Goal: Task Accomplishment & Management: Use online tool/utility

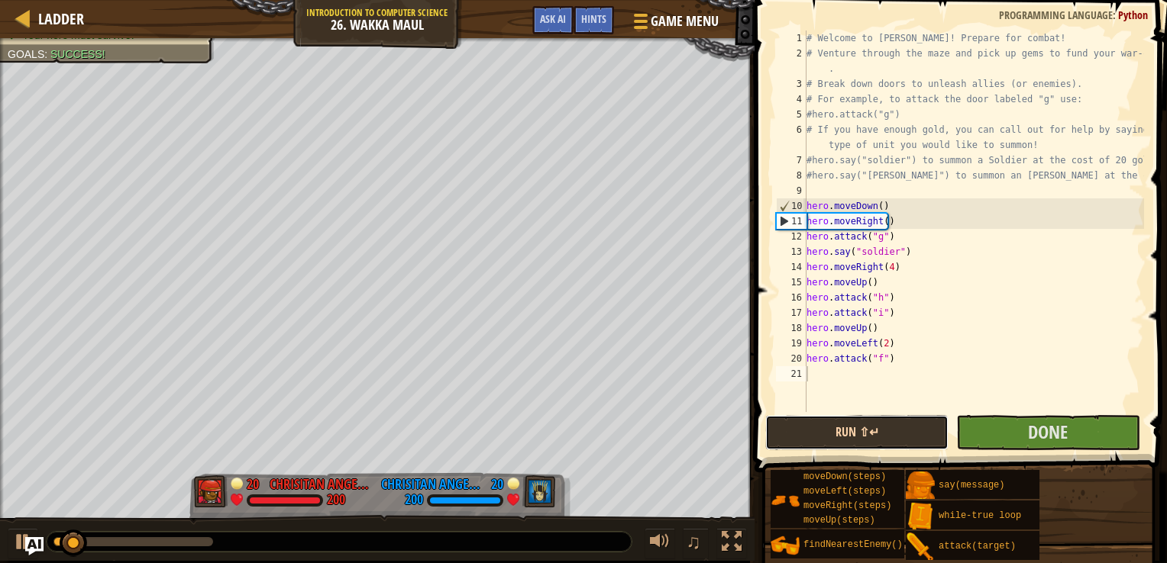
click at [910, 429] on button "Run ⇧↵" at bounding box center [856, 432] width 183 height 35
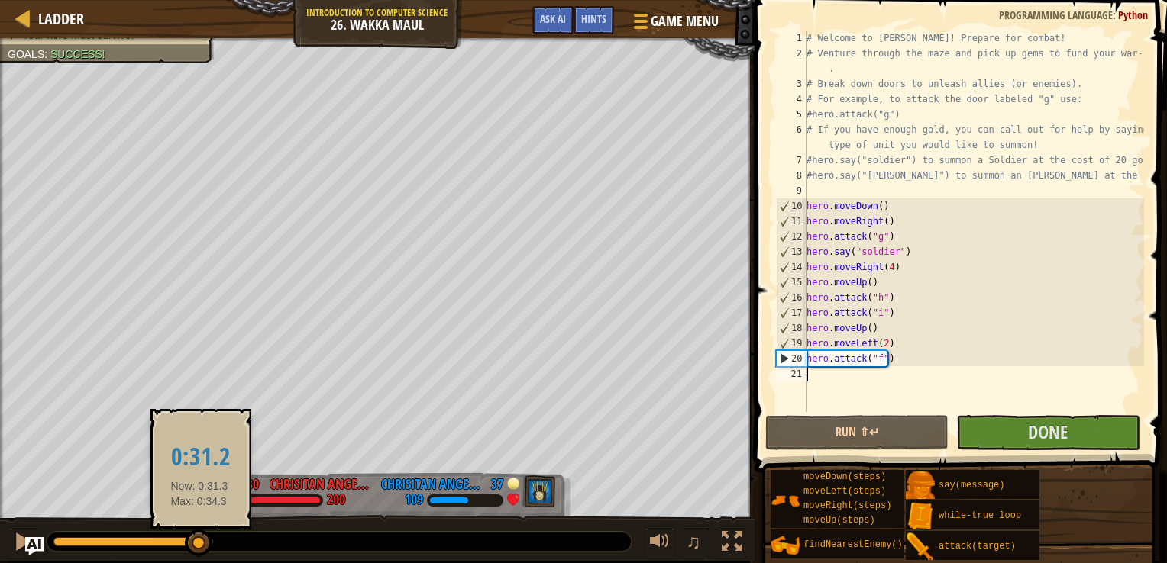
drag, startPoint x: 148, startPoint y: 545, endPoint x: 208, endPoint y: 535, distance: 60.4
click at [200, 537] on div at bounding box center [133, 541] width 160 height 9
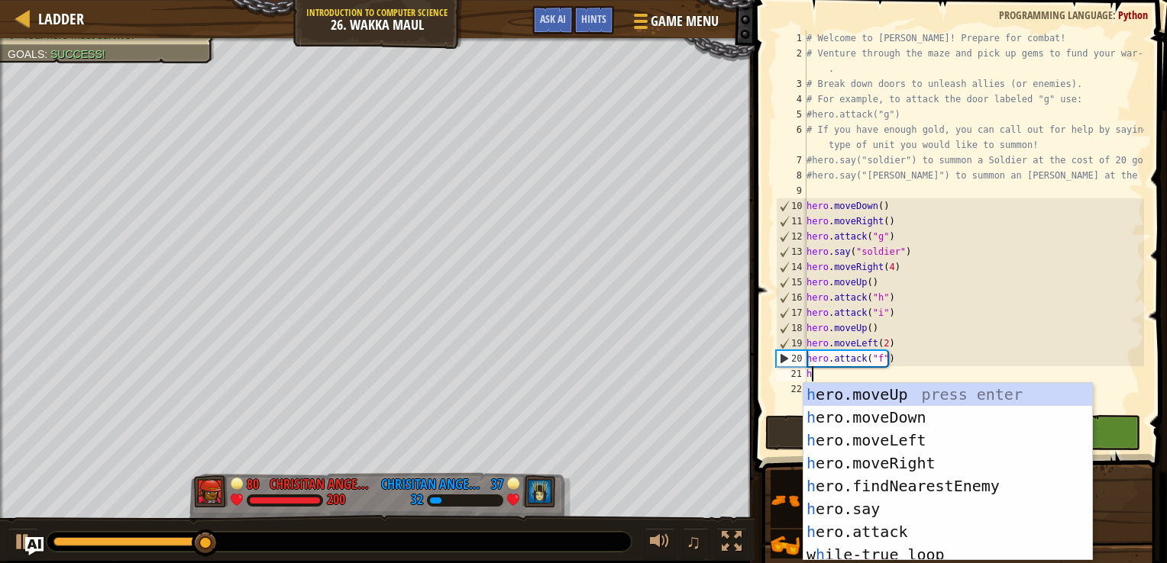
scroll to position [7, 0]
type textarea "he"
click at [871, 387] on div "he ro.moveUp press enter he ro.moveDown press enter he ro.moveLeft press enter …" at bounding box center [941, 495] width 277 height 224
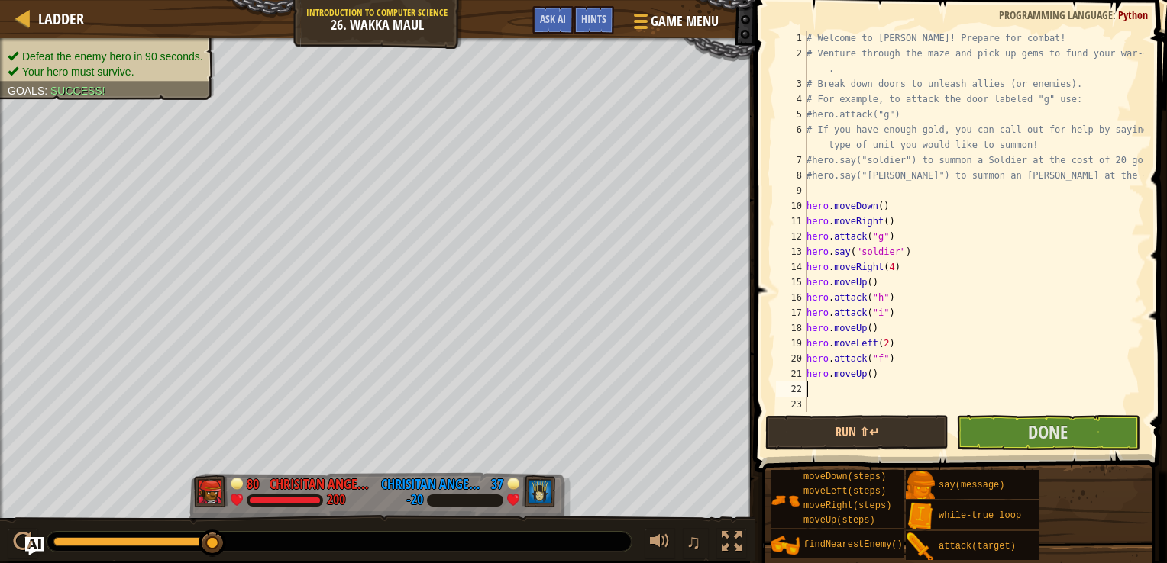
click at [864, 377] on div "# Welcome to [PERSON_NAME]! Prepare for combat! # Venture through the maze and …" at bounding box center [973, 237] width 341 height 412
type textarea "hero.moveUp()"
click at [864, 386] on div "# Welcome to [PERSON_NAME]! Prepare for combat! # Venture through the maze and …" at bounding box center [973, 237] width 341 height 412
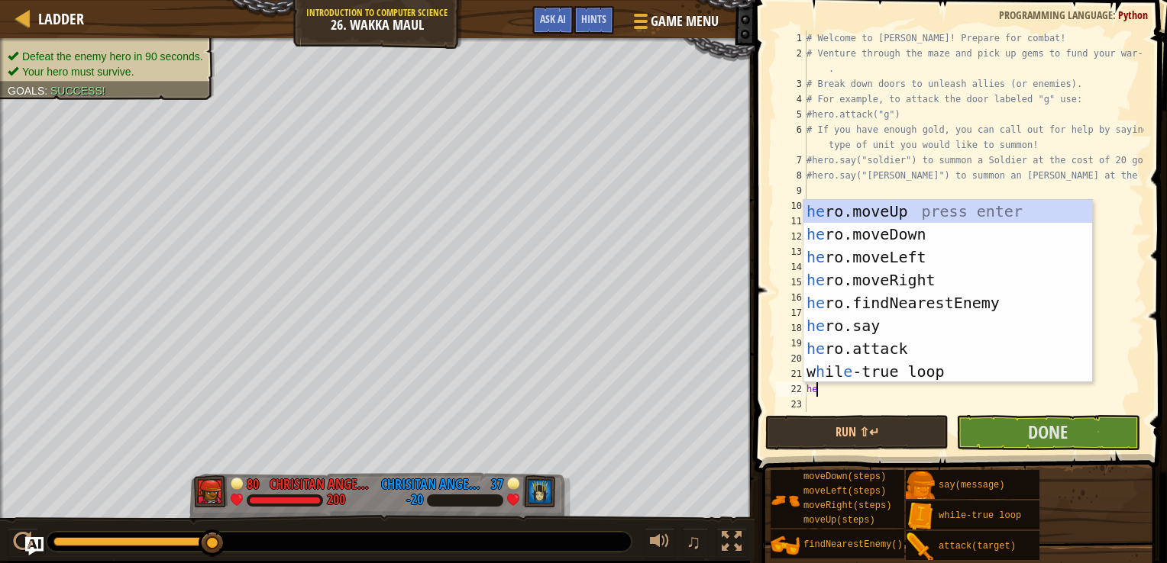
type textarea "her"
click at [896, 282] on div "her o.moveUp press enter her o.moveDown press enter her o.moveLeft press enter …" at bounding box center [947, 314] width 289 height 229
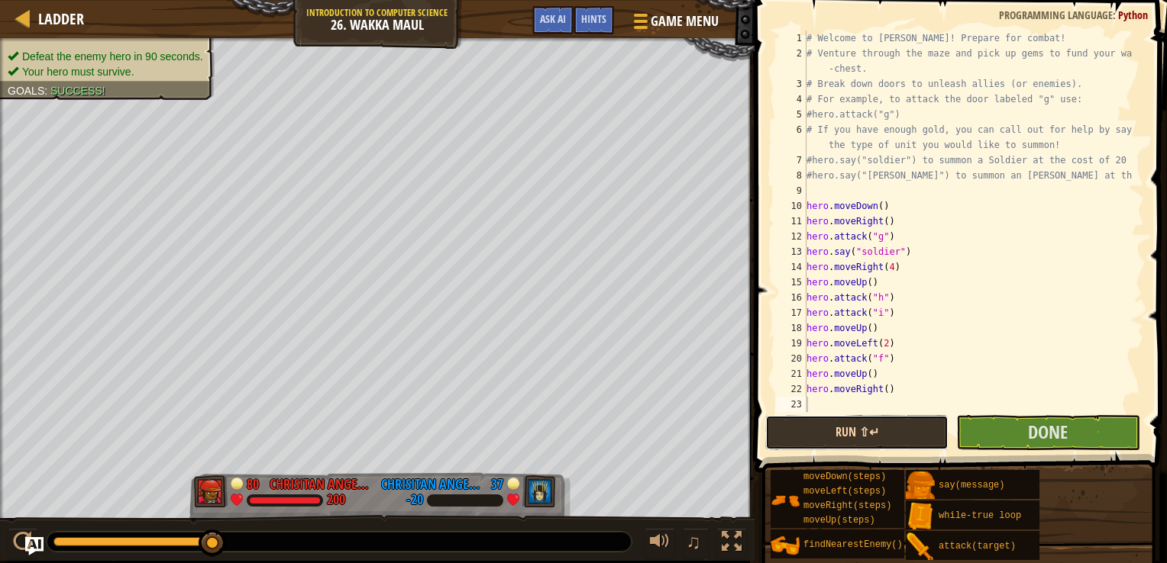
click at [889, 426] on button "Run ⇧↵" at bounding box center [856, 432] width 183 height 35
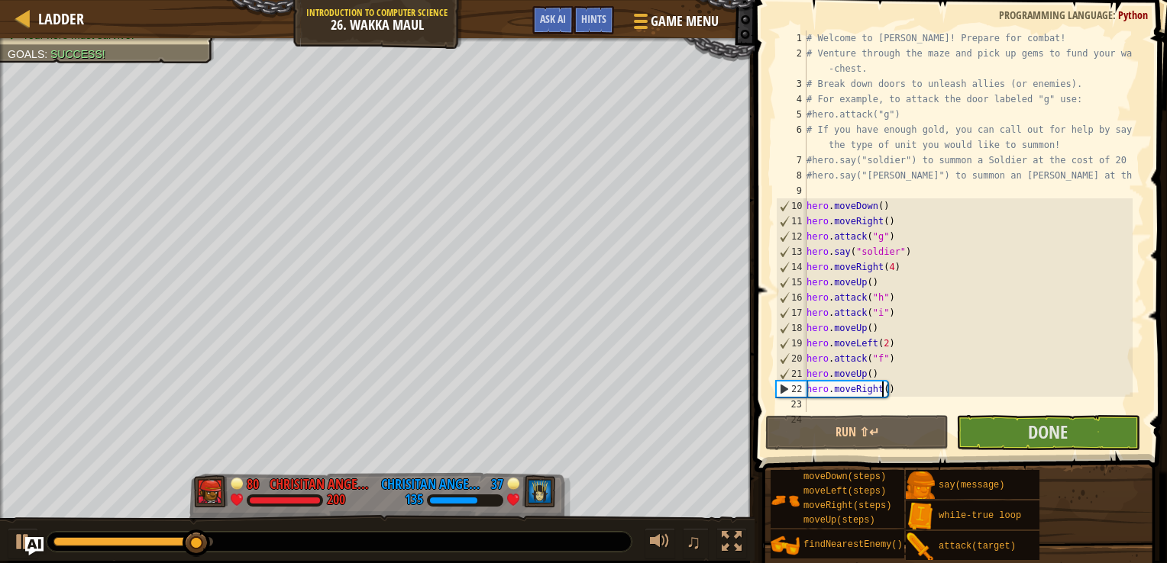
click at [882, 392] on div "# Welcome to [PERSON_NAME]! Prepare for combat! # Venture through the maze and …" at bounding box center [967, 237] width 329 height 412
type textarea "hero.moveRight(0.5)"
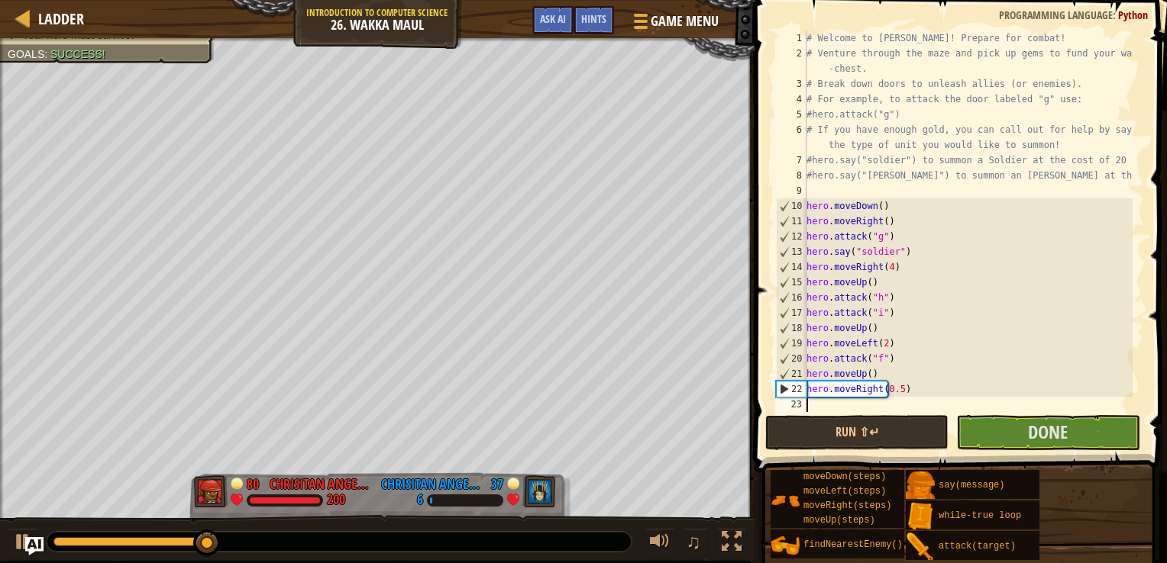
click at [880, 399] on div "# Welcome to [PERSON_NAME]! Prepare for combat! # Venture through the maze and …" at bounding box center [967, 237] width 329 height 412
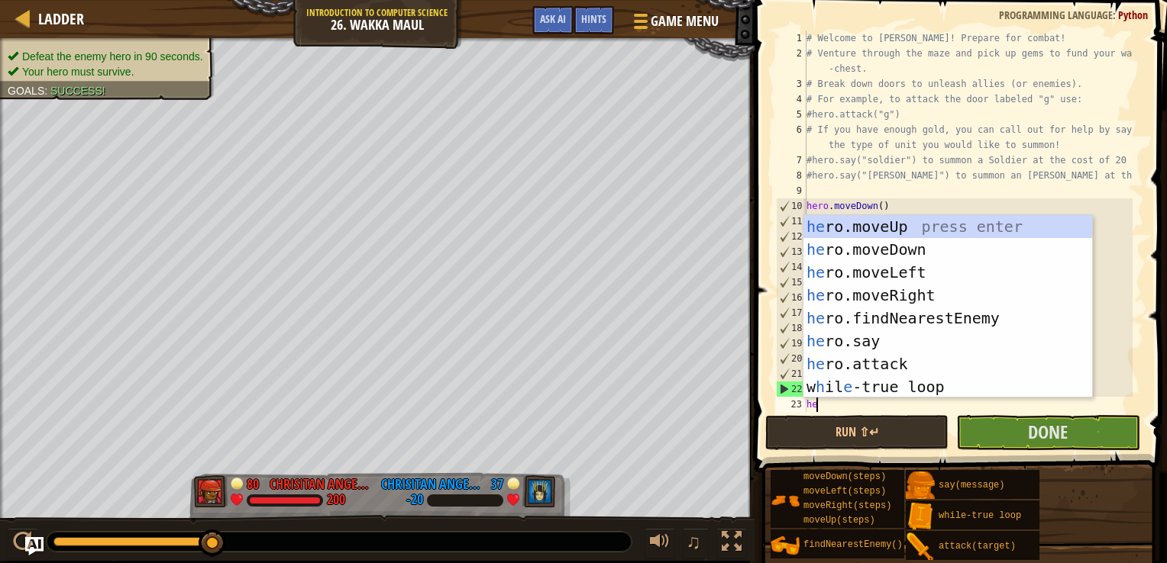
type textarea "her"
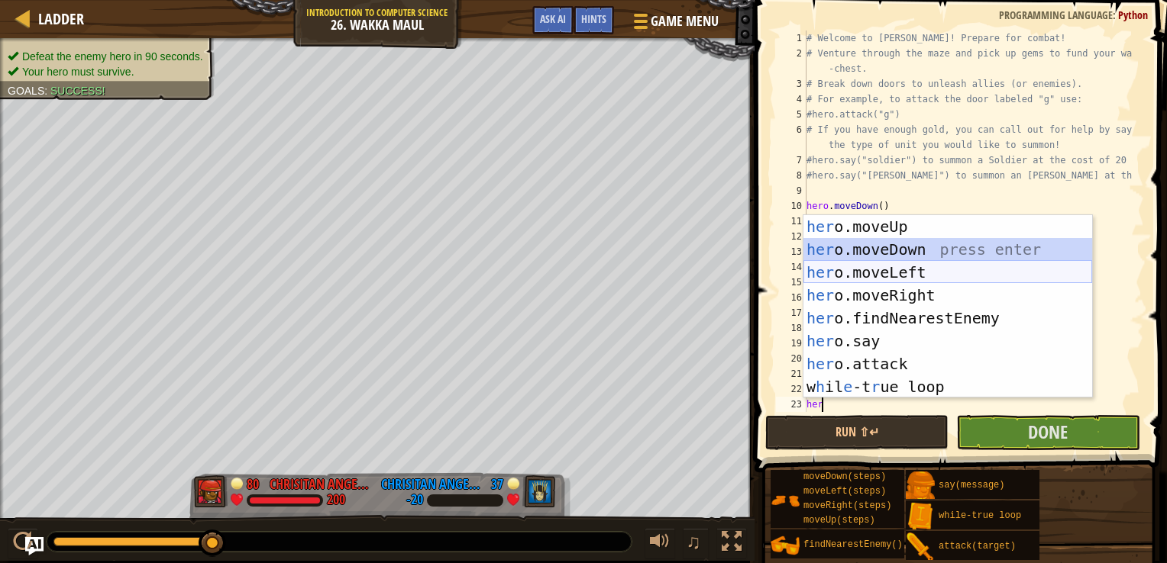
drag, startPoint x: 867, startPoint y: 259, endPoint x: 865, endPoint y: 276, distance: 17.7
click at [865, 276] on div "her o.moveUp press enter her o.moveDown press enter her o.moveLeft press enter …" at bounding box center [947, 329] width 289 height 229
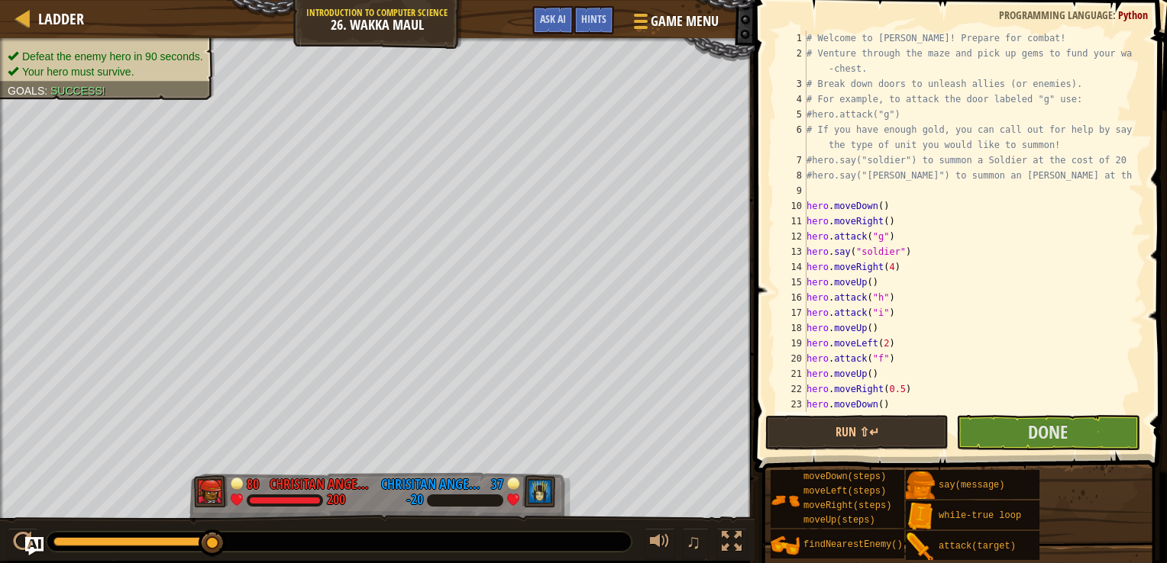
click at [880, 399] on div "# Welcome to [PERSON_NAME]! Prepare for combat! # Venture through the maze and …" at bounding box center [967, 237] width 329 height 412
click at [889, 405] on div "# Welcome to [PERSON_NAME]! Prepare for combat! # Venture through the maze and …" at bounding box center [967, 237] width 329 height 412
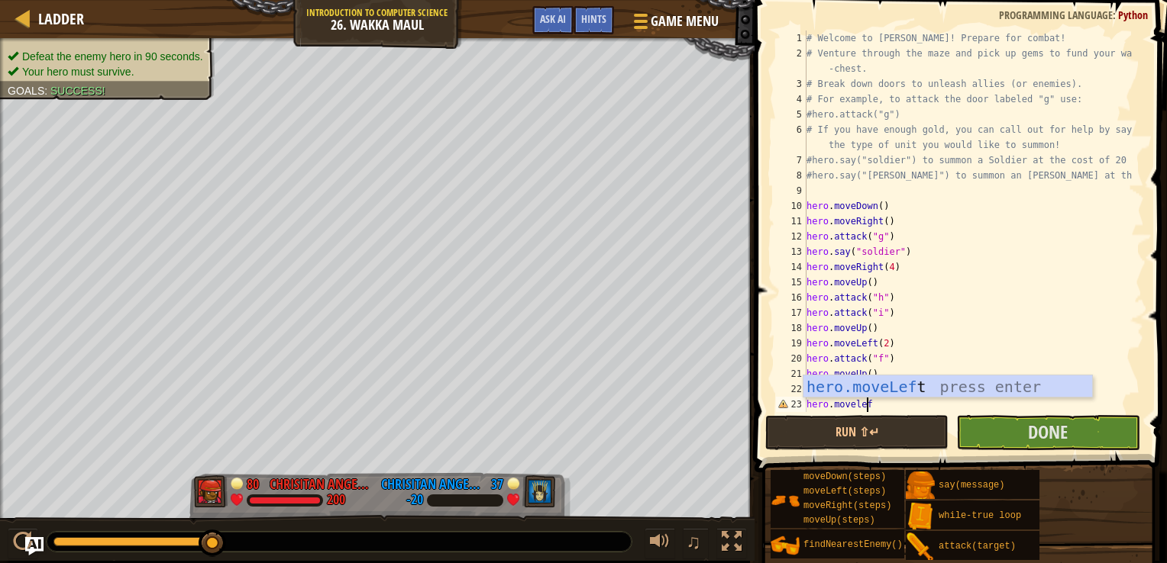
scroll to position [7, 4]
type textarea "hero.moveleft"
click at [880, 387] on div "hero.moveLeft press enter" at bounding box center [947, 410] width 289 height 69
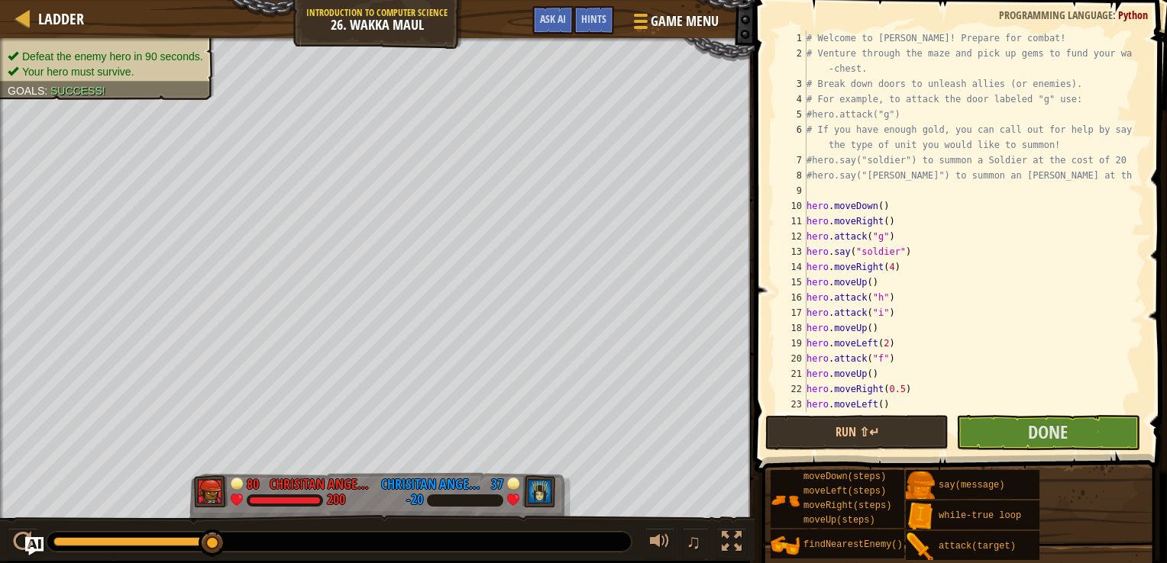
click at [876, 405] on div "# Welcome to [PERSON_NAME]! Prepare for combat! # Venture through the maze and …" at bounding box center [967, 237] width 329 height 412
type textarea "hero.moveLeft(0.5)"
click at [891, 419] on button "Run ⇧↵" at bounding box center [856, 432] width 183 height 35
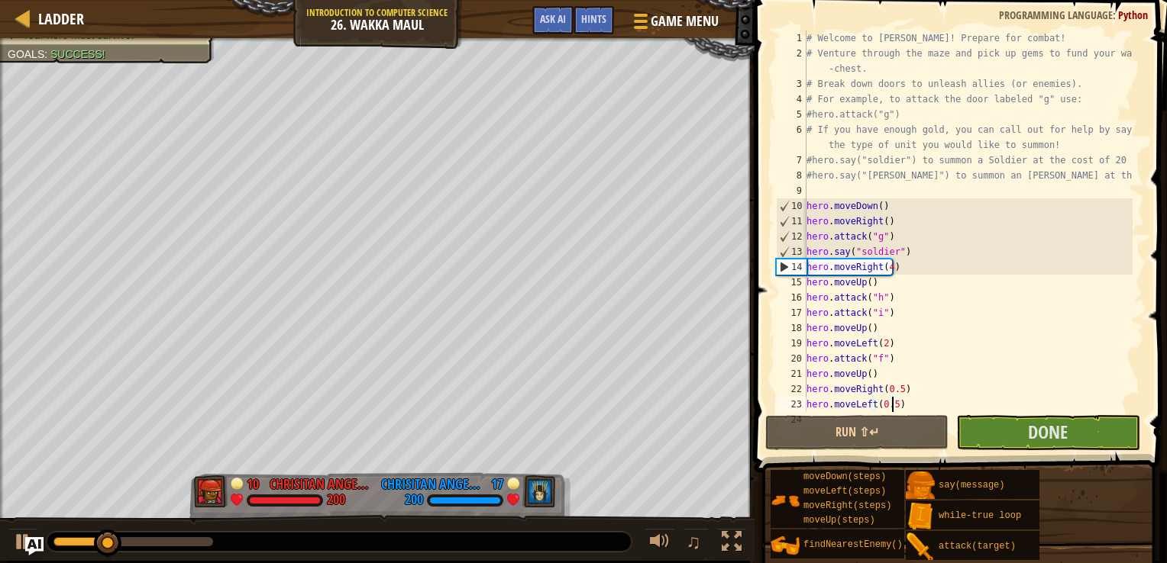
click at [916, 402] on div "# Welcome to [PERSON_NAME]! Prepare for combat! # Venture through the maze and …" at bounding box center [967, 237] width 329 height 412
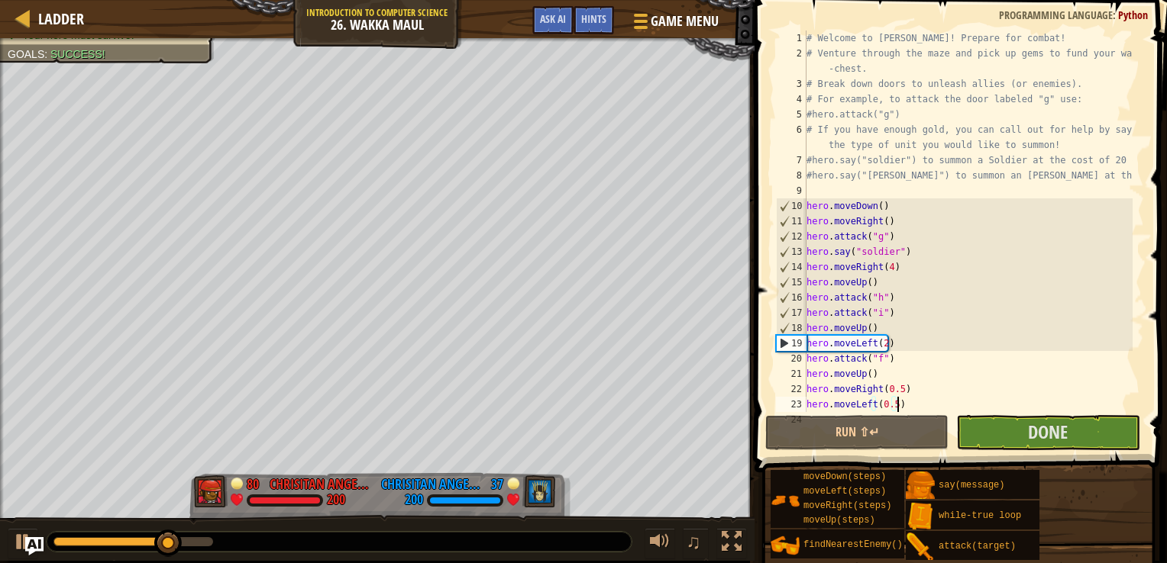
scroll to position [7, 0]
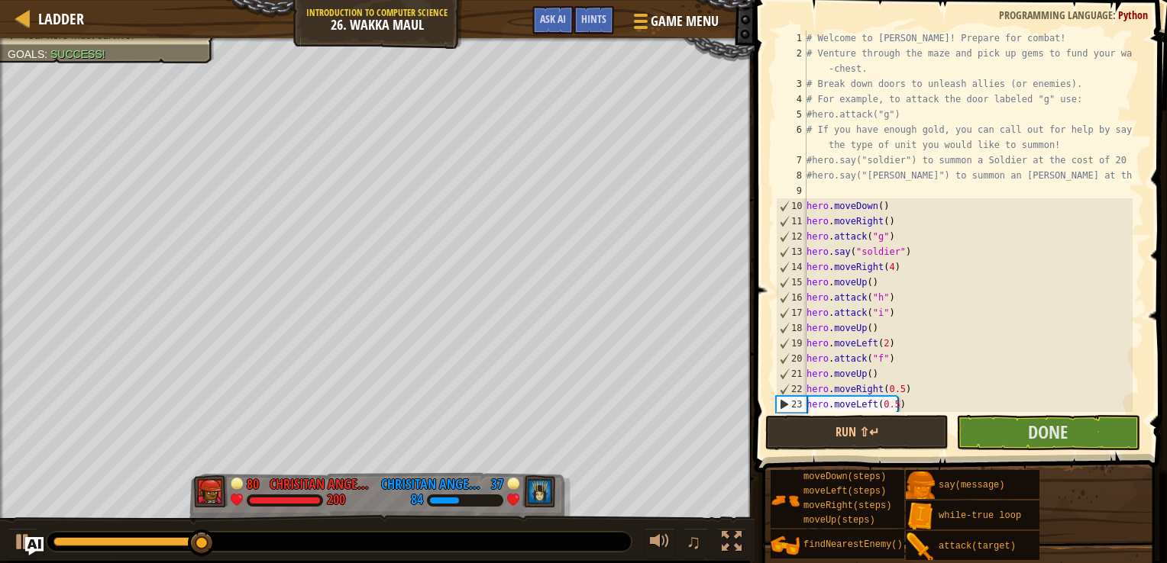
type textarea "h"
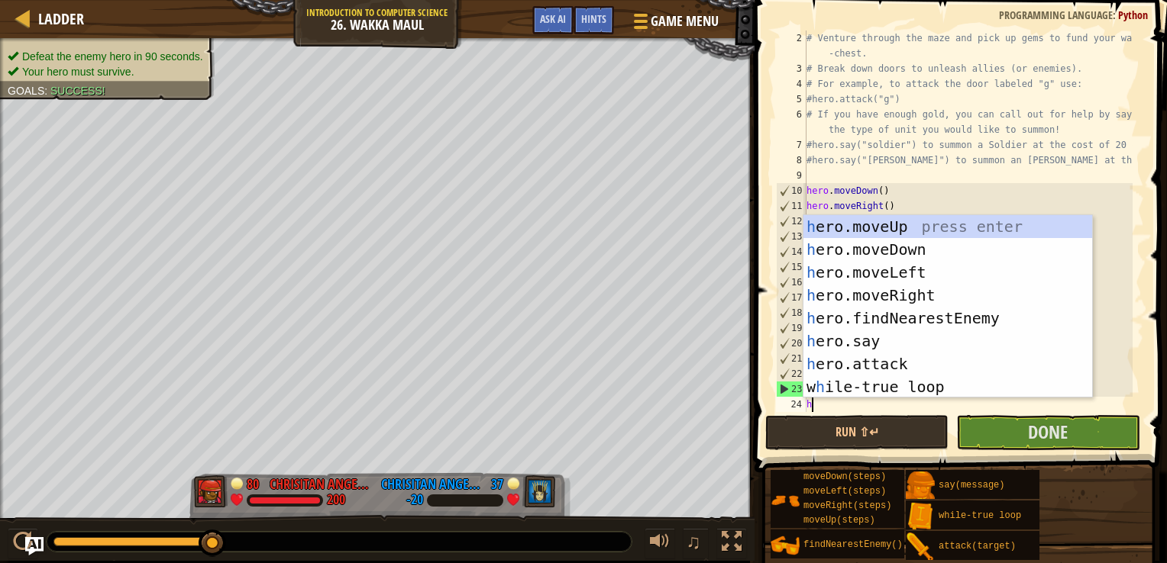
type textarea "he"
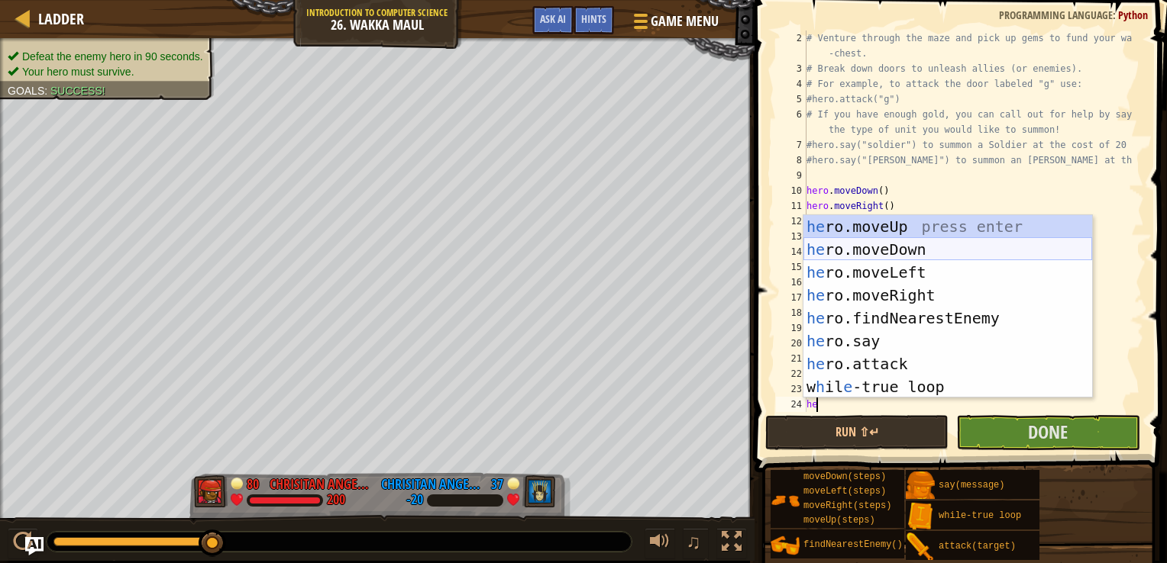
click at [893, 243] on div "he ro.moveUp press enter he ro.moveDown press enter he ro.moveLeft press enter …" at bounding box center [947, 329] width 289 height 229
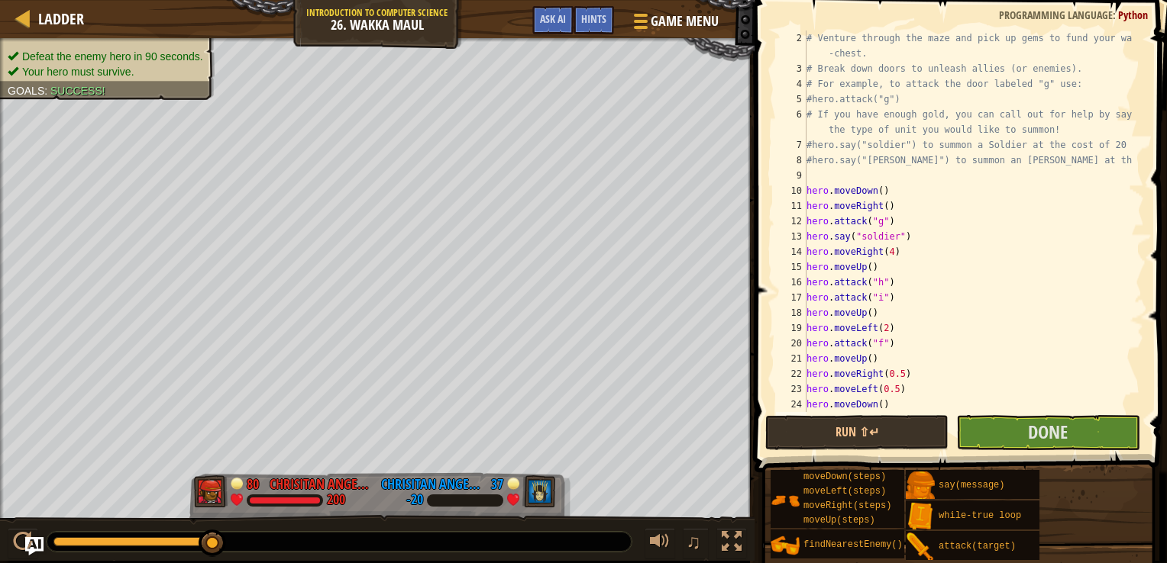
click at [876, 405] on div "# Venture through the maze and pick up gems to fund your war -chest. # Break do…" at bounding box center [967, 245] width 329 height 428
type textarea "hero.moveDown(1)"
click at [902, 410] on div "# Venture through the maze and pick up gems to fund your war -chest. # Break do…" at bounding box center [967, 245] width 329 height 428
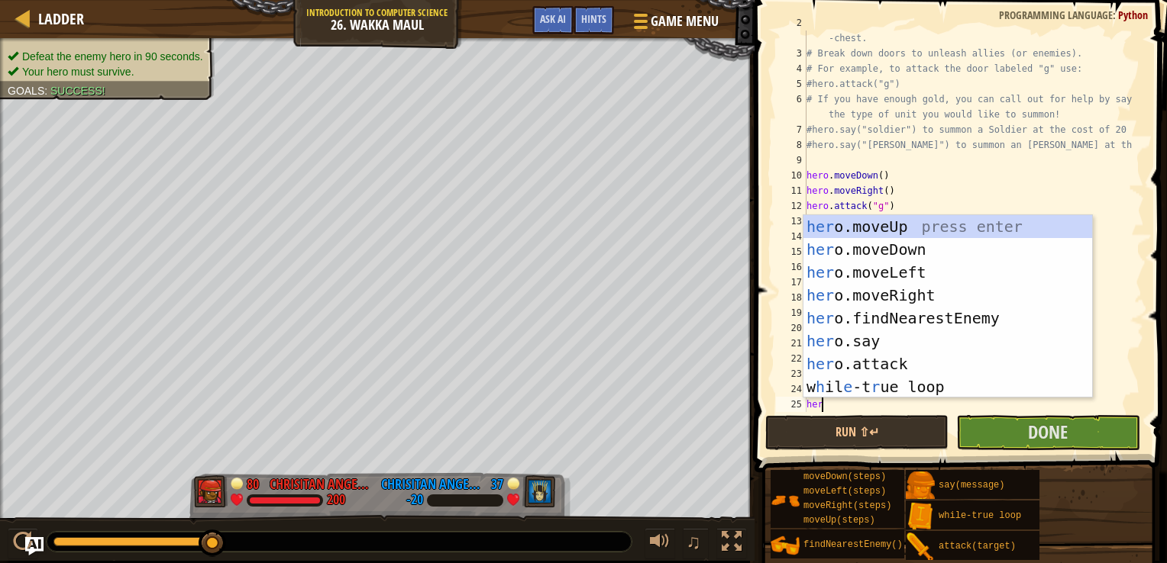
type textarea "hero"
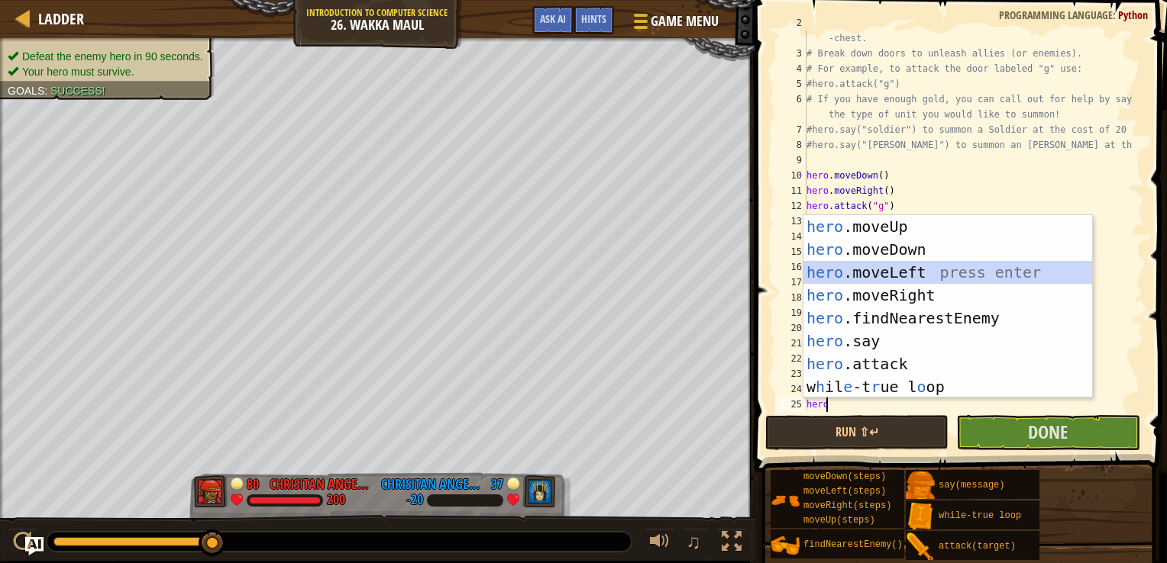
click at [926, 267] on div "hero .moveUp press enter hero .moveDown press enter hero .moveLeft press enter …" at bounding box center [947, 329] width 289 height 229
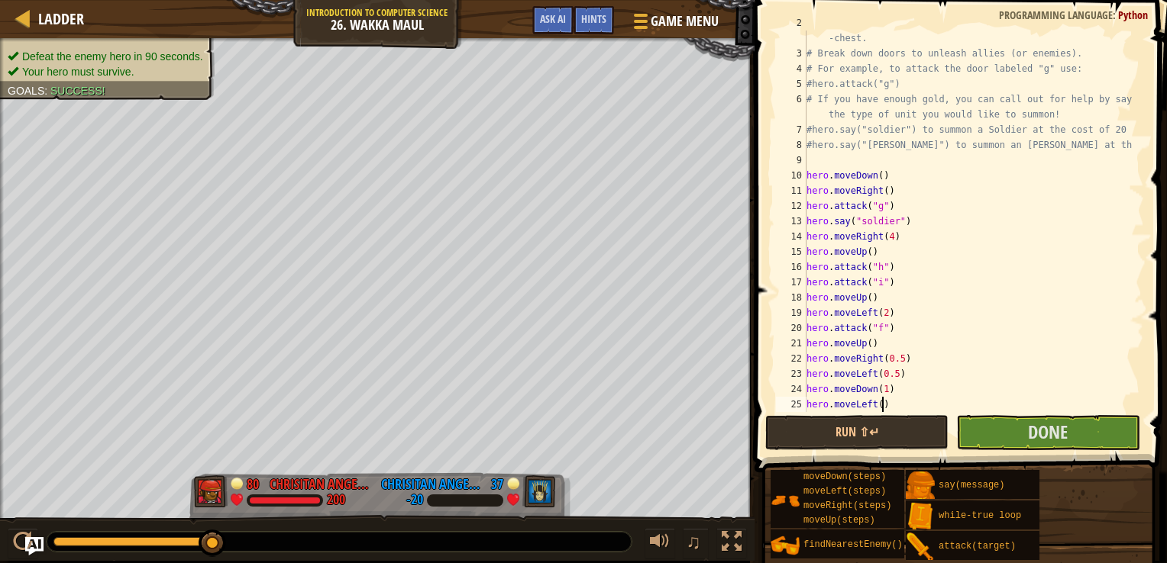
click at [899, 407] on div "# Venture through the maze and pick up gems to fund your war -chest. # Break do…" at bounding box center [967, 229] width 329 height 428
type textarea "hero.moveLeft()"
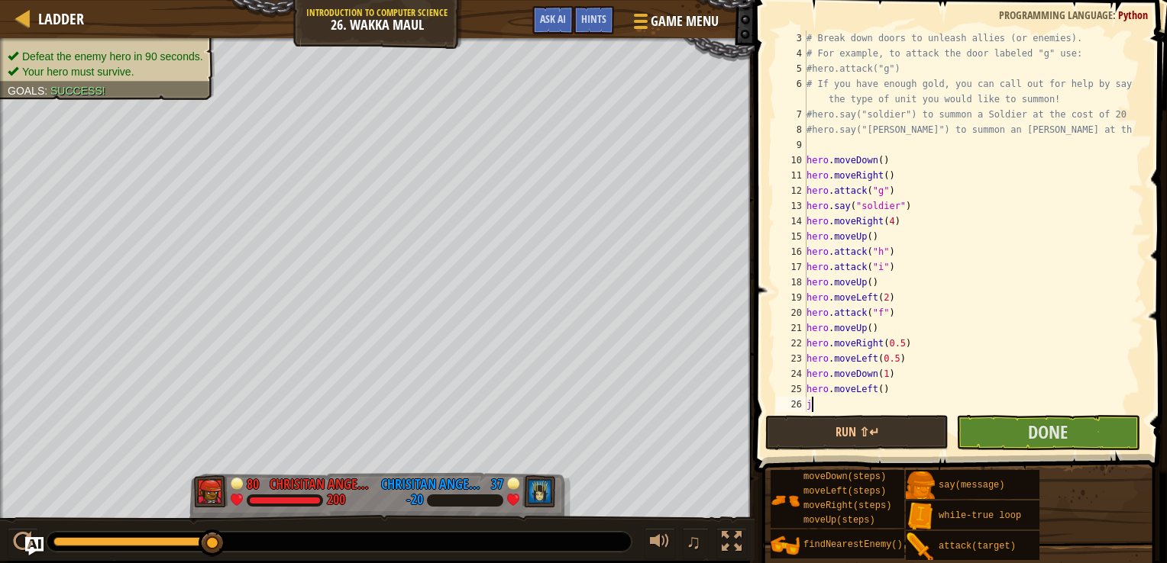
type textarea "j"
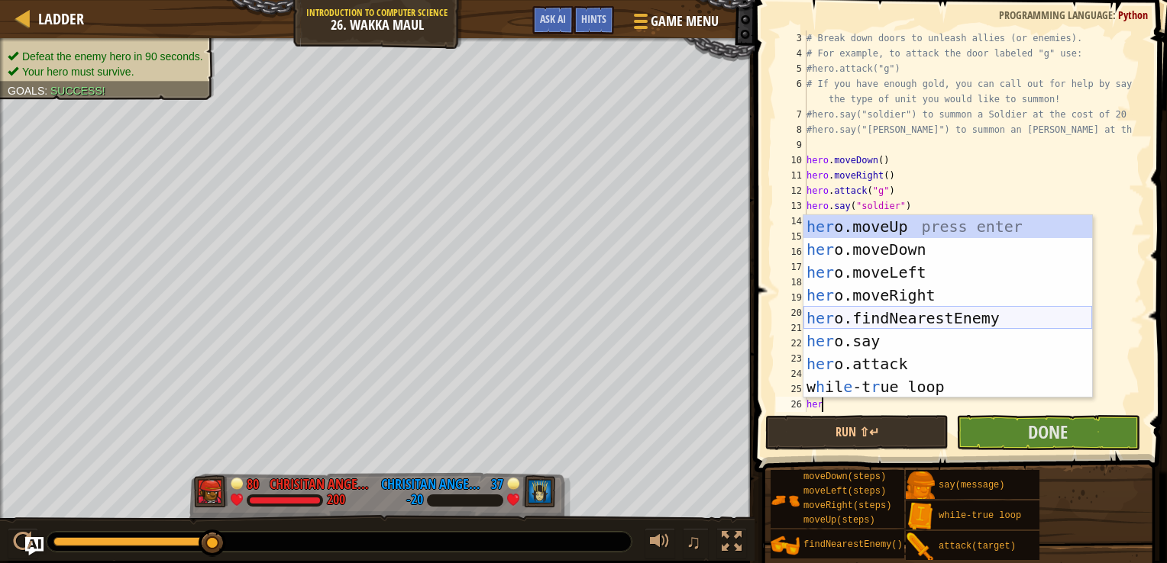
type textarea "heru"
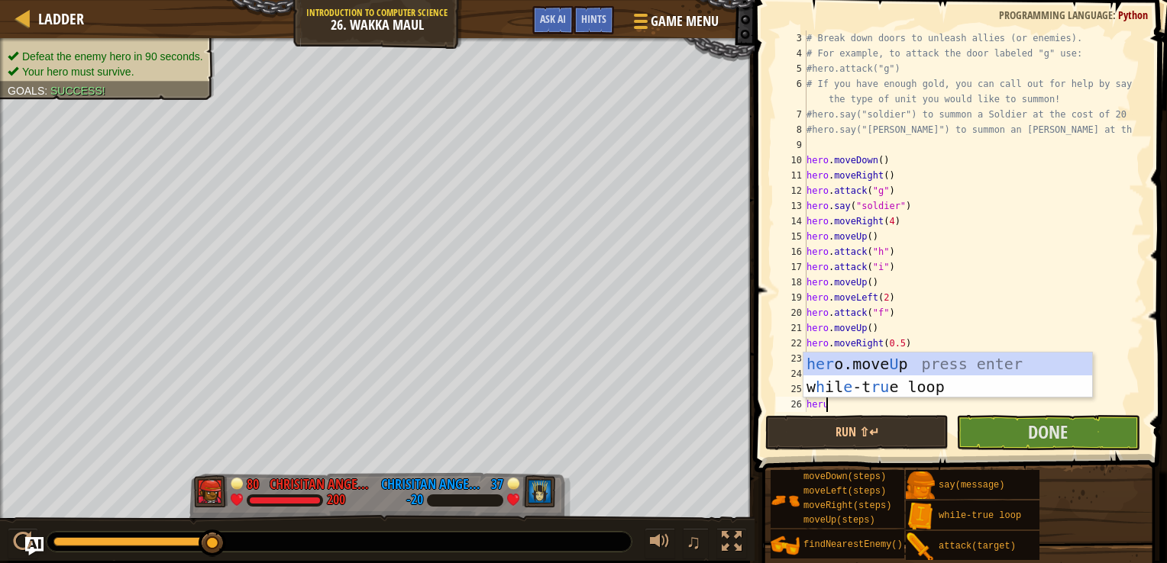
scroll to position [7, 0]
click at [918, 354] on div "her o.move U p press enter w h il e -t ru e loop press enter" at bounding box center [947, 399] width 289 height 92
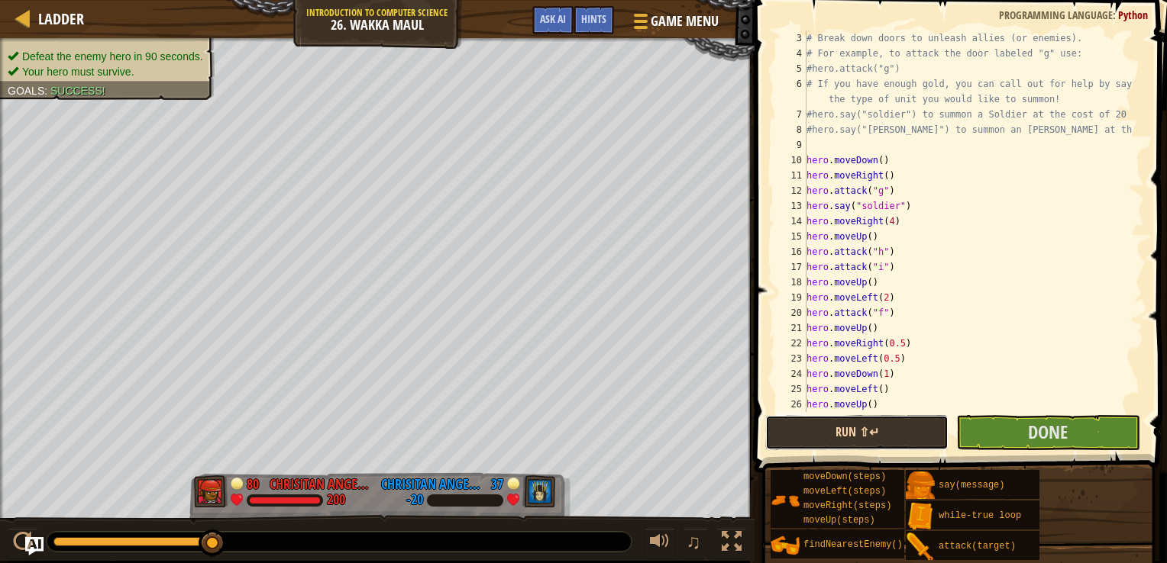
click at [909, 443] on button "Run ⇧↵" at bounding box center [856, 432] width 183 height 35
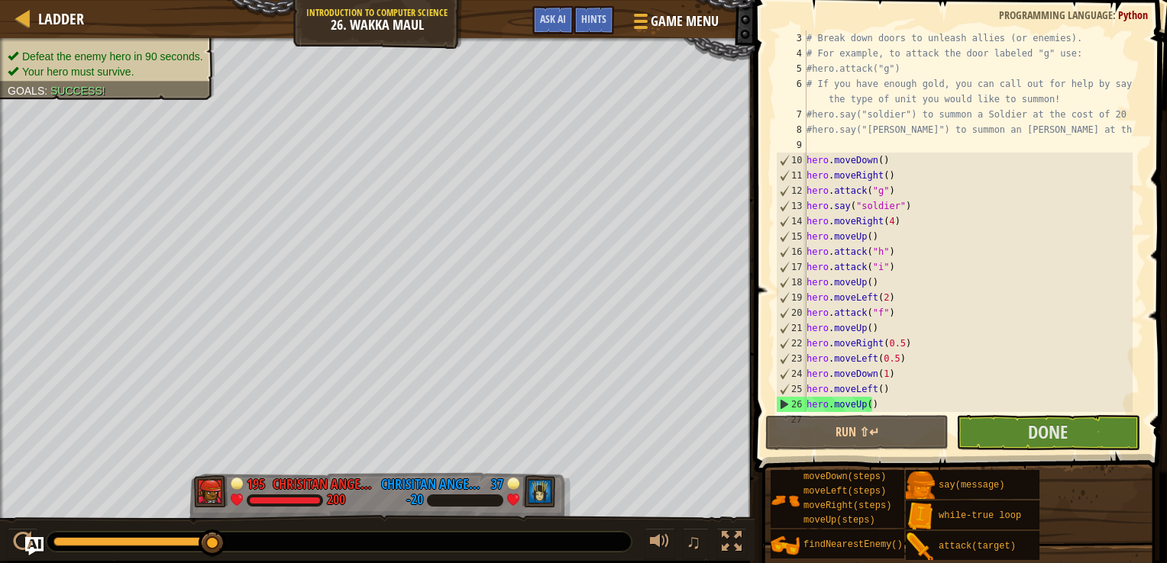
click at [864, 402] on div "# Break down doors to unleash allies (or enemies). # For example, to attack the…" at bounding box center [967, 237] width 329 height 412
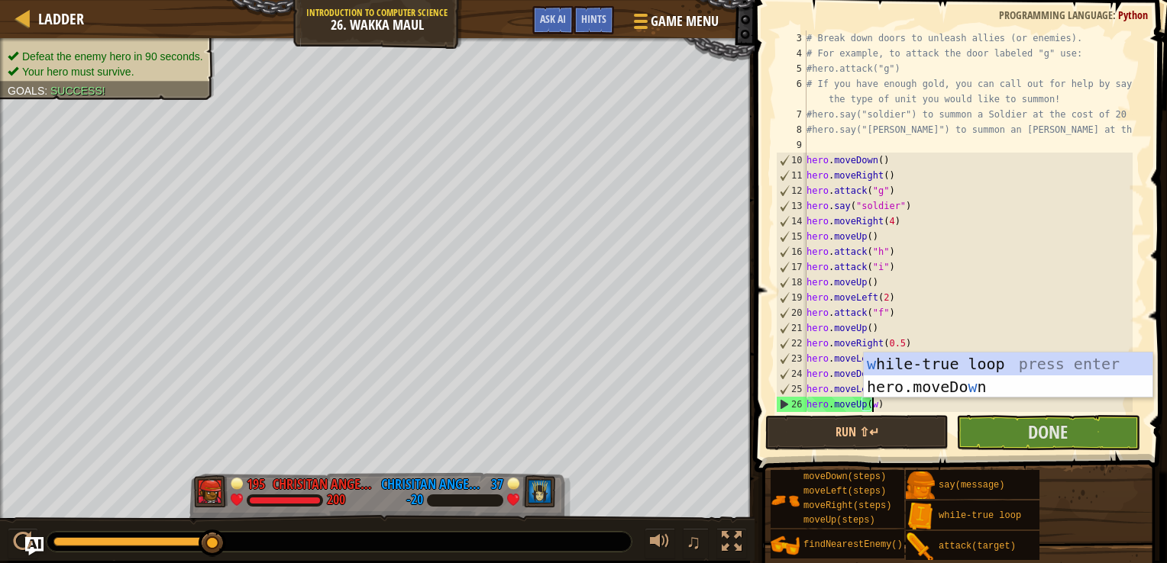
scroll to position [7, 5]
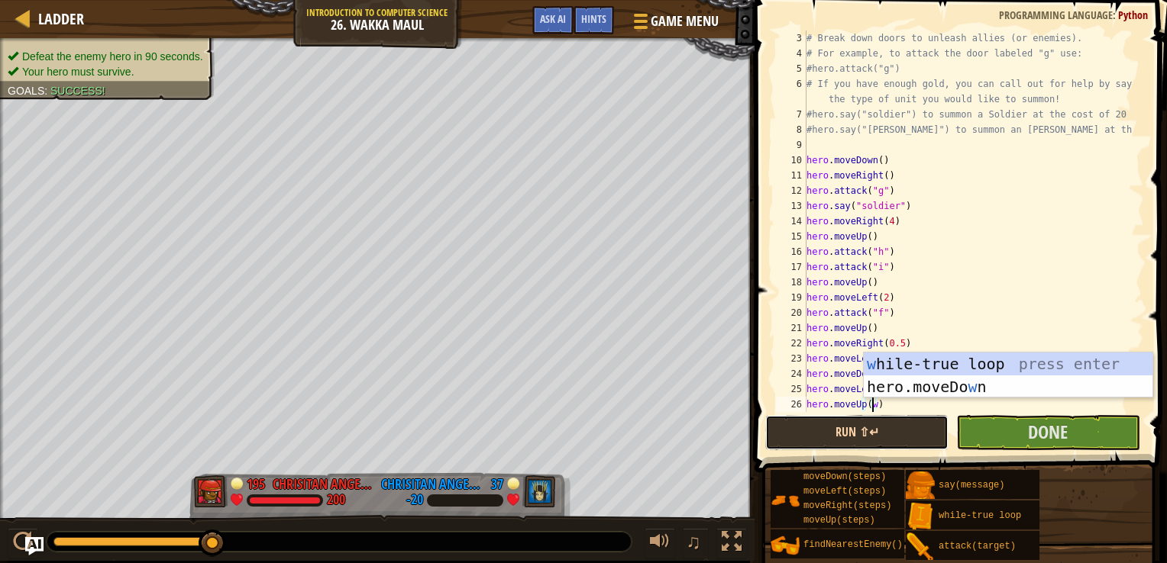
click at [886, 438] on button "Run ⇧↵" at bounding box center [856, 432] width 183 height 35
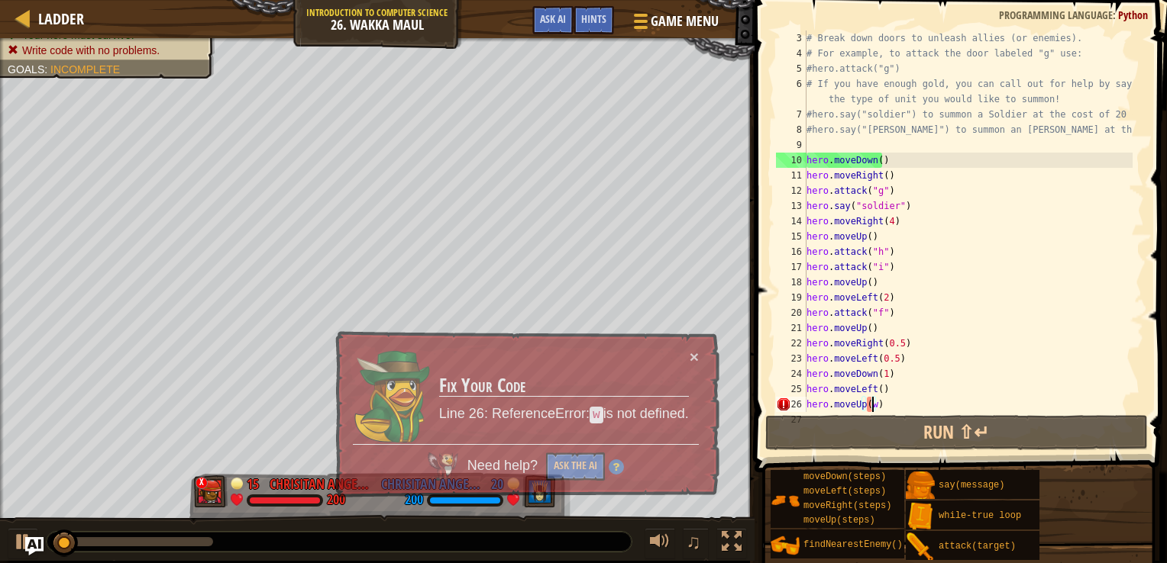
click at [871, 405] on div "# Break down doors to unleash allies (or enemies). # For example, to attack the…" at bounding box center [967, 237] width 329 height 412
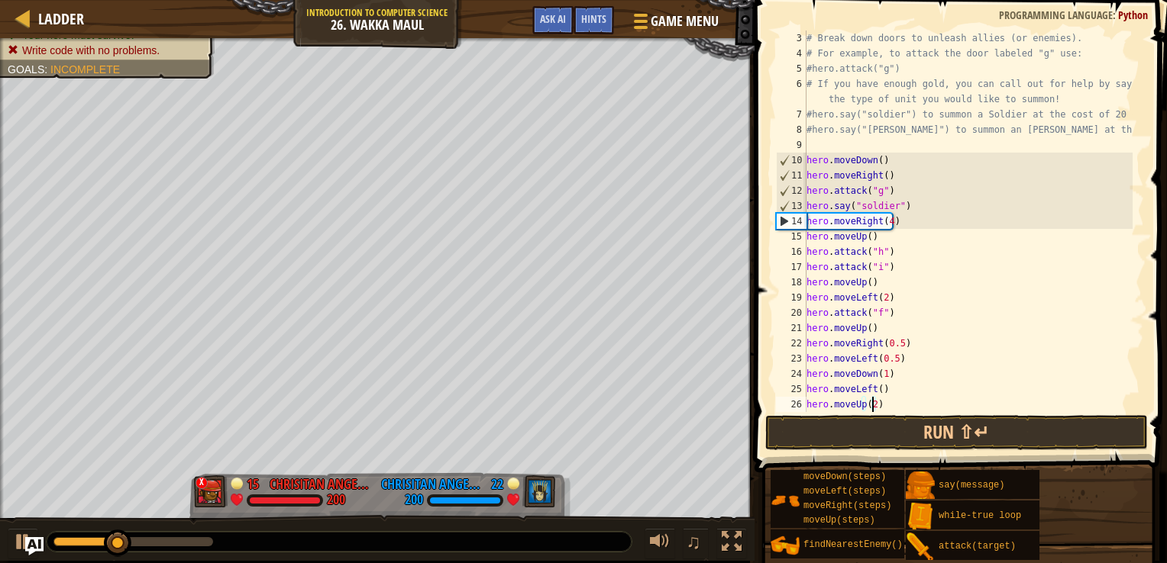
click at [870, 408] on div "# Break down doors to unleash allies (or enemies). # For example, to attack the…" at bounding box center [967, 237] width 329 height 412
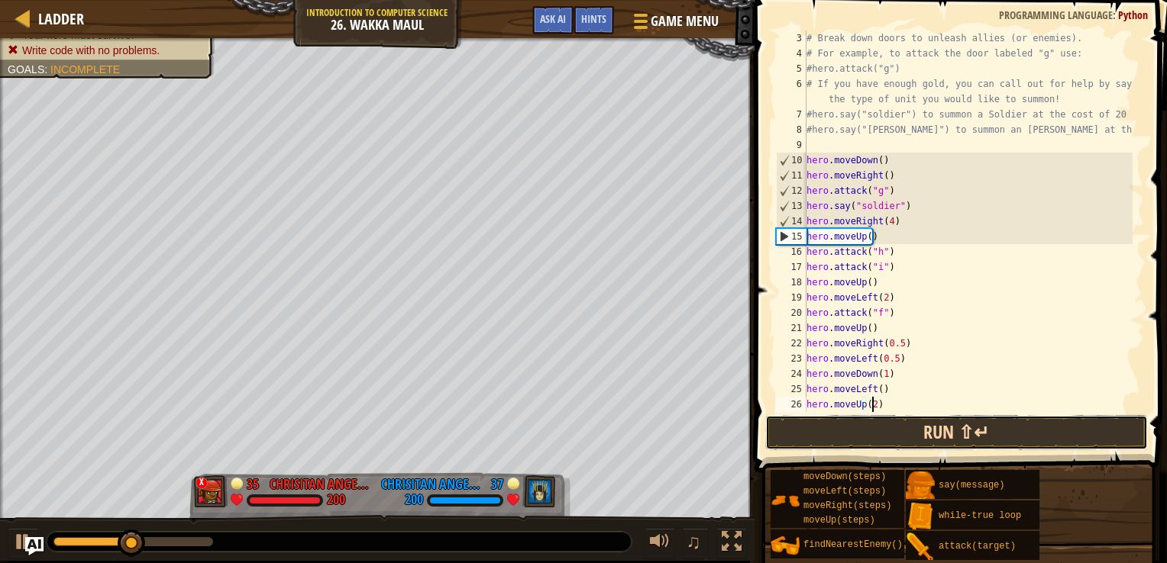
click at [876, 423] on button "Run ⇧↵" at bounding box center [956, 432] width 383 height 35
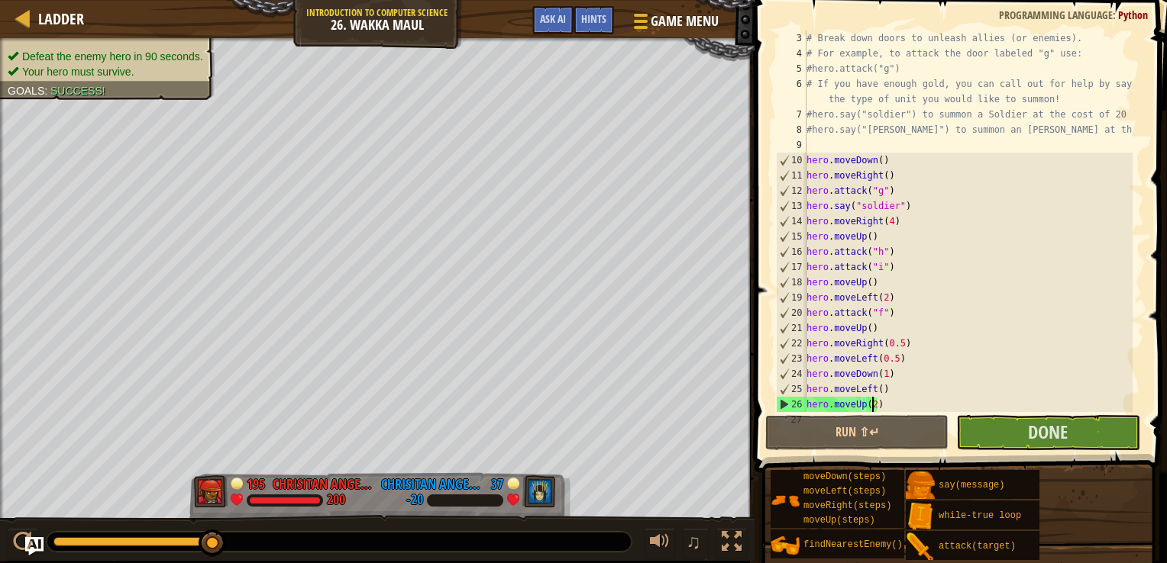
click at [841, 182] on div "# Break down doors to unleash allies (or enemies). # For example, to attack the…" at bounding box center [967, 237] width 329 height 412
type textarea "hero.moveRight()"
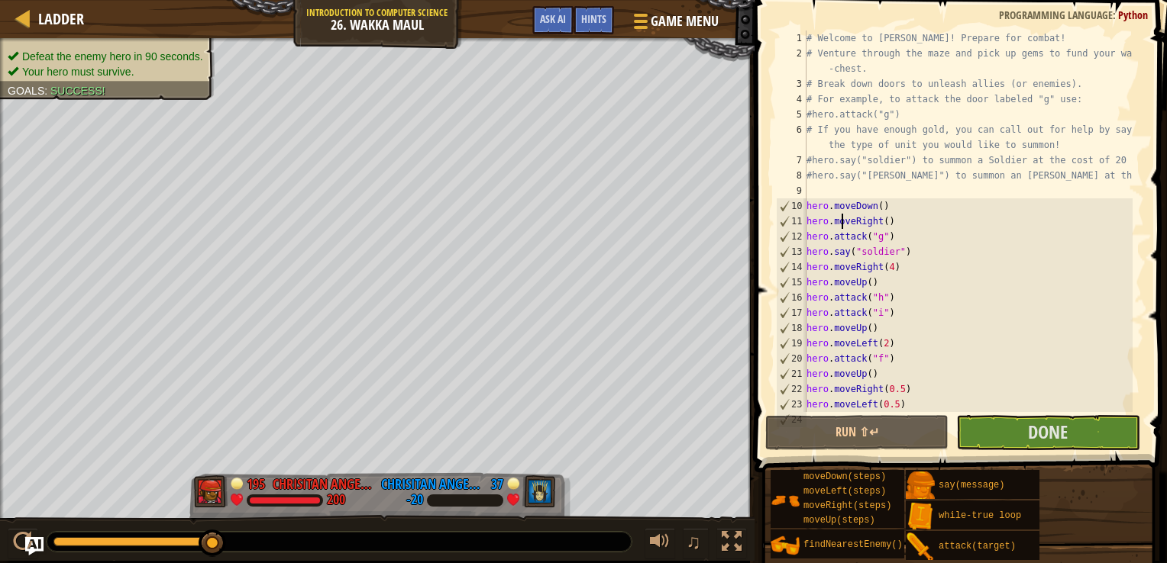
scroll to position [0, 0]
click at [879, 431] on button "Run ⇧↵" at bounding box center [856, 432] width 183 height 35
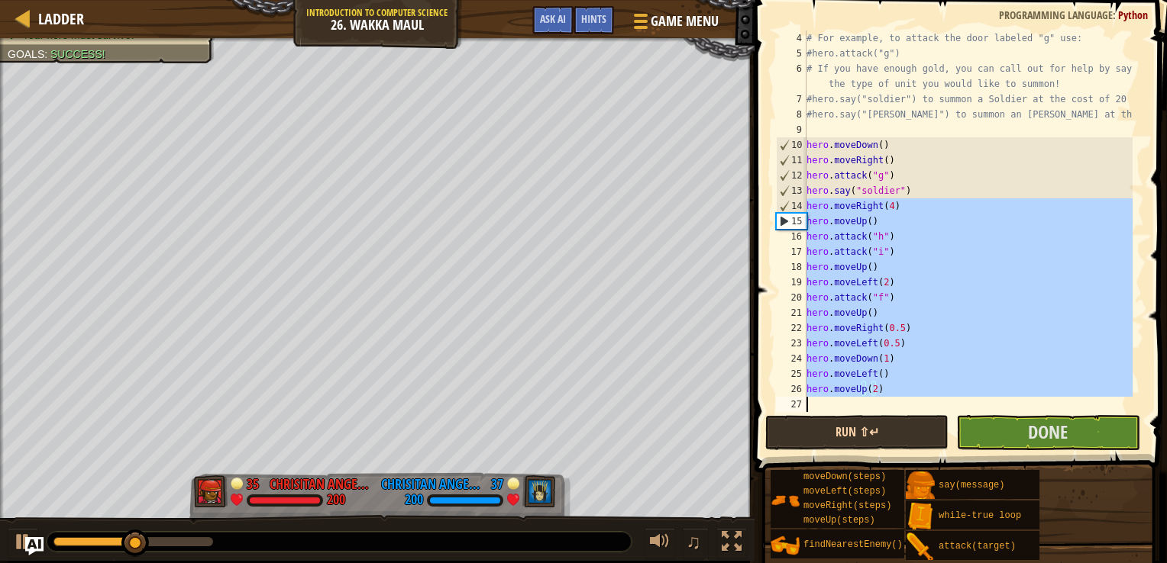
scroll to position [137, 0]
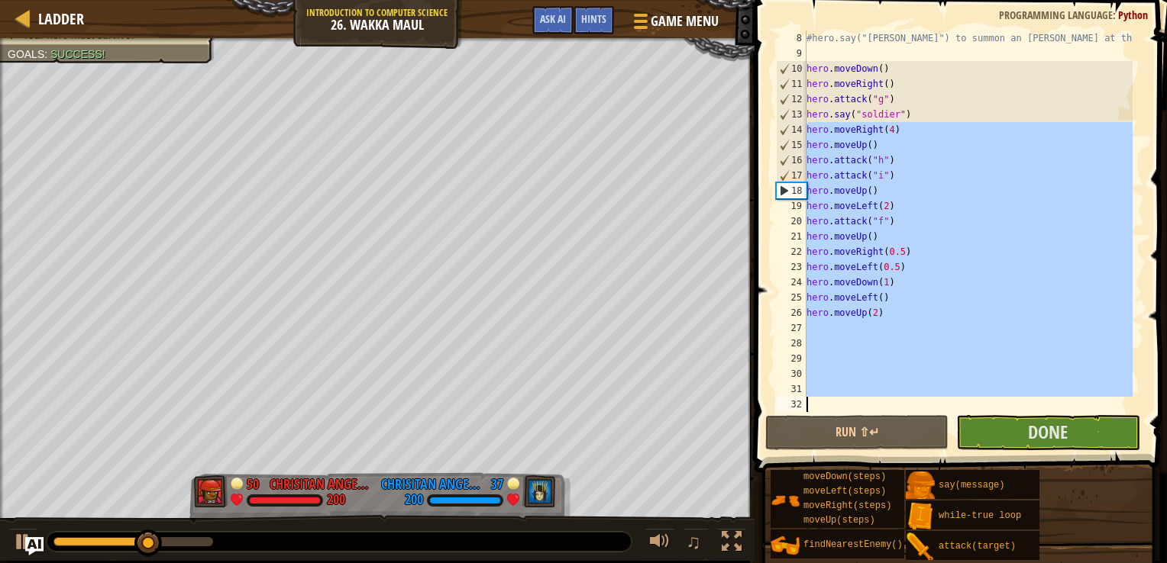
drag, startPoint x: 806, startPoint y: 226, endPoint x: 935, endPoint y: 450, distance: 258.9
click at [938, 444] on div "hero.moveRight() 8 9 10 11 12 13 14 15 16 17 18 19 20 21 22 23 24 25 26 27 28 2…" at bounding box center [958, 267] width 417 height 518
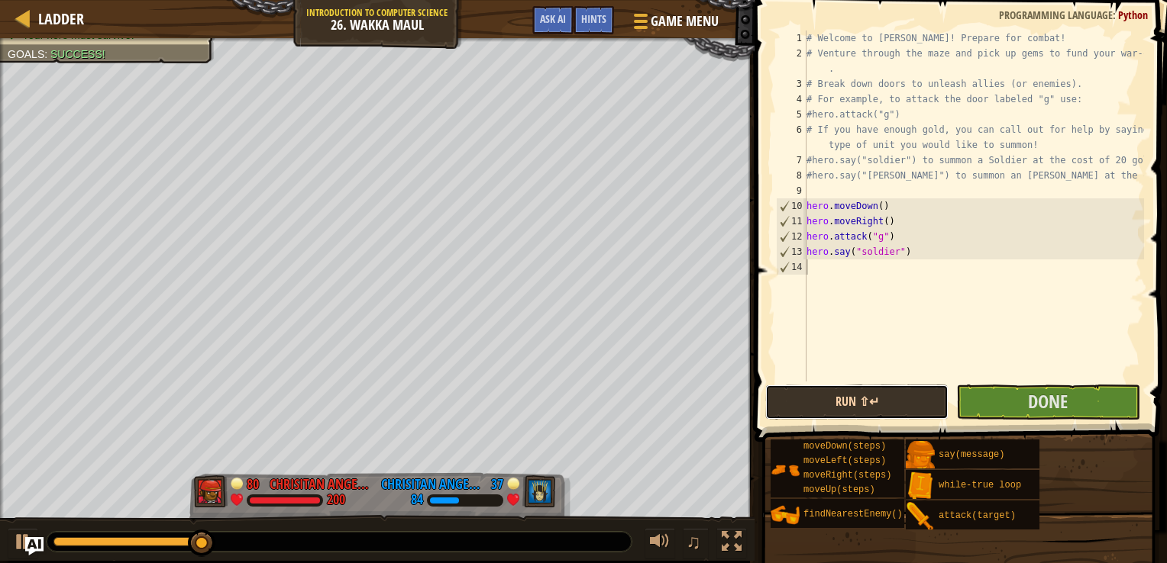
click at [873, 401] on button "Run ⇧↵" at bounding box center [856, 402] width 183 height 35
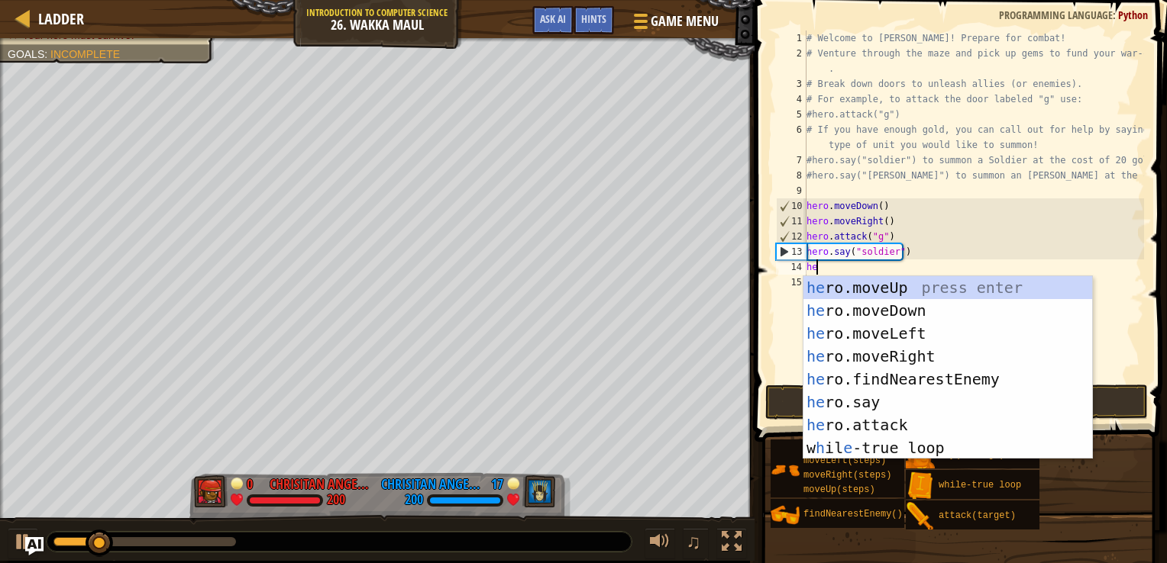
type textarea "hero"
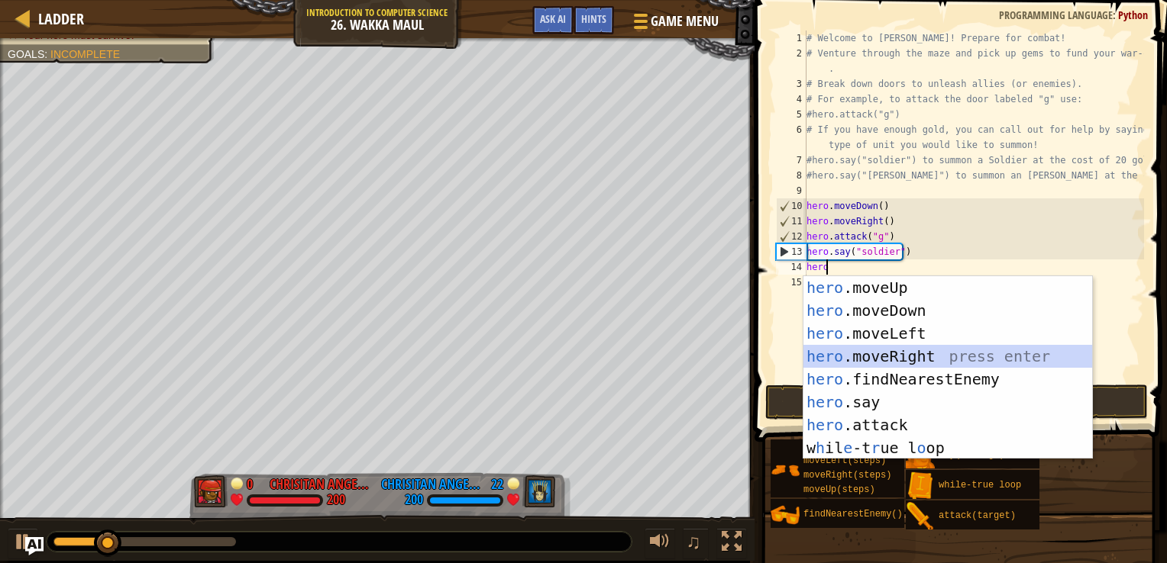
click at [944, 349] on div "hero .moveUp press enter hero .moveDown press enter hero .moveLeft press enter …" at bounding box center [947, 390] width 289 height 229
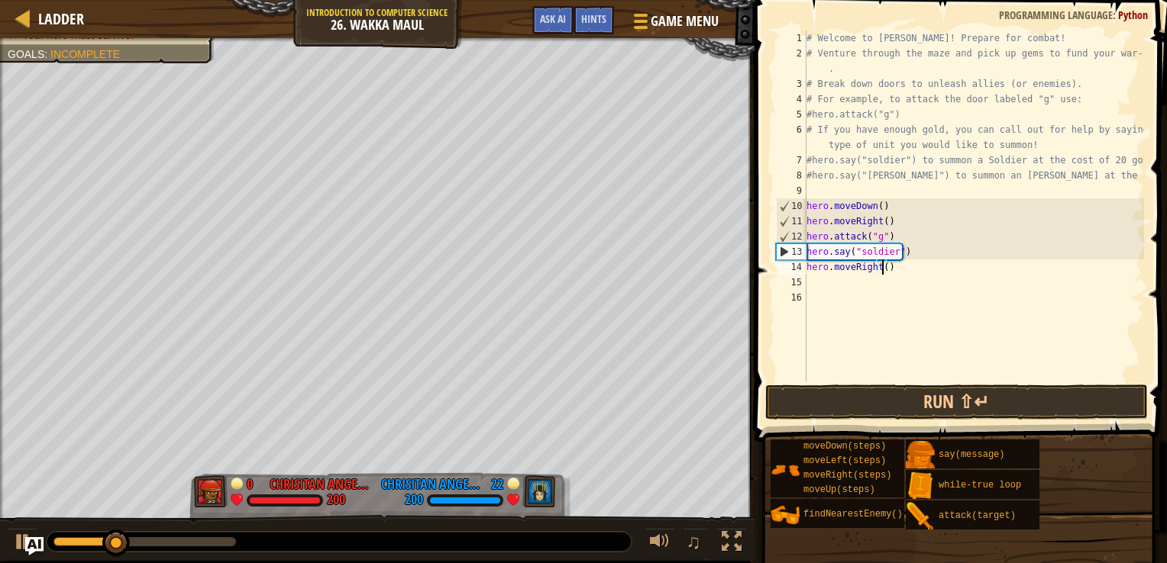
click at [880, 266] on div "# Welcome to [PERSON_NAME]! Prepare for combat! # Venture through the maze and …" at bounding box center [973, 222] width 341 height 382
click at [933, 409] on button "Run ⇧↵" at bounding box center [956, 402] width 383 height 35
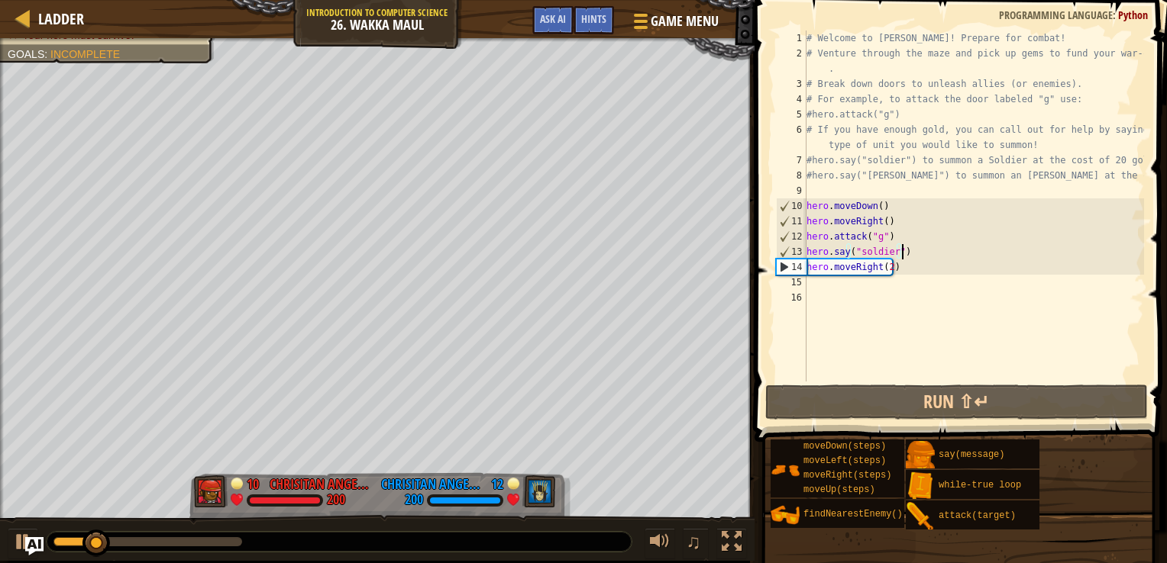
click at [903, 258] on div "# Welcome to [PERSON_NAME]! Prepare for combat! # Venture through the maze and …" at bounding box center [973, 222] width 341 height 382
click at [894, 257] on div "# Welcome to [PERSON_NAME]! Prepare for combat! # Venture through the maze and …" at bounding box center [973, 222] width 341 height 382
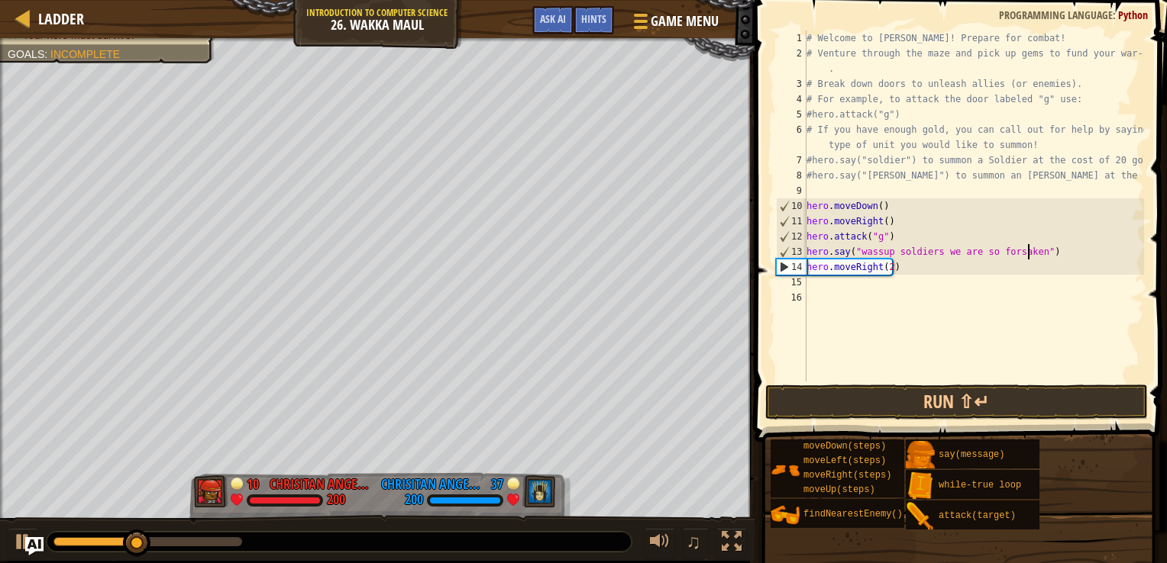
scroll to position [7, 18]
click at [855, 404] on button "Run ⇧↵" at bounding box center [956, 402] width 383 height 35
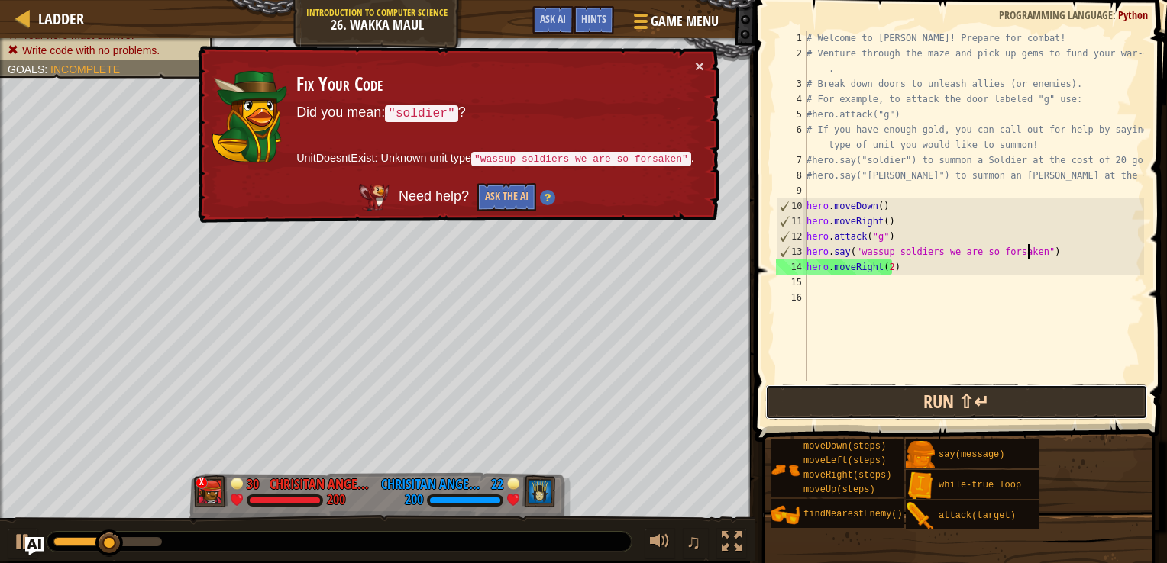
click at [867, 401] on button "Run ⇧↵" at bounding box center [956, 402] width 383 height 35
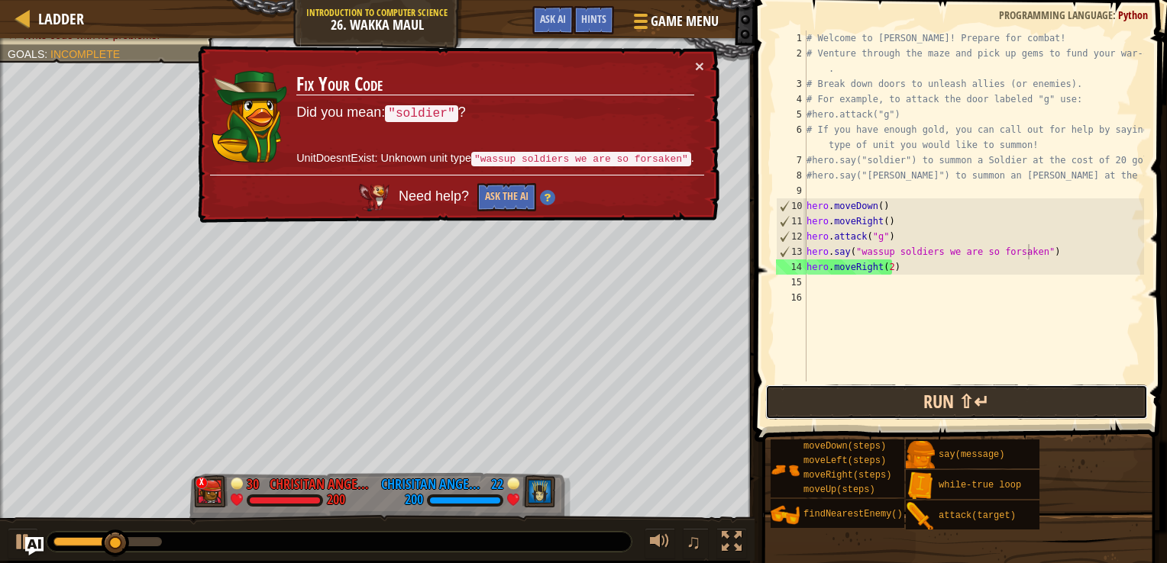
click at [855, 388] on button "Run ⇧↵" at bounding box center [956, 402] width 383 height 35
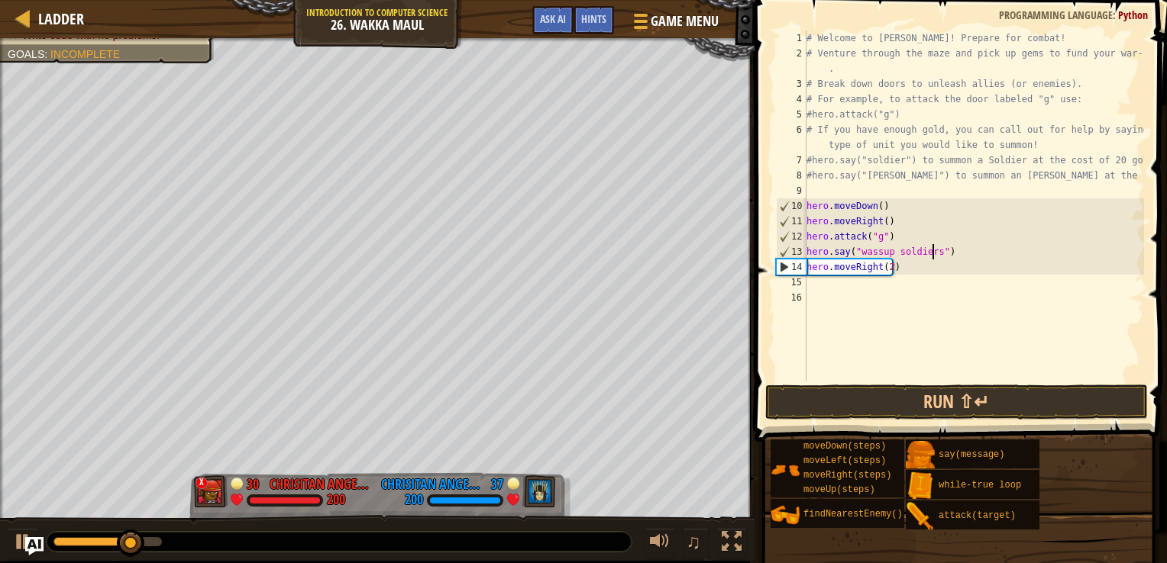
scroll to position [7, 10]
click at [1003, 398] on button "Run ⇧↵" at bounding box center [956, 402] width 383 height 35
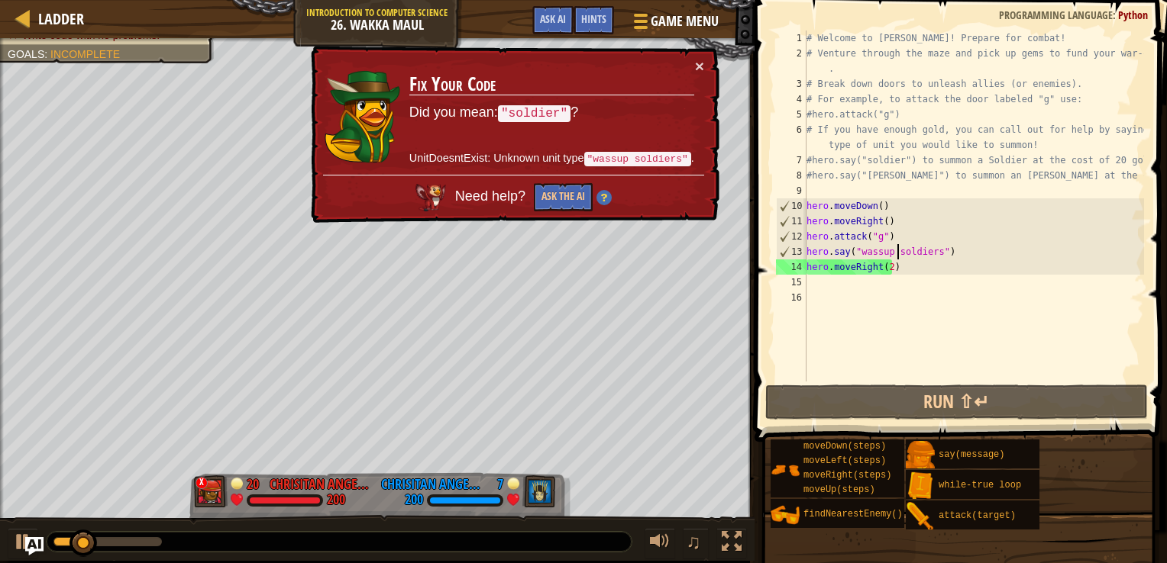
click at [895, 257] on div "# Welcome to [PERSON_NAME]! Prepare for combat! # Venture through the maze and …" at bounding box center [973, 222] width 341 height 382
click at [893, 253] on div "# Welcome to [PERSON_NAME]! Prepare for combat! # Venture through the maze and …" at bounding box center [973, 222] width 341 height 382
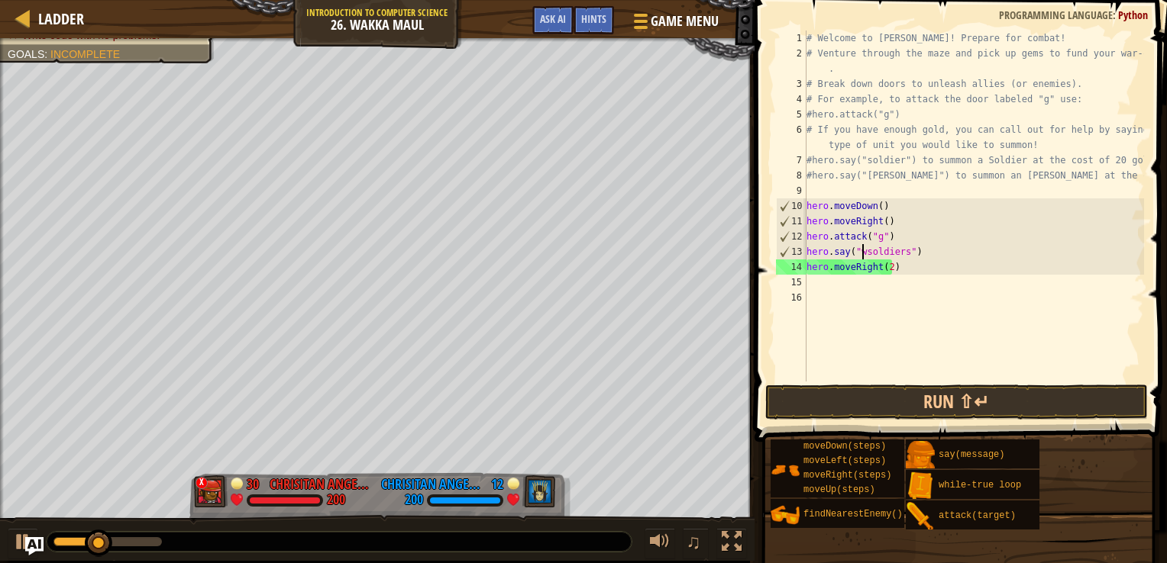
scroll to position [7, 7]
click at [903, 266] on div "# Welcome to [PERSON_NAME]! Prepare for combat! # Venture through the maze and …" at bounding box center [973, 222] width 341 height 382
type textarea "hero.moveRight(2)"
click at [876, 295] on div "# Welcome to [PERSON_NAME]! Prepare for combat! # Venture through the maze and …" at bounding box center [973, 222] width 341 height 382
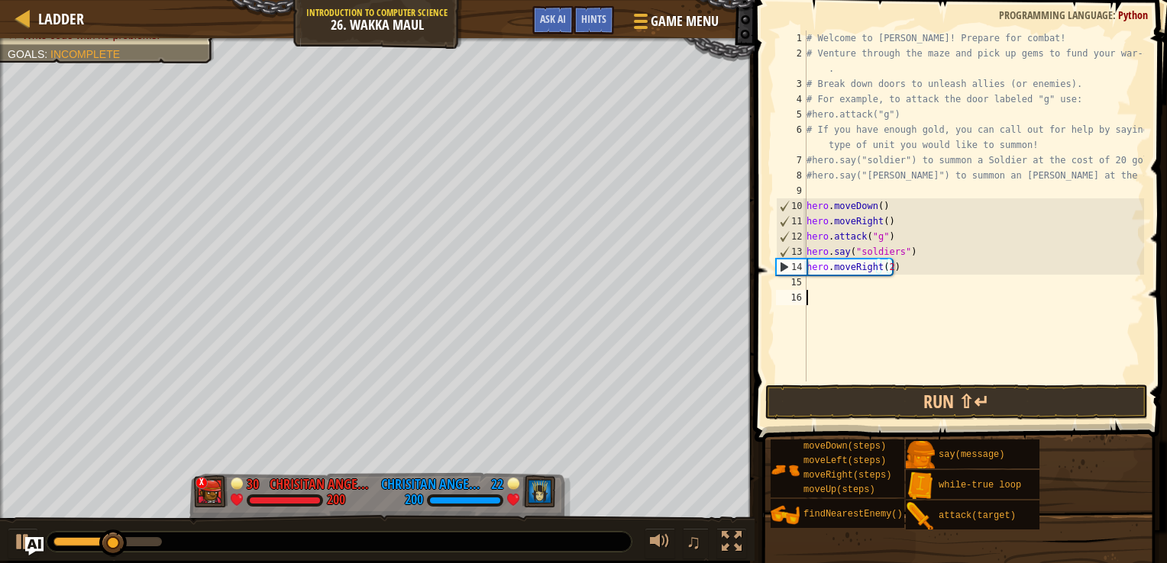
scroll to position [7, 0]
click at [828, 292] on div "# Welcome to [PERSON_NAME]! Prepare for combat! # Venture through the maze and …" at bounding box center [973, 222] width 341 height 382
click at [823, 284] on div "# Welcome to [PERSON_NAME]! Prepare for combat! # Venture through the maze and …" at bounding box center [973, 222] width 341 height 382
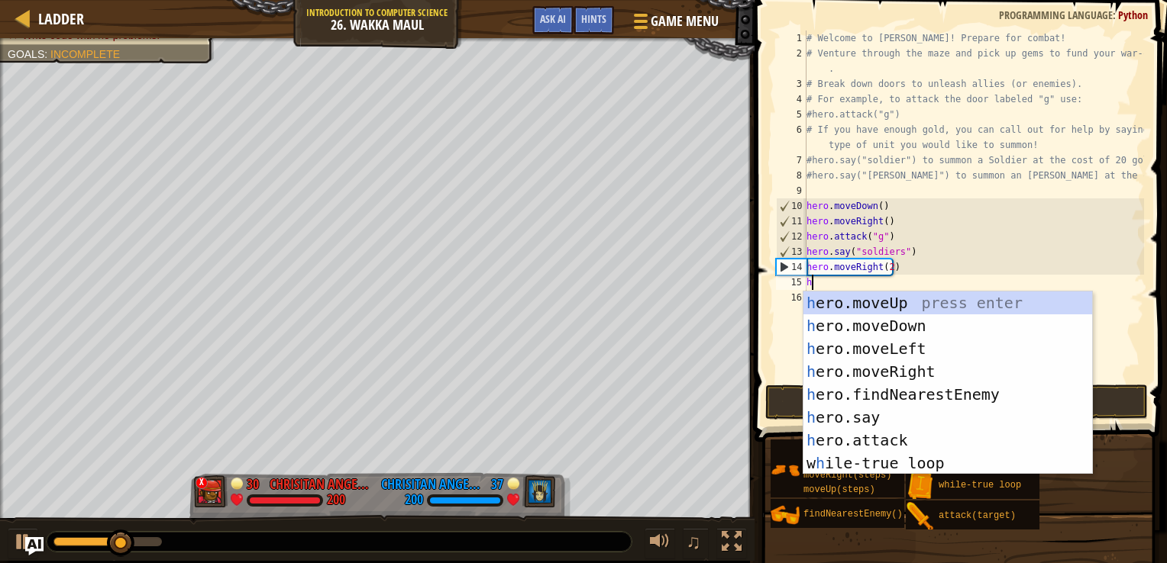
type textarea "he"
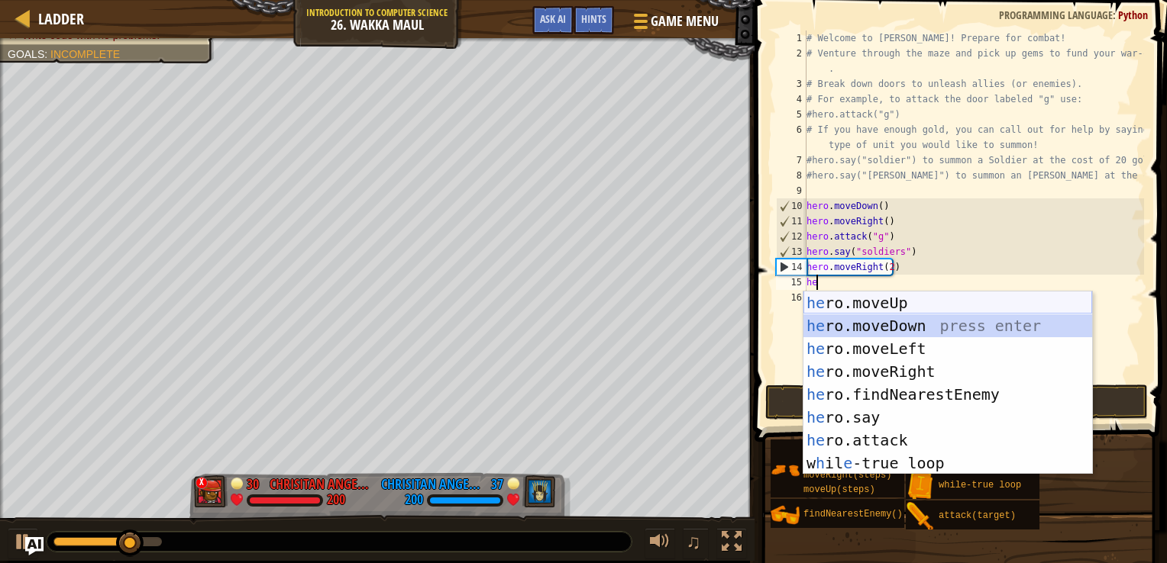
drag, startPoint x: 859, startPoint y: 315, endPoint x: 861, endPoint y: 307, distance: 8.0
click at [861, 307] on div "he ro.moveUp press enter he ro.moveDown press enter he ro.moveLeft press enter …" at bounding box center [947, 406] width 289 height 229
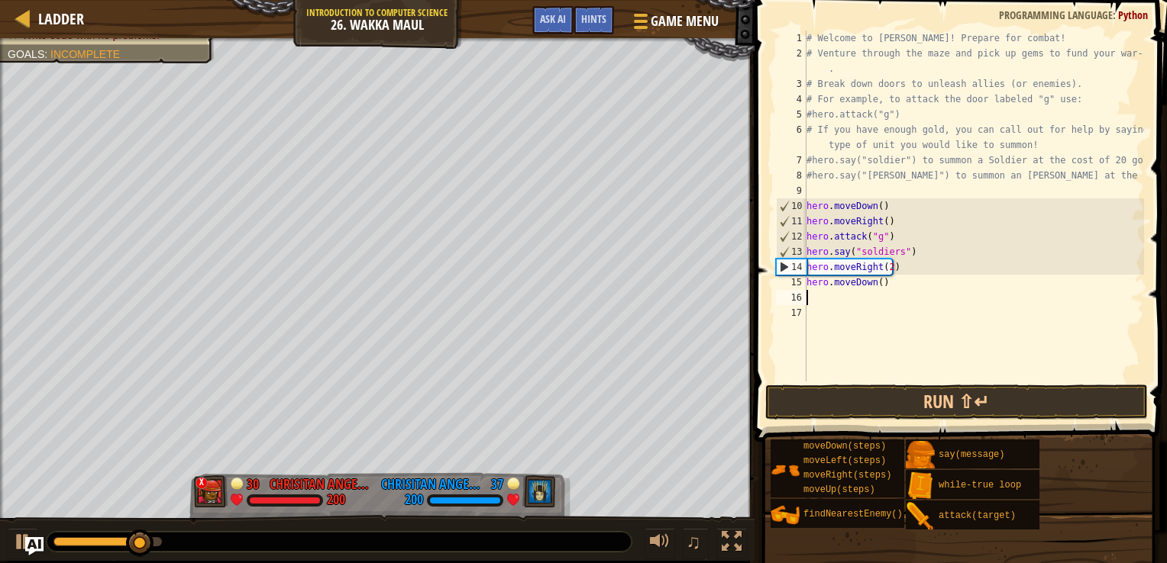
click at [876, 288] on div "# Welcome to [PERSON_NAME]! Prepare for combat! # Venture through the maze and …" at bounding box center [973, 222] width 341 height 382
click at [873, 286] on div "# Welcome to [PERSON_NAME]! Prepare for combat! # Venture through the maze and …" at bounding box center [973, 222] width 341 height 382
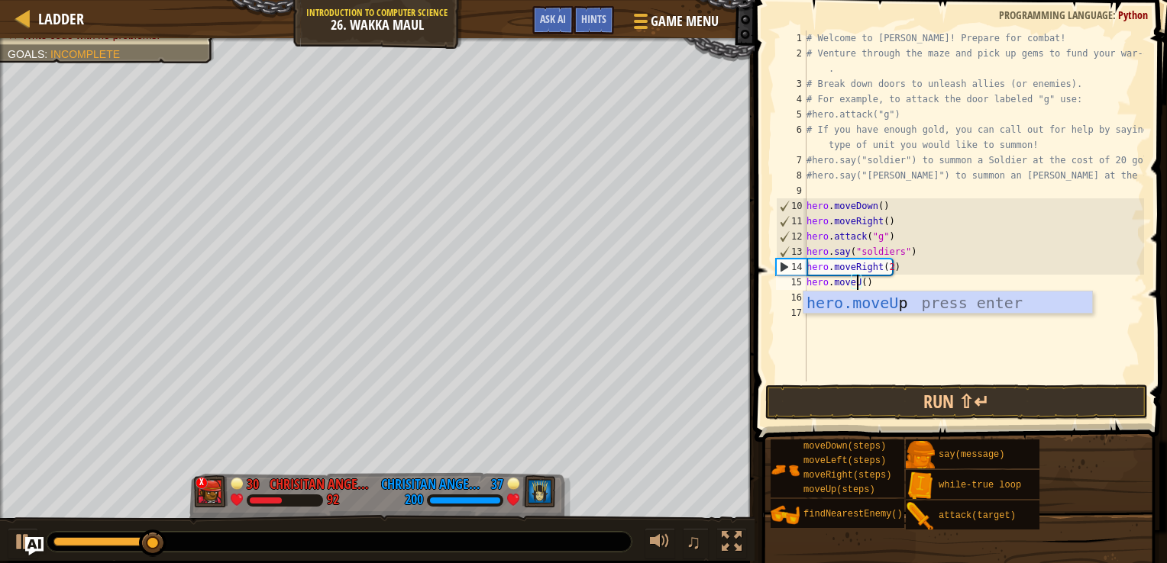
scroll to position [7, 3]
click at [886, 299] on div "hero.moveU p press enter" at bounding box center [947, 326] width 289 height 69
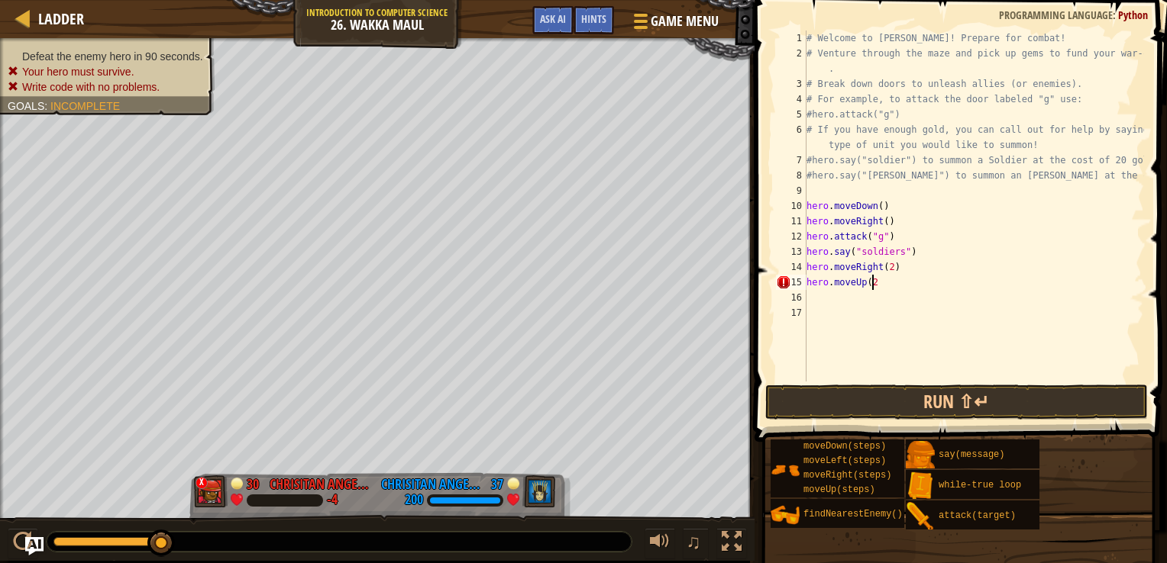
scroll to position [7, 5]
type textarea "hero.moveUp(2)"
click at [886, 395] on button "Run ⇧↵" at bounding box center [956, 402] width 383 height 35
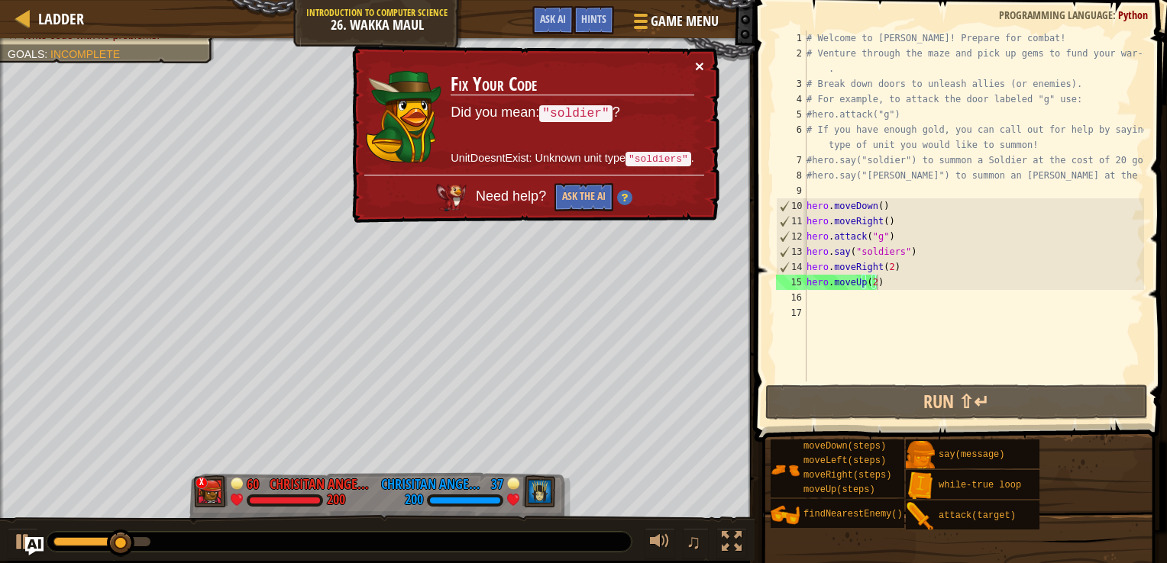
click at [697, 71] on button "×" at bounding box center [699, 66] width 9 height 16
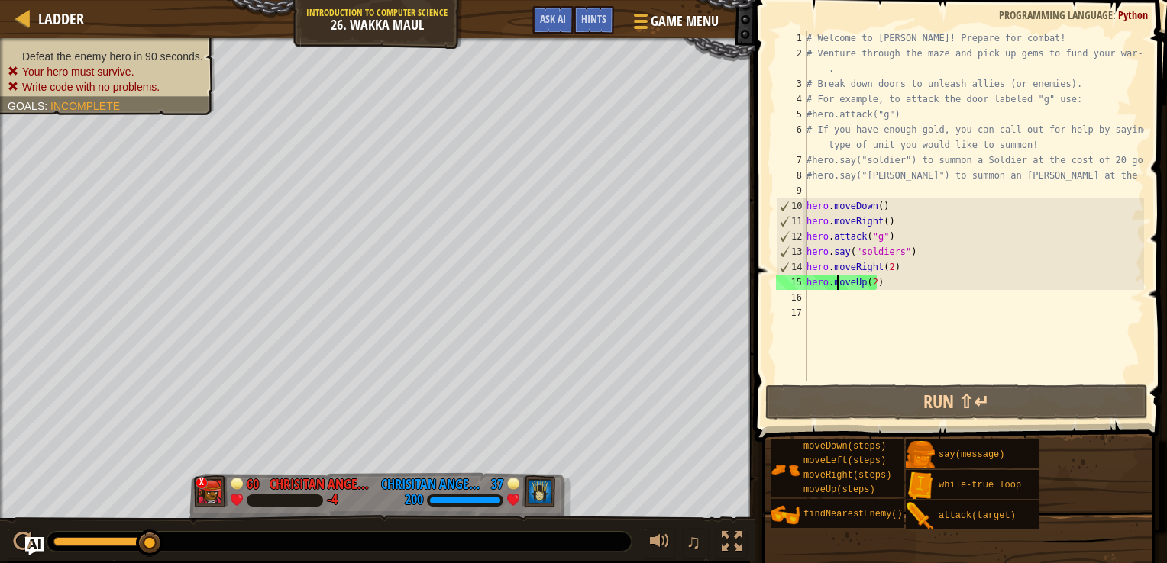
click at [835, 289] on div "# Welcome to [PERSON_NAME]! Prepare for combat! # Venture through the maze and …" at bounding box center [973, 222] width 341 height 382
click at [832, 302] on div "# Welcome to [PERSON_NAME]! Prepare for combat! # Venture through the maze and …" at bounding box center [973, 222] width 341 height 382
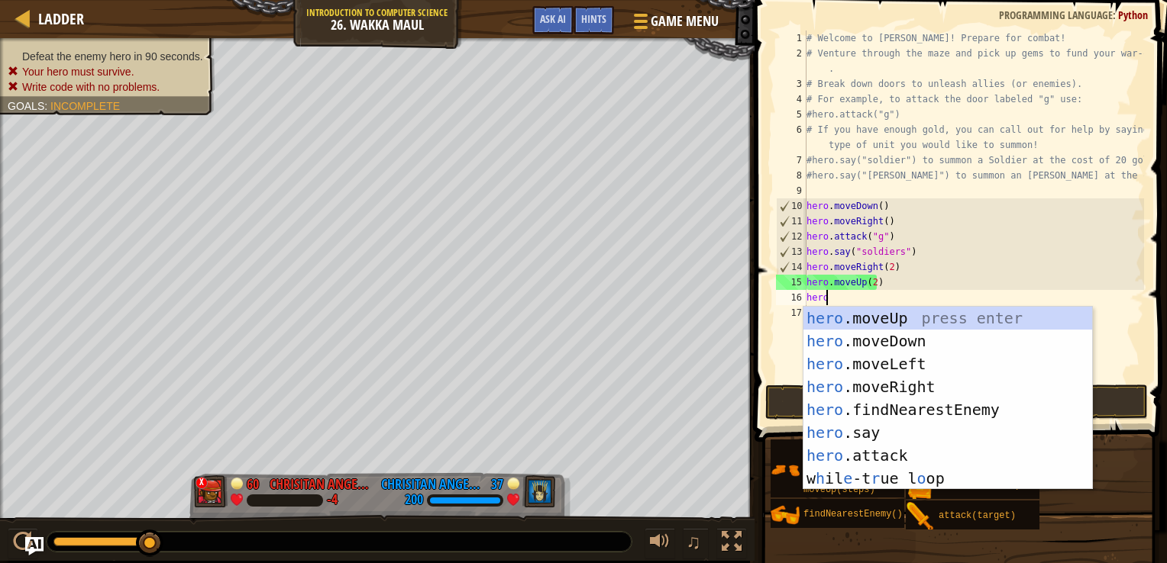
scroll to position [7, 0]
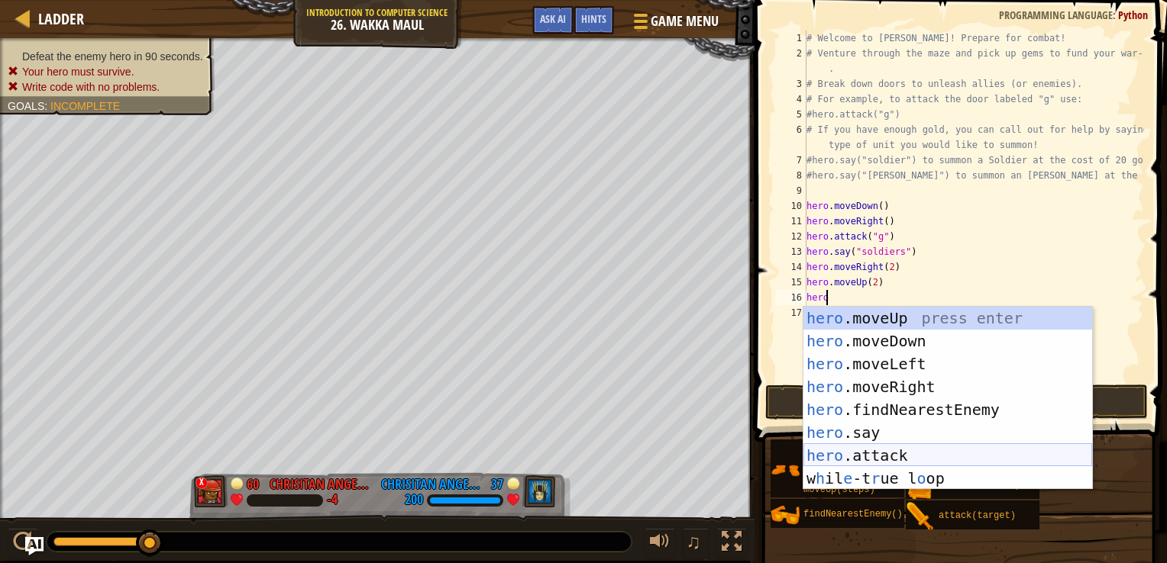
click at [886, 458] on div "hero .moveUp press enter hero .moveDown press enter hero .moveLeft press enter …" at bounding box center [947, 421] width 289 height 229
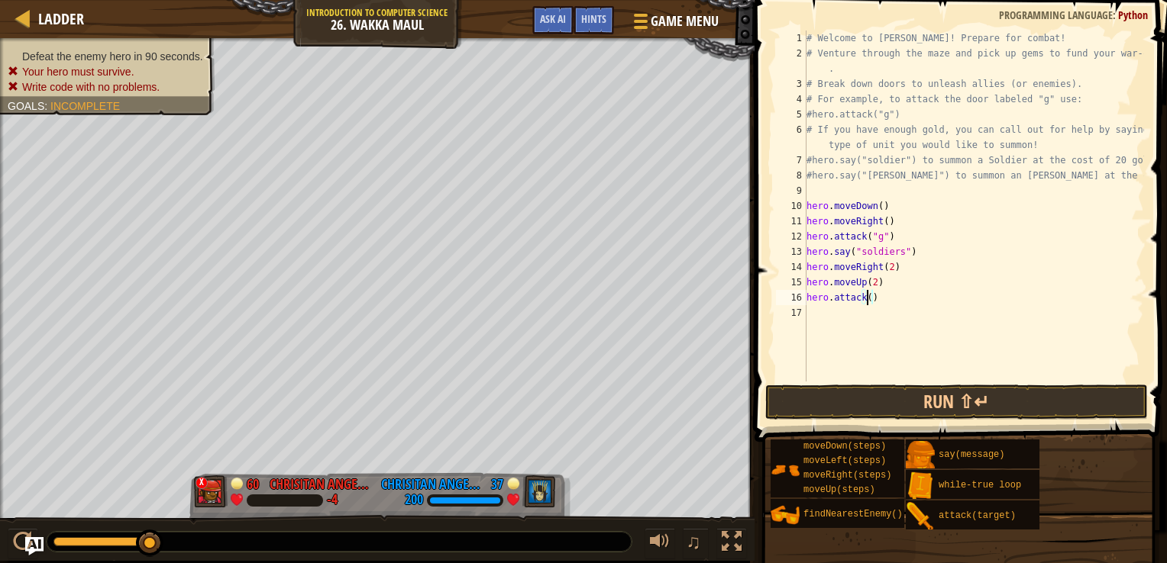
type textarea "hero.attack(f)"
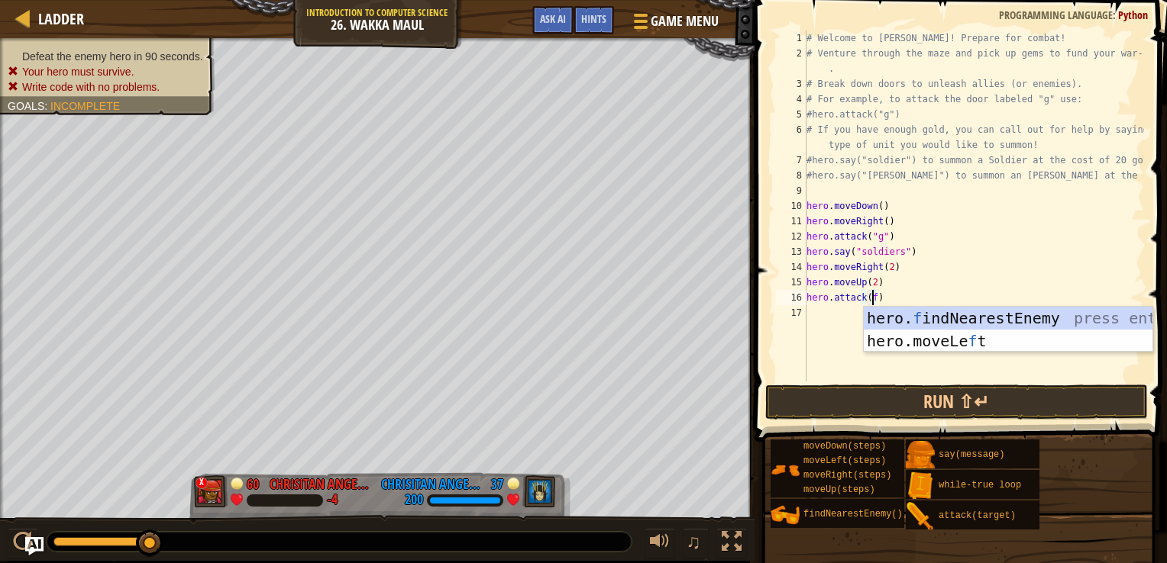
scroll to position [7, 5]
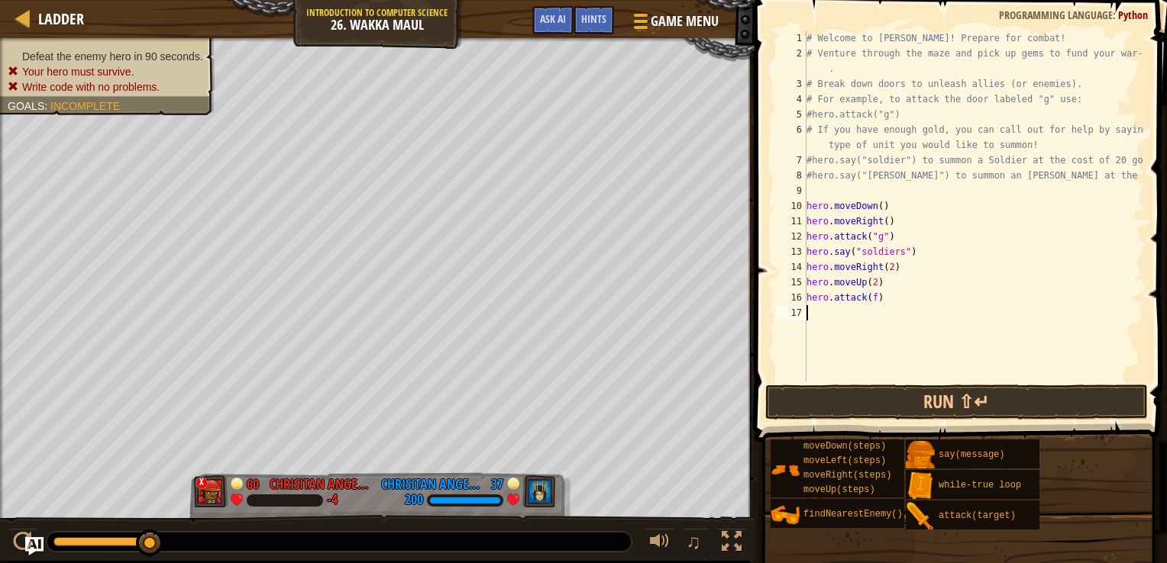
click at [829, 310] on div "# Welcome to [PERSON_NAME]! Prepare for combat! # Venture through the maze and …" at bounding box center [973, 222] width 341 height 382
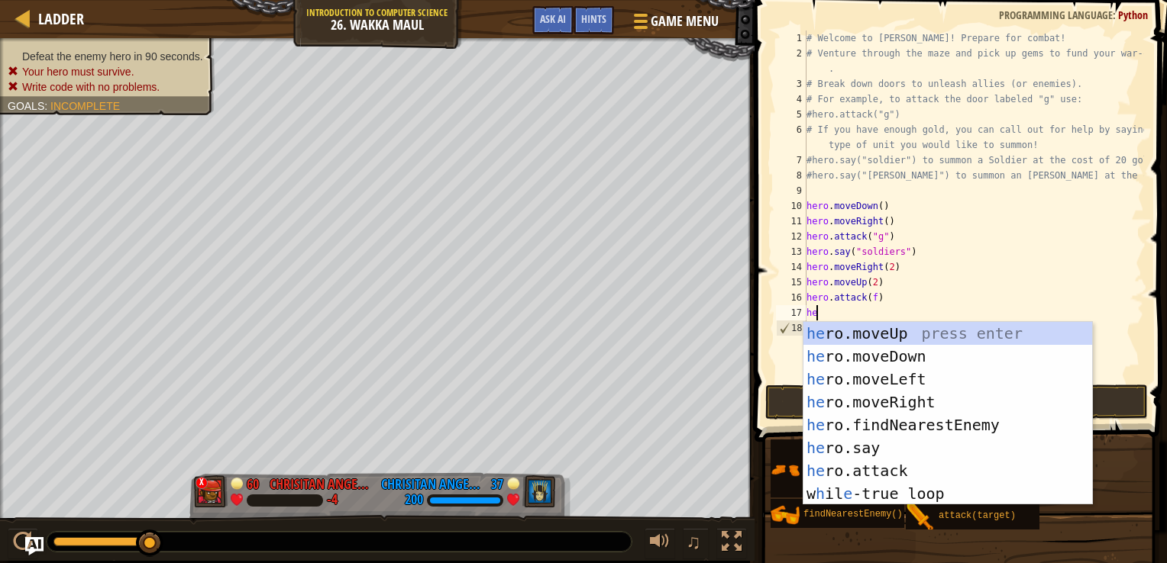
type textarea "hero"
click at [880, 325] on div "hero .moveUp press enter hero .moveDown press enter hero .moveLeft press enter …" at bounding box center [947, 436] width 289 height 229
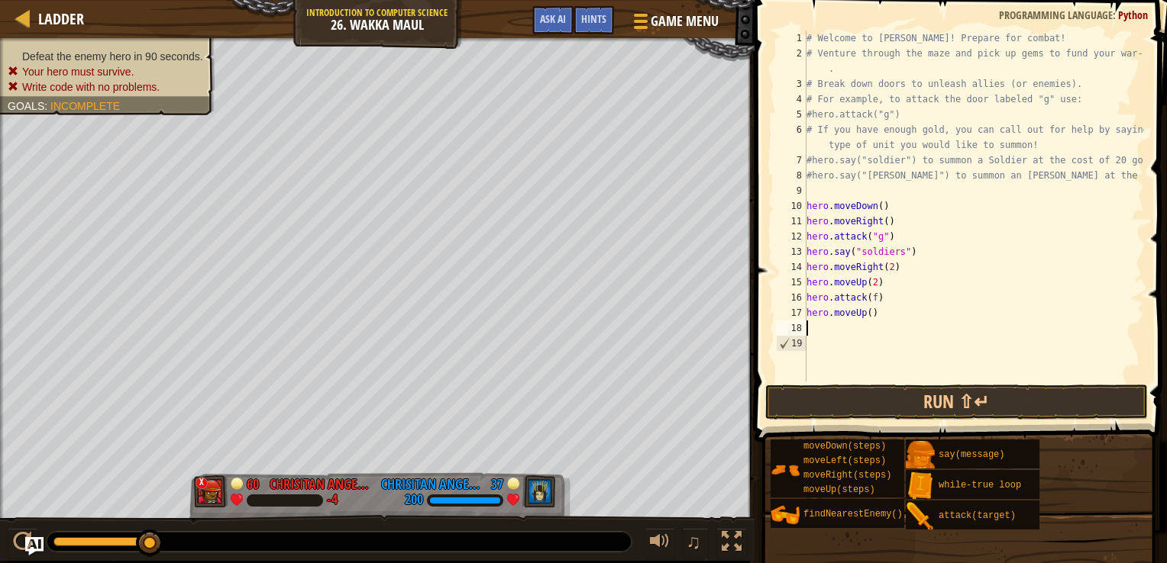
click at [867, 328] on div "# Welcome to [PERSON_NAME]! Prepare for combat! # Venture through the maze and …" at bounding box center [973, 222] width 341 height 382
type textarea "e"
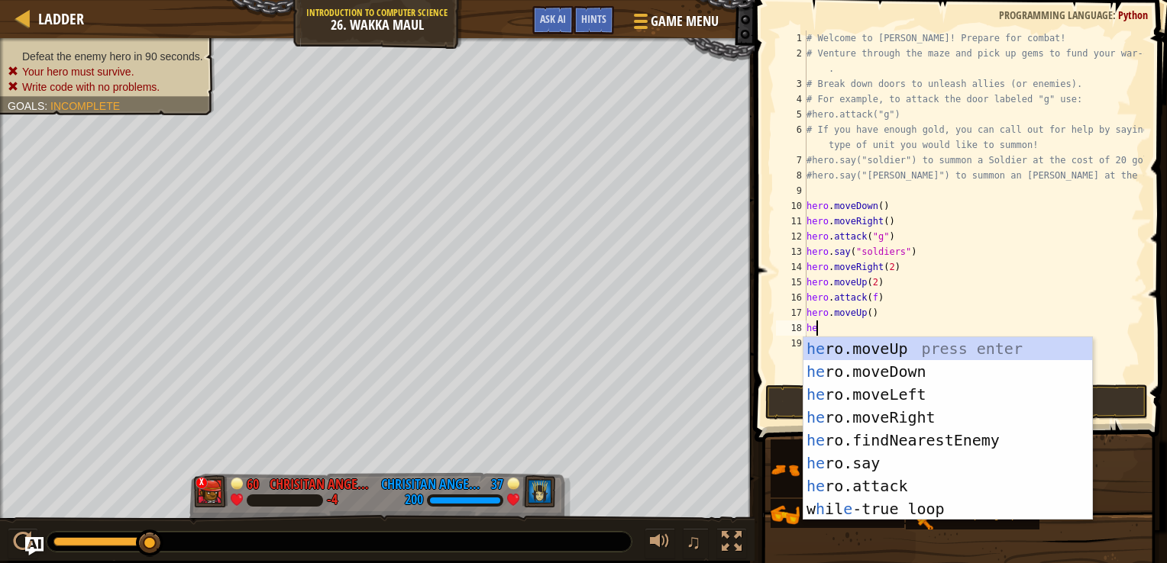
type textarea "her"
click at [904, 416] on div "her o.moveUp press enter her o.moveDown press enter her o.moveLeft press enter …" at bounding box center [947, 451] width 289 height 229
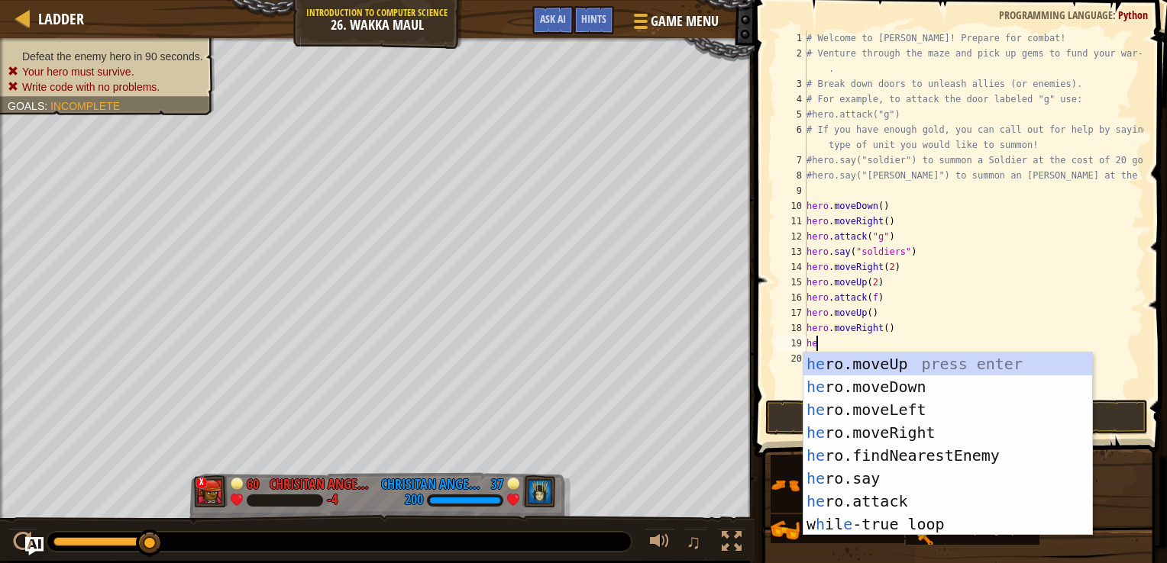
type textarea "hero"
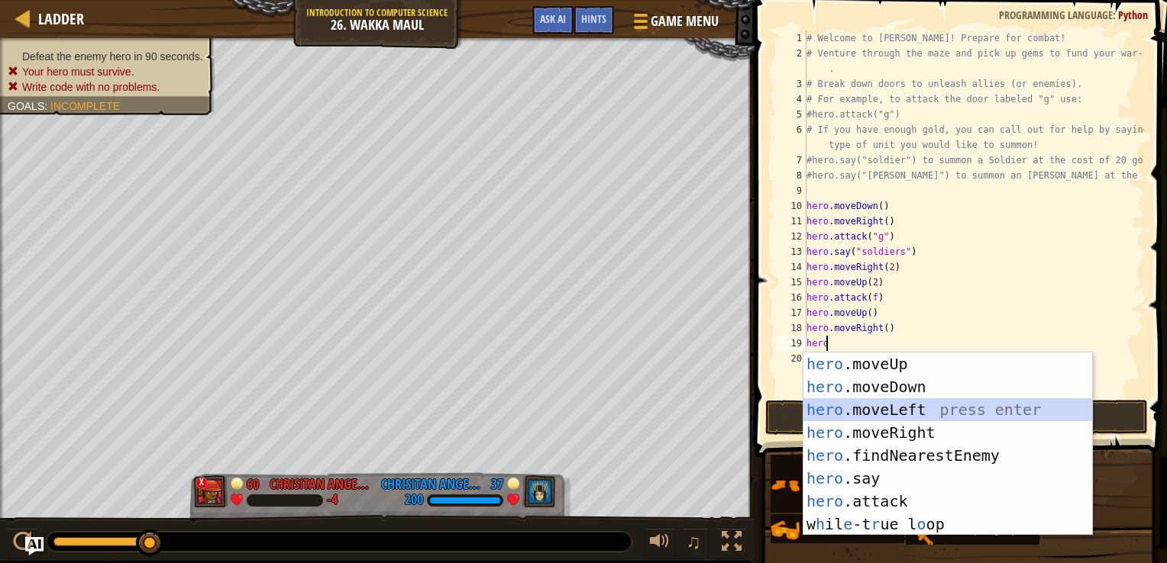
click at [889, 412] on div "hero .moveUp press enter hero .moveDown press enter hero .moveLeft press enter …" at bounding box center [947, 467] width 289 height 229
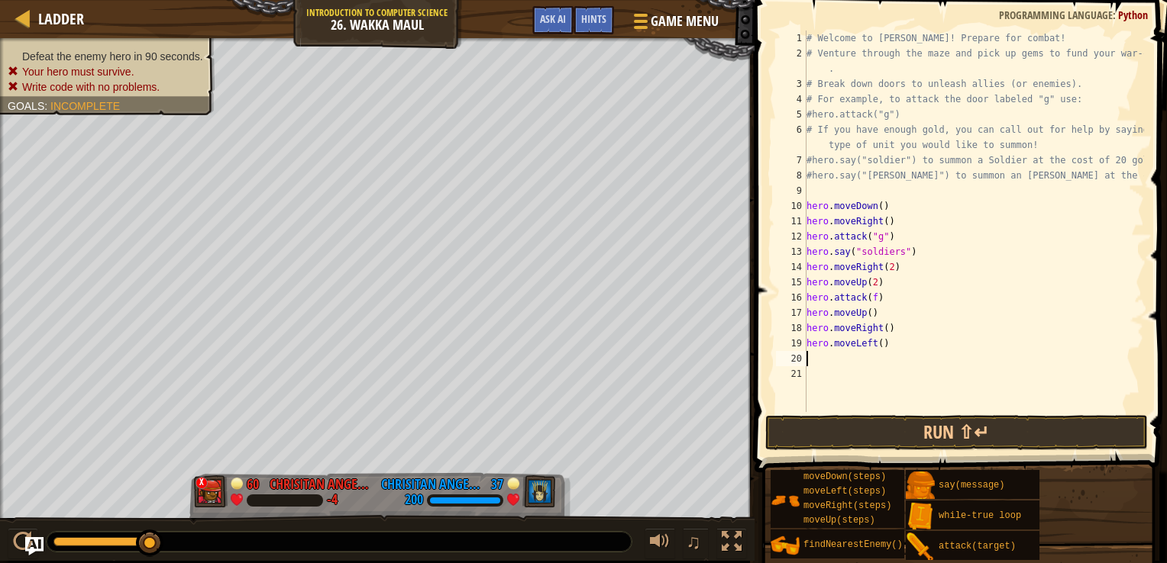
click at [883, 330] on div "# Welcome to [PERSON_NAME]! Prepare for combat! # Venture through the maze and …" at bounding box center [973, 237] width 341 height 412
click at [875, 342] on div "# Welcome to [PERSON_NAME]! Prepare for combat! # Venture through the maze and …" at bounding box center [973, 237] width 341 height 412
type textarea "hero.moveLeft(0.5)"
click at [855, 362] on div "# Welcome to [PERSON_NAME]! Prepare for combat! # Venture through the maze and …" at bounding box center [973, 237] width 341 height 412
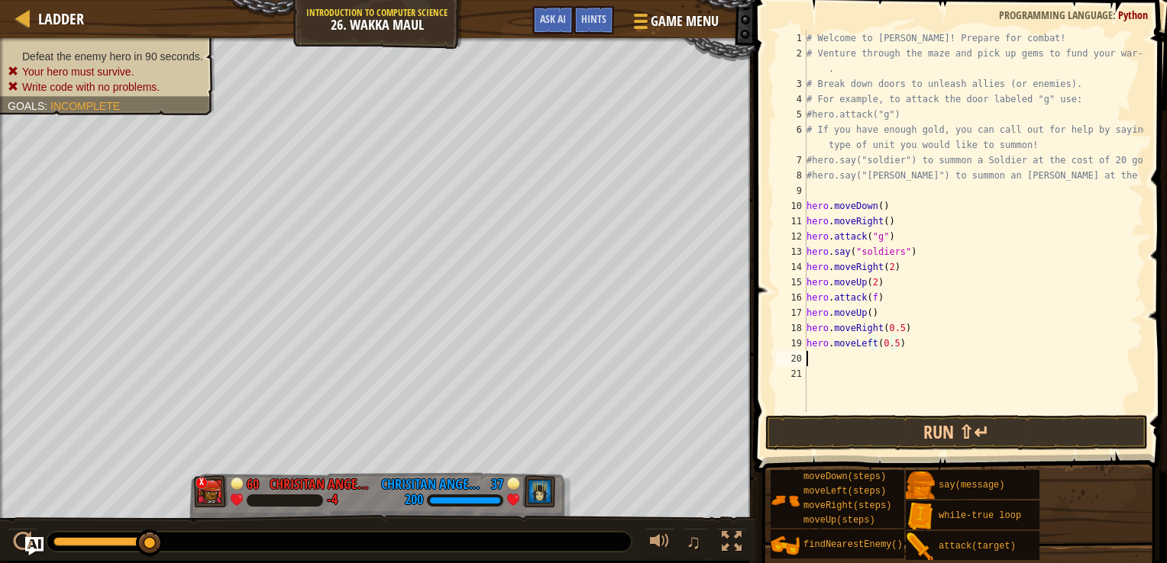
scroll to position [7, 0]
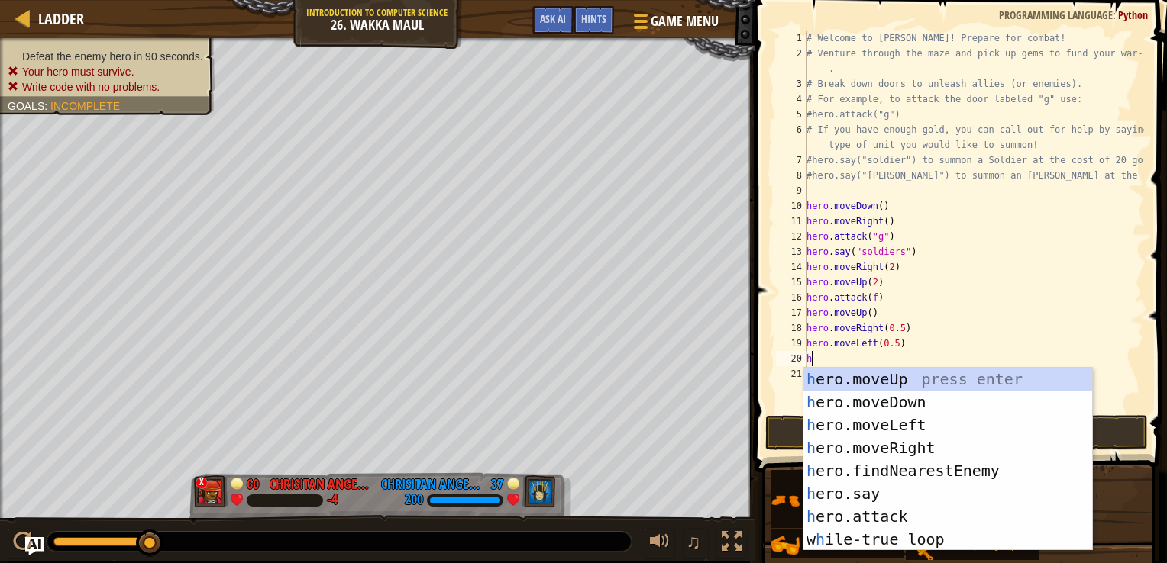
type textarea "he"
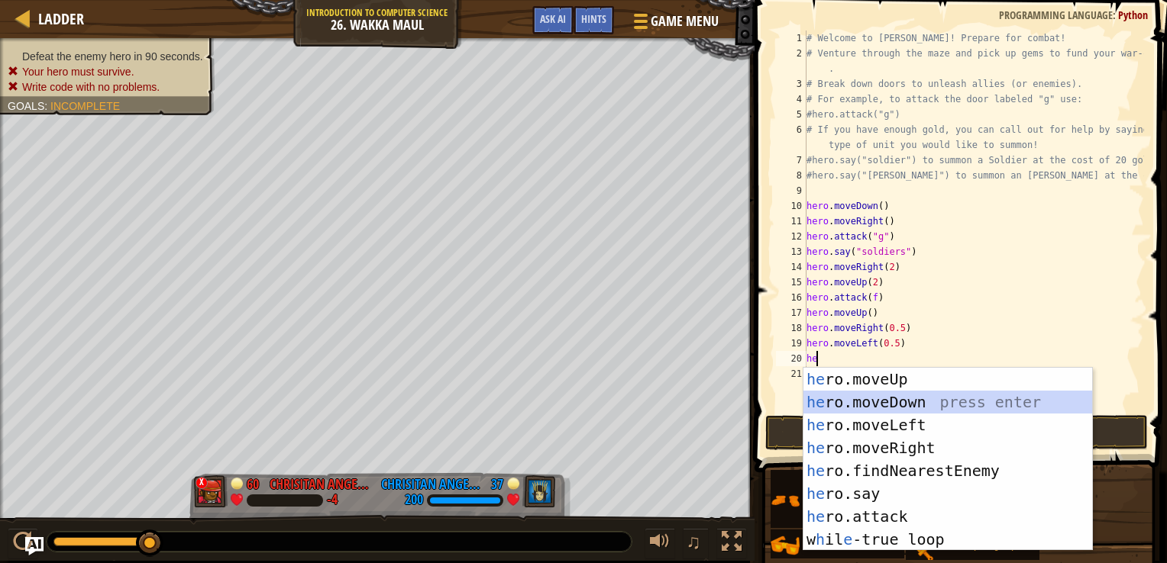
click at [878, 396] on div "he ro.moveUp press enter he ro.moveDown press enter he ro.moveLeft press enter …" at bounding box center [947, 482] width 289 height 229
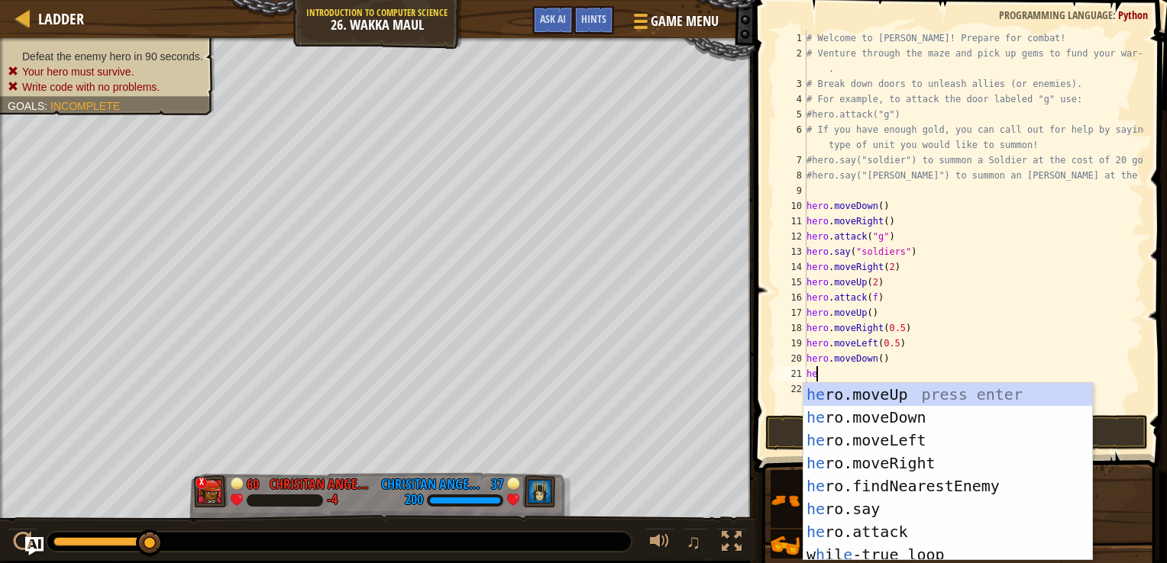
type textarea "hero"
click at [912, 460] on div "hero .moveUp press enter hero .moveDown press enter hero .moveLeft press enter …" at bounding box center [947, 495] width 289 height 224
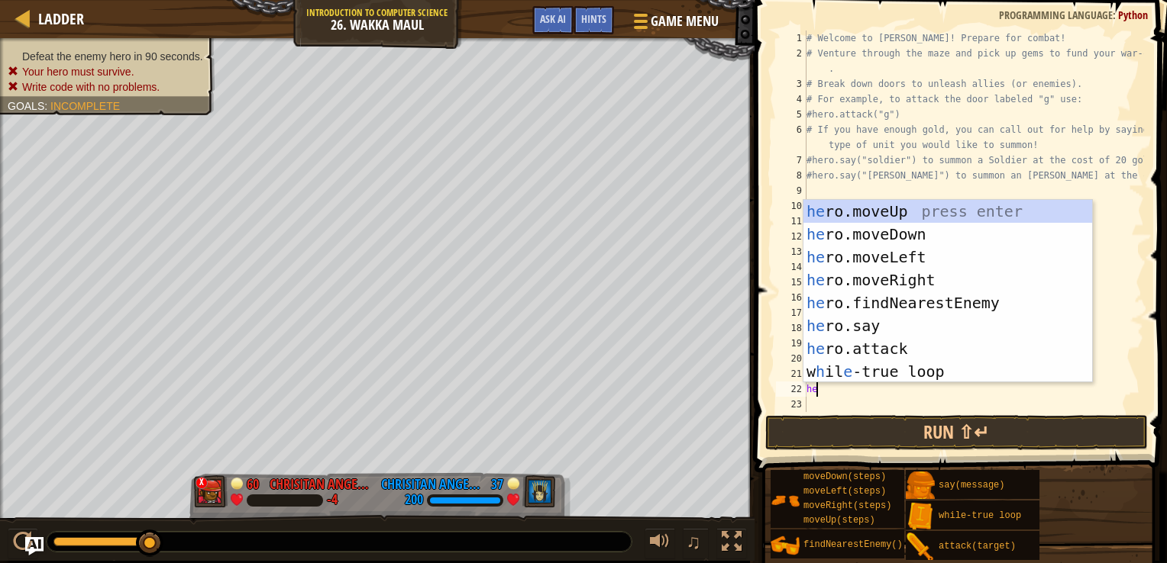
type textarea "hero"
click at [906, 243] on div "hero .moveUp press enter hero .moveDown press enter hero .moveLeft press enter …" at bounding box center [947, 314] width 289 height 229
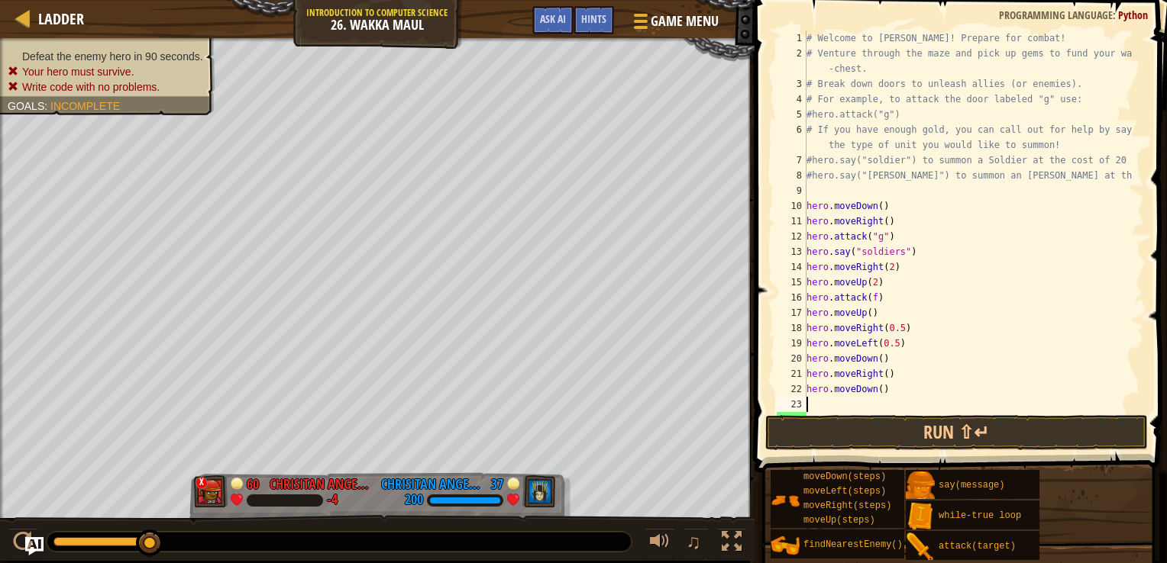
scroll to position [0, 0]
click at [880, 373] on div "# Welcome to [PERSON_NAME]! Prepare for combat! # Venture through the maze and …" at bounding box center [967, 237] width 329 height 412
click at [870, 392] on div "# Welcome to [PERSON_NAME]! Prepare for combat! # Venture through the maze and …" at bounding box center [967, 237] width 329 height 412
type textarea "hero.moveDown()"
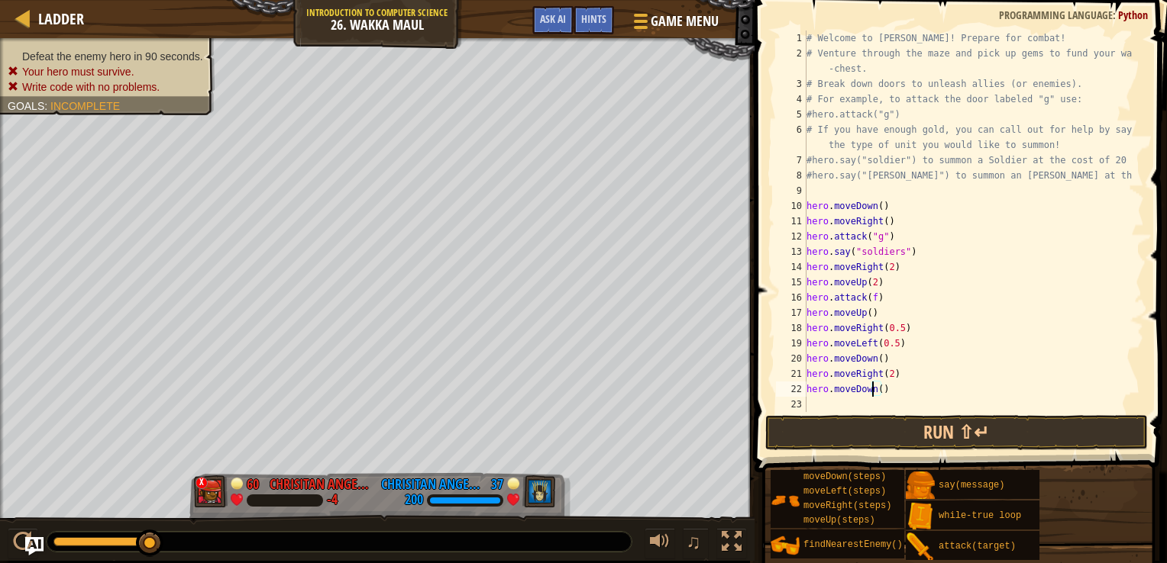
click at [876, 392] on div "# Welcome to [PERSON_NAME]! Prepare for combat! # Venture through the maze and …" at bounding box center [967, 237] width 329 height 412
click at [895, 388] on div "# Welcome to [PERSON_NAME]! Prepare for combat! # Venture through the maze and …" at bounding box center [967, 237] width 329 height 412
type textarea "j"
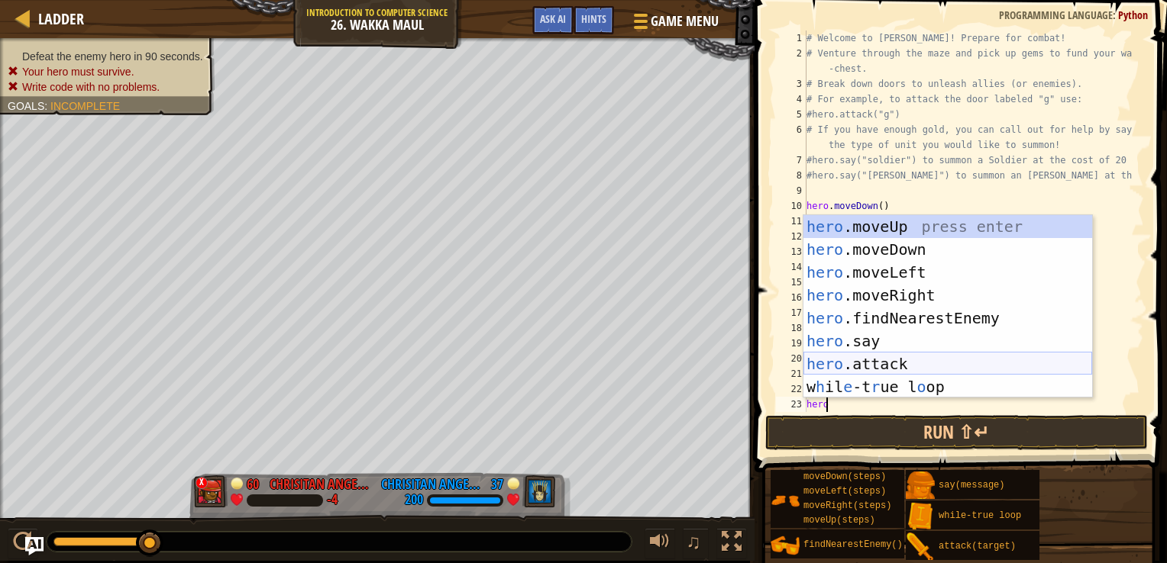
click at [886, 362] on div "hero .moveUp press enter hero .moveDown press enter hero .moveLeft press enter …" at bounding box center [947, 329] width 289 height 229
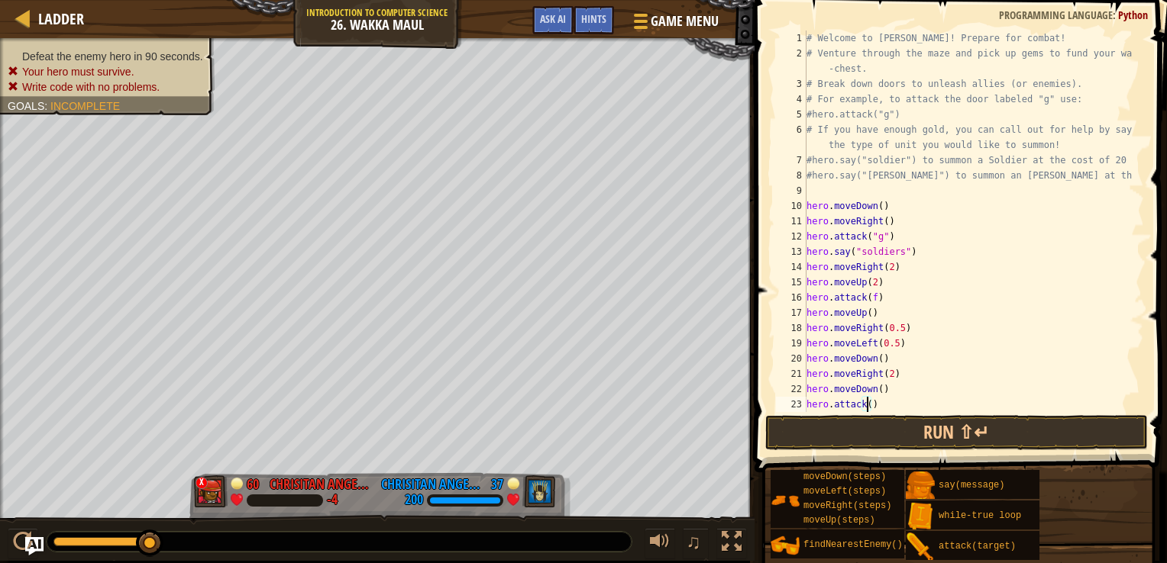
type textarea "hero.attack(h)"
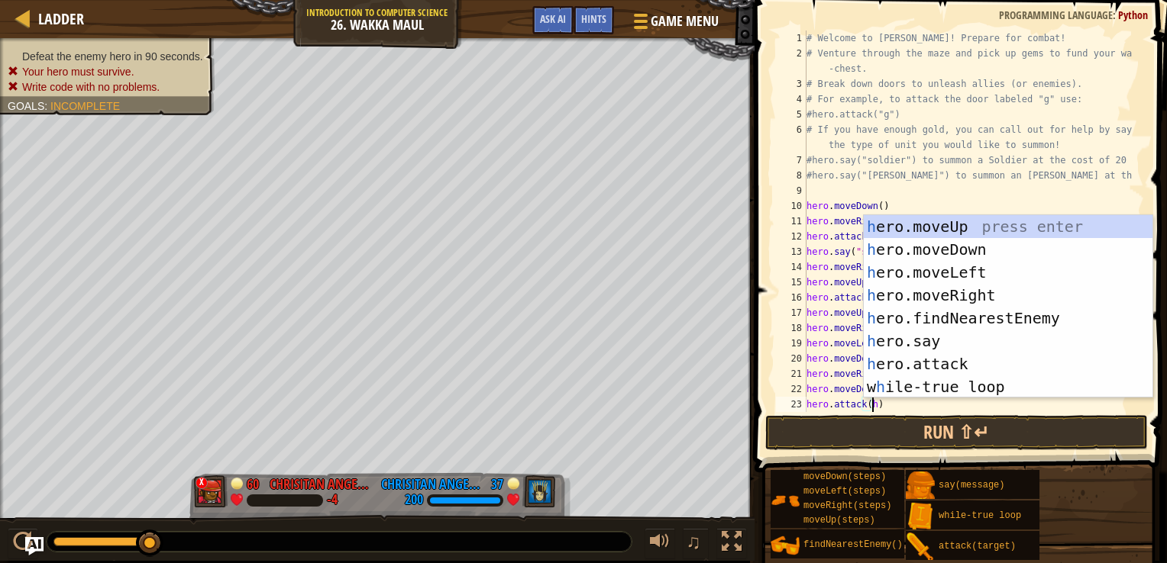
scroll to position [7, 5]
click at [901, 408] on div "# Welcome to [PERSON_NAME]! Prepare for combat! # Venture through the maze and …" at bounding box center [967, 237] width 329 height 412
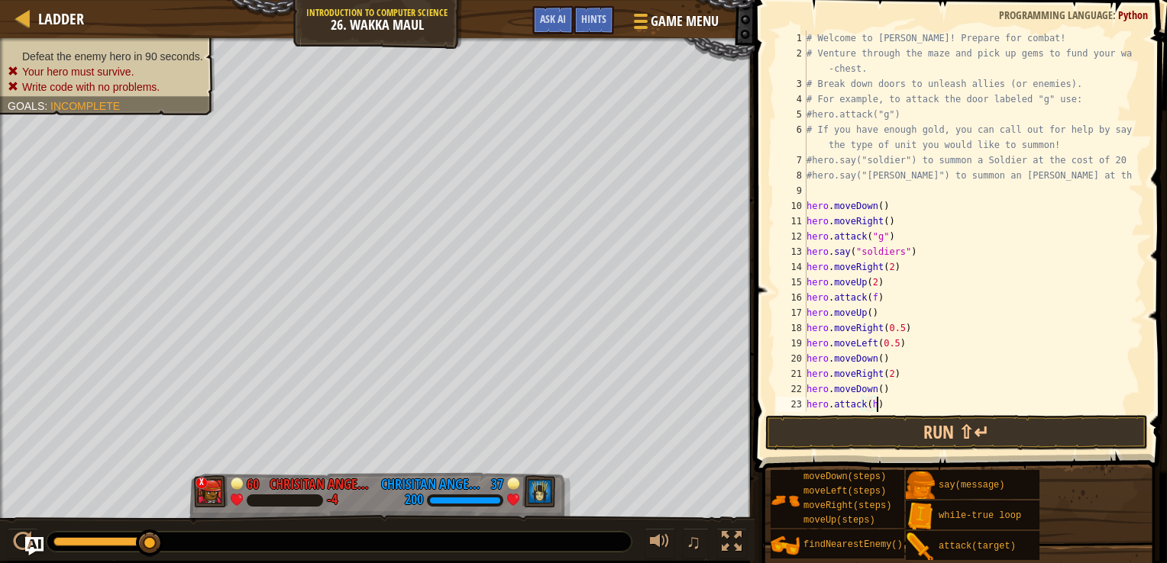
scroll to position [7, 0]
click at [901, 408] on div "# Welcome to [PERSON_NAME]! Prepare for combat! # Venture through the maze and …" at bounding box center [967, 237] width 329 height 412
type textarea "hero.attack(h)"
click at [910, 401] on div "# Welcome to [PERSON_NAME]! Prepare for combat! # Venture through the maze and …" at bounding box center [967, 237] width 329 height 412
type textarea "hero.attack(h)"
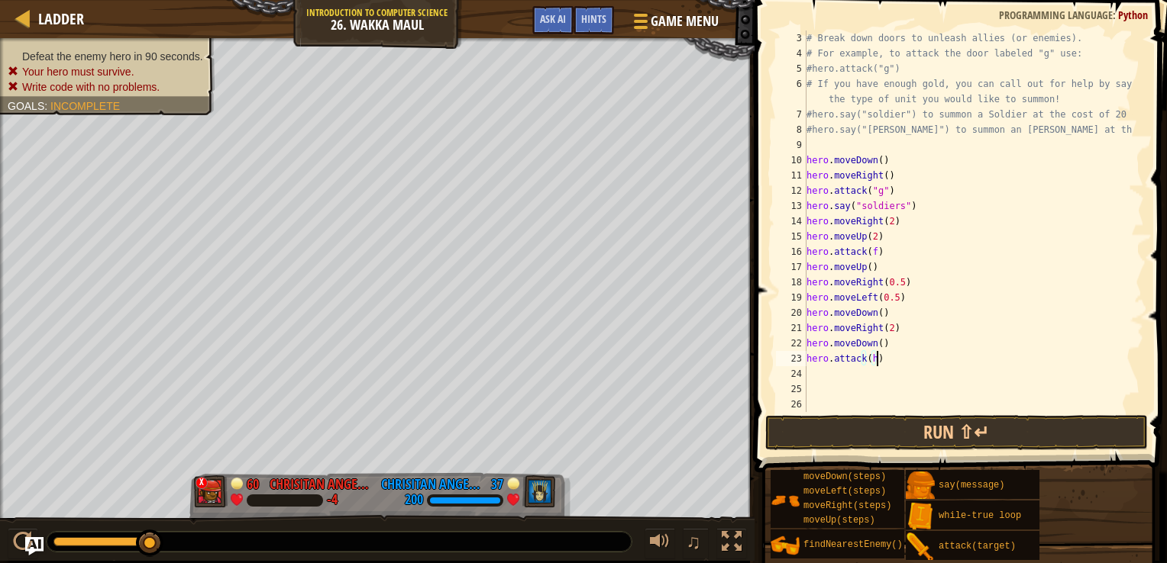
scroll to position [76, 0]
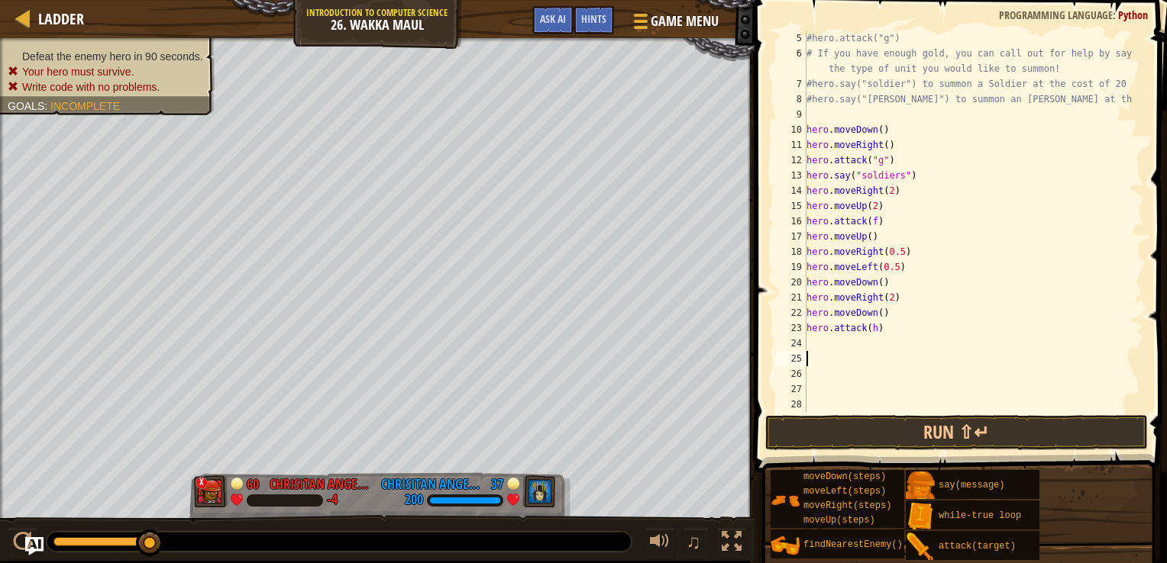
click at [873, 353] on div "#hero.attack("g") # If you have enough gold, you can call out for help by sayin…" at bounding box center [967, 237] width 329 height 412
click at [887, 346] on div "#hero.attack("g") # If you have enough gold, you can call out for help by sayin…" at bounding box center [967, 237] width 329 height 412
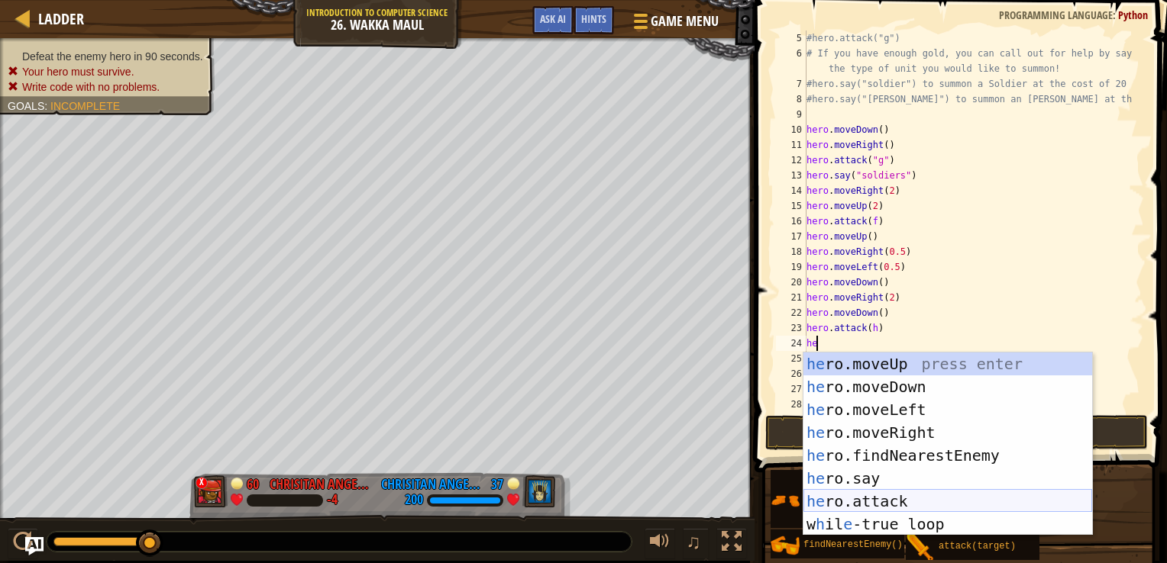
click at [942, 496] on div "he ro.moveUp press enter he ro.moveDown press enter he ro.moveLeft press enter …" at bounding box center [947, 467] width 289 height 229
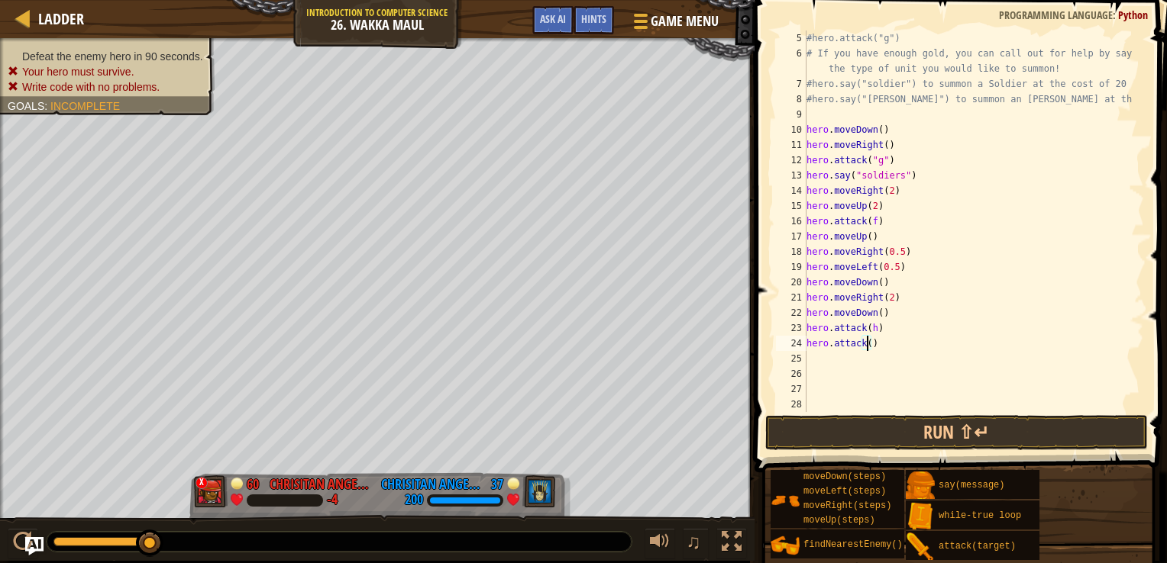
scroll to position [7, 5]
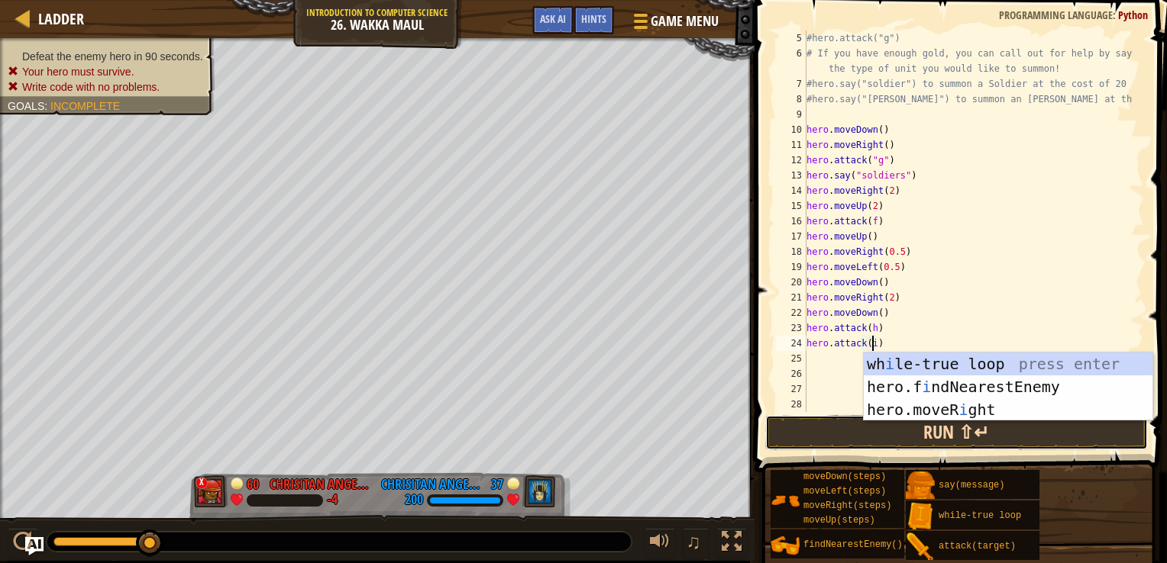
click at [837, 429] on button "Run ⇧↵" at bounding box center [956, 432] width 383 height 35
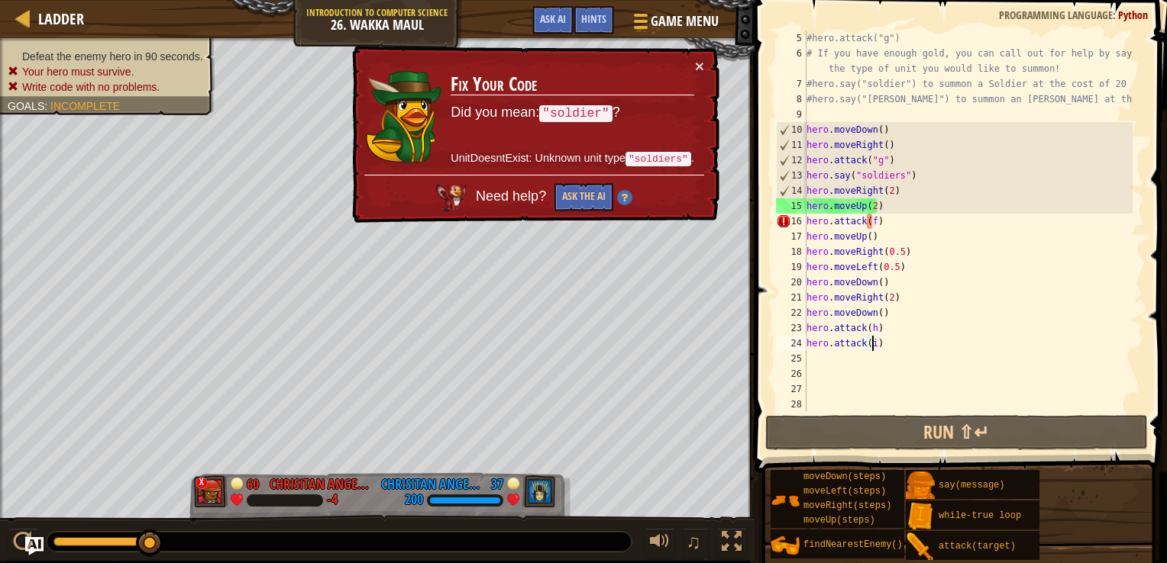
click at [892, 179] on div "#hero.attack("g") # If you have enough gold, you can call out for help by sayin…" at bounding box center [967, 237] width 329 height 412
click at [896, 179] on div "#hero.attack("g") # If you have enough gold, you can call out for help by sayin…" at bounding box center [967, 237] width 329 height 412
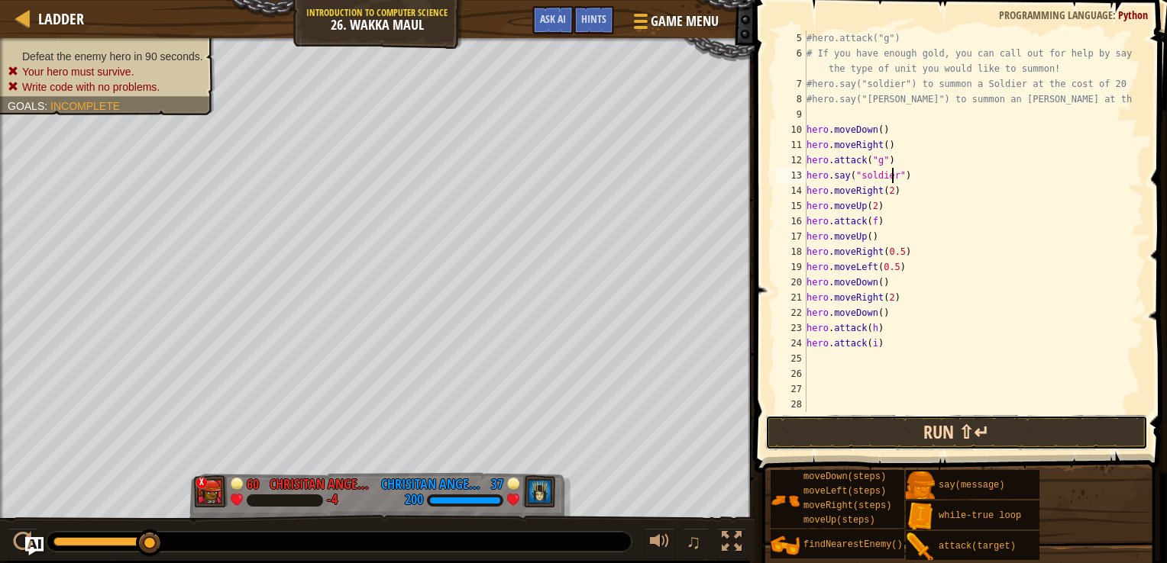
click at [937, 428] on button "Run ⇧↵" at bounding box center [956, 432] width 383 height 35
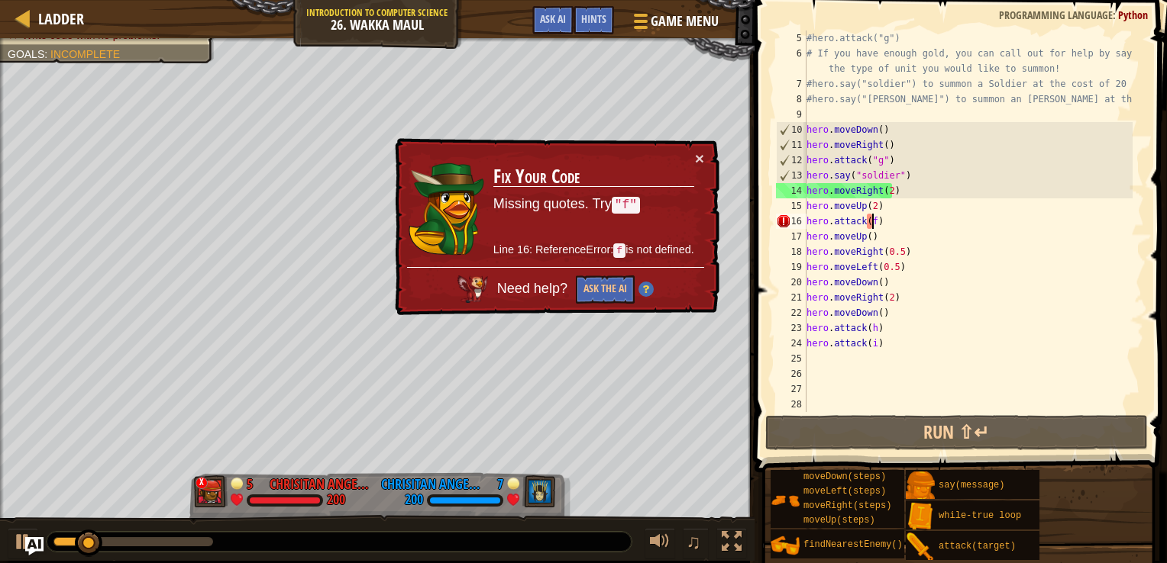
click at [870, 222] on div "#hero.attack("g") # If you have enough gold, you can call out for help by sayin…" at bounding box center [967, 237] width 329 height 412
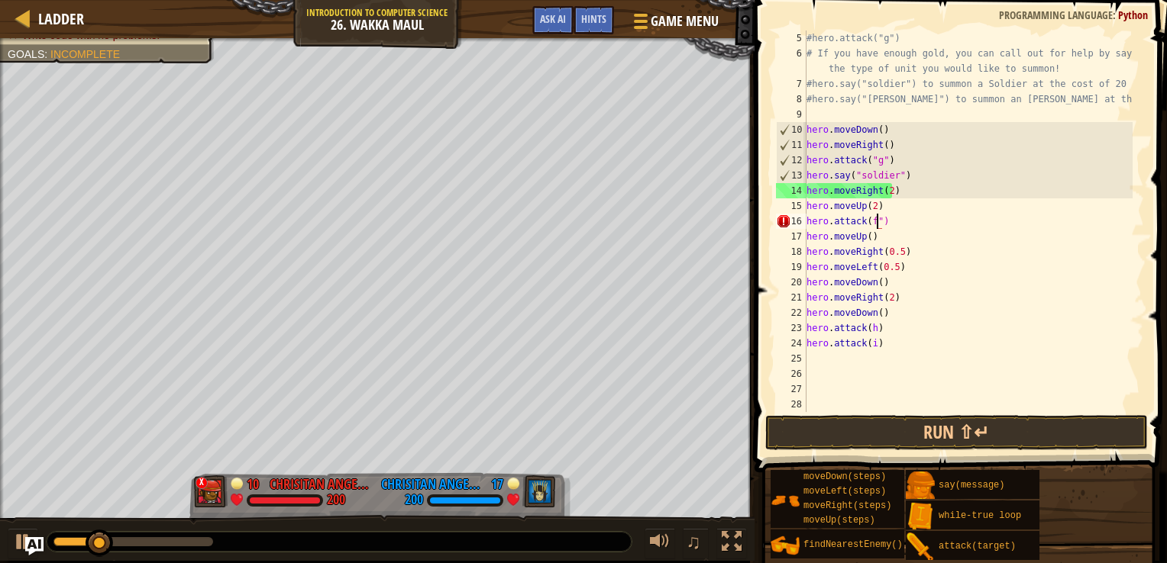
click at [864, 226] on div "#hero.attack("g") # If you have enough gold, you can call out for help by sayin…" at bounding box center [967, 237] width 329 height 412
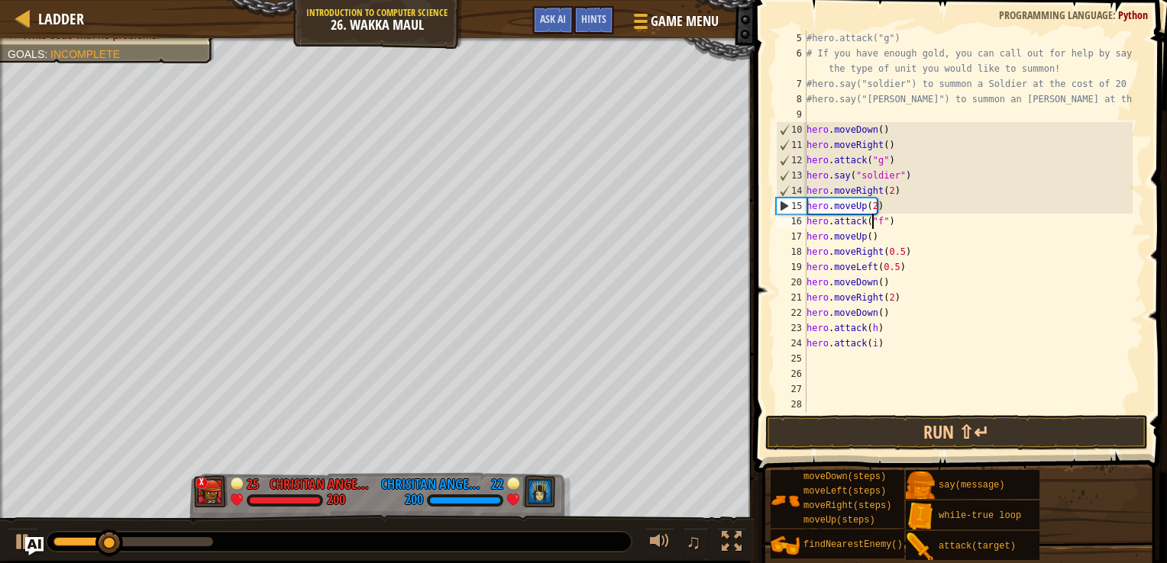
click at [870, 331] on div "#hero.attack("g") # If you have enough gold, you can call out for help by sayin…" at bounding box center [967, 237] width 329 height 412
click at [864, 325] on div "#hero.attack("g") # If you have enough gold, you can call out for help by sayin…" at bounding box center [967, 237] width 329 height 412
click at [865, 343] on div "#hero.attack("g") # If you have enough gold, you can call out for help by sayin…" at bounding box center [967, 237] width 329 height 412
click at [878, 344] on div "#hero.attack("g") # If you have enough gold, you can call out for help by sayin…" at bounding box center [967, 237] width 329 height 412
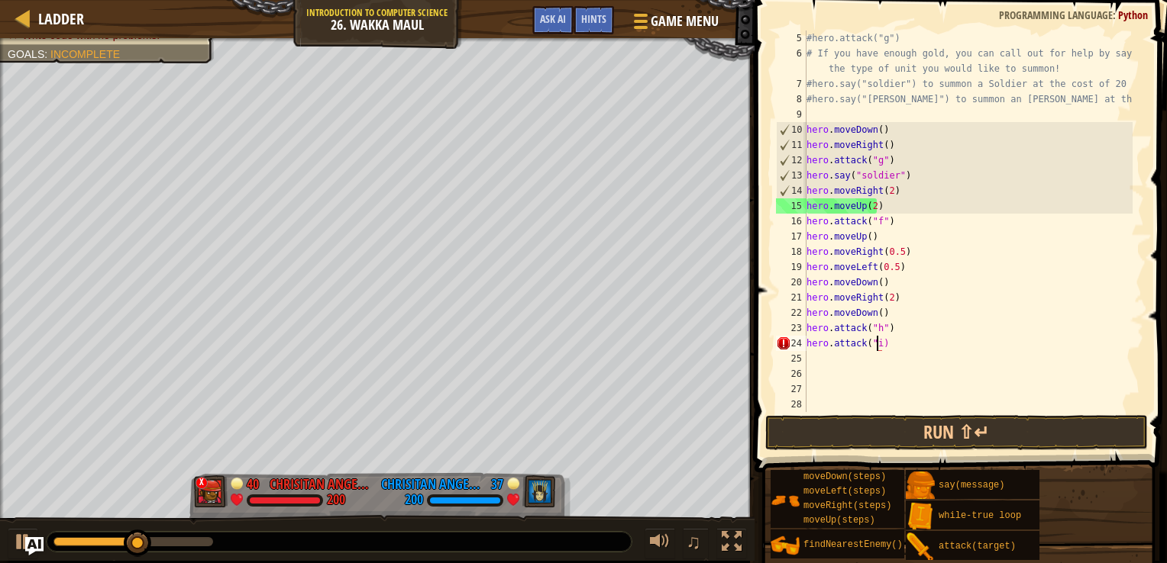
scroll to position [7, 5]
type textarea "hero.attack("i")"
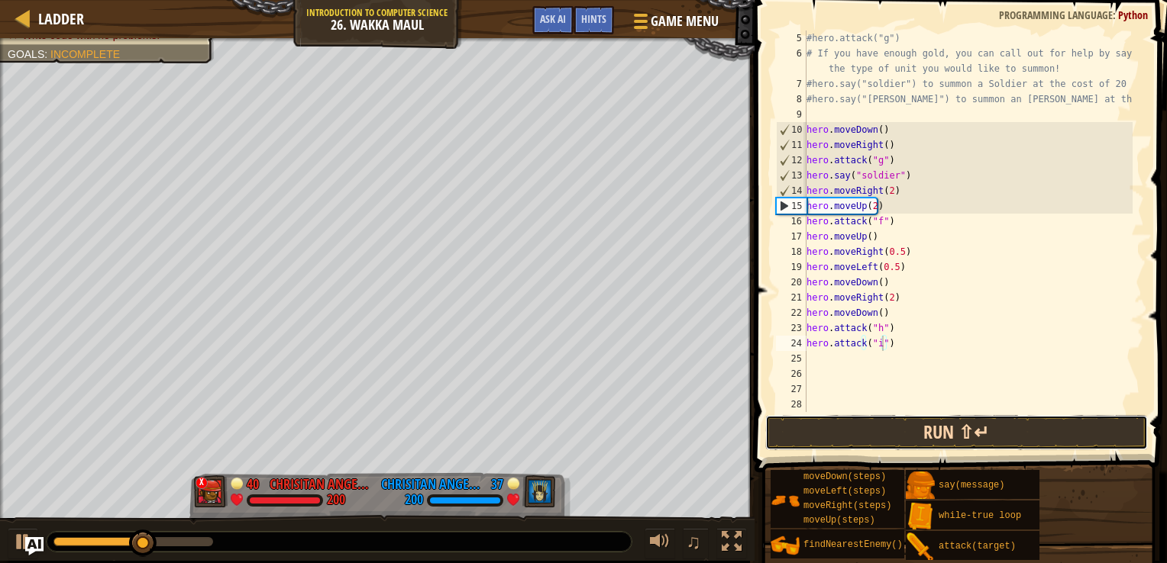
click at [860, 419] on button "Run ⇧↵" at bounding box center [956, 432] width 383 height 35
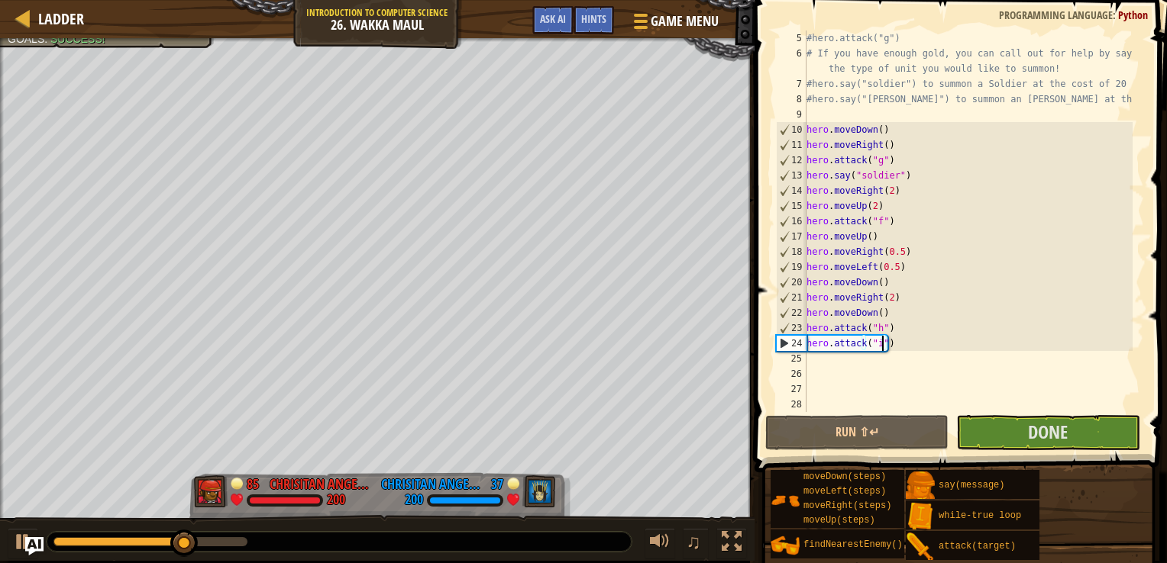
click at [905, 356] on div "#hero.attack("g") # If you have enough gold, you can call out for help by sayin…" at bounding box center [967, 237] width 329 height 412
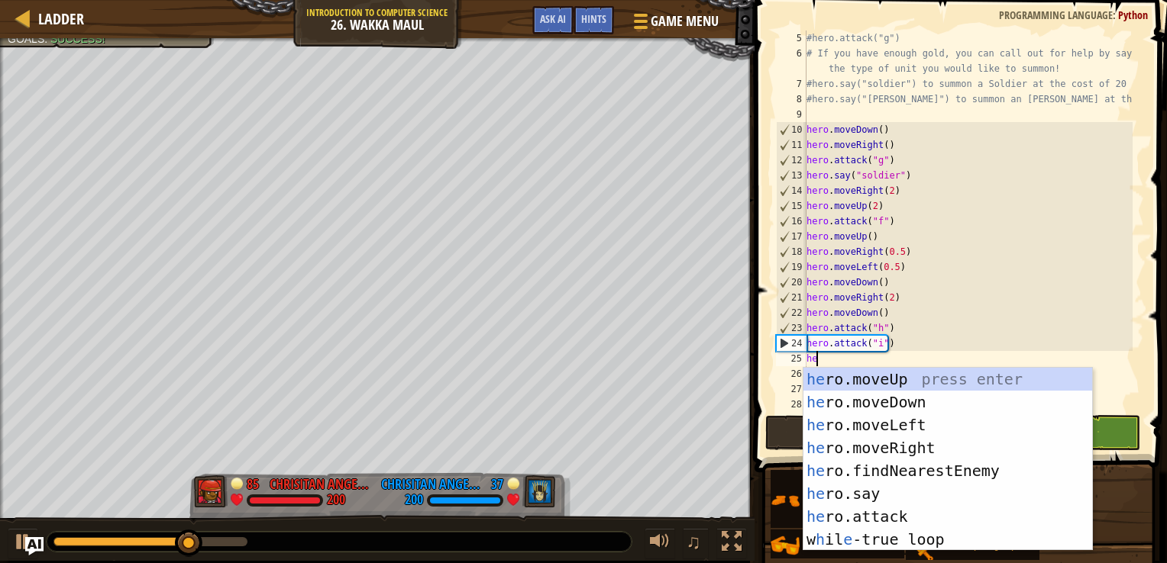
type textarea "hero"
click at [896, 380] on div "hero .moveUp press enter hero .moveDown press enter hero .moveLeft press enter …" at bounding box center [947, 482] width 289 height 229
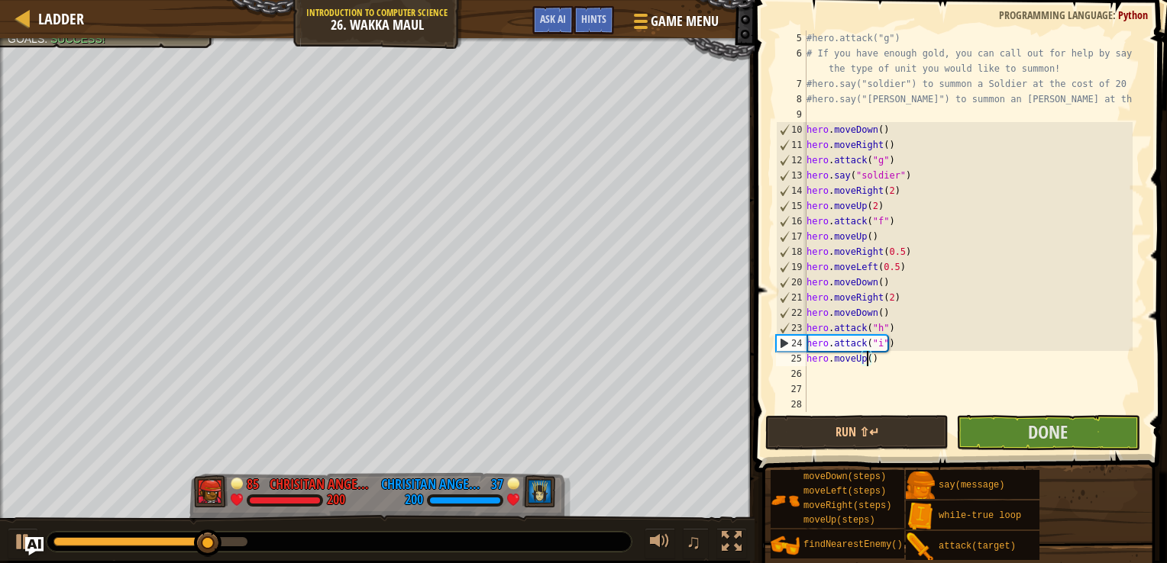
click at [869, 356] on div "#hero.attack("g") # If you have enough gold, you can call out for help by sayin…" at bounding box center [967, 237] width 329 height 412
click at [922, 424] on button "Run ⇧↵" at bounding box center [856, 432] width 183 height 35
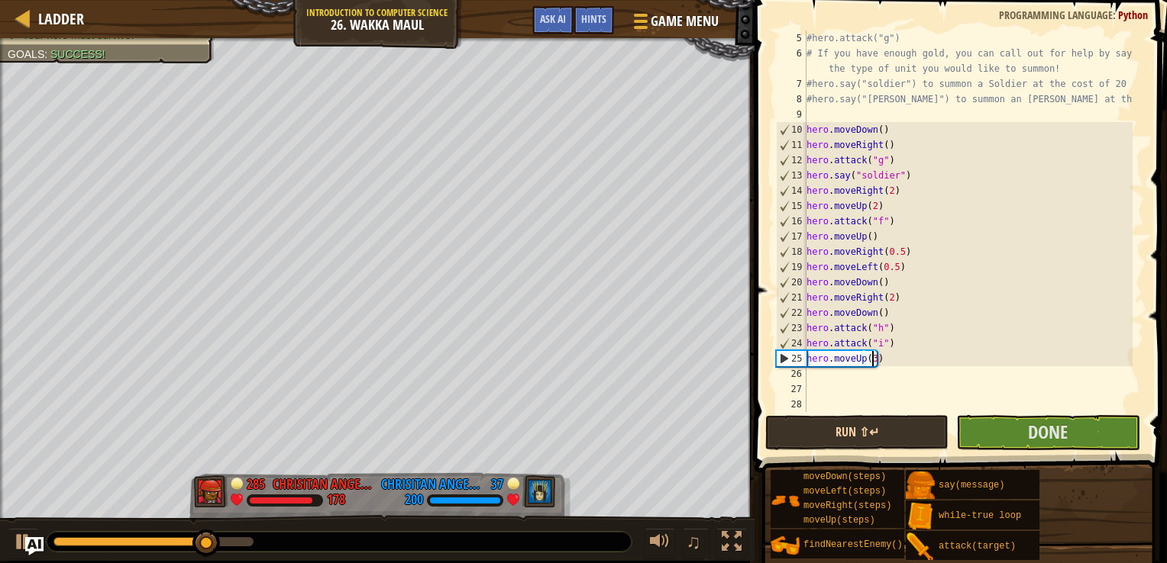
type textarea "hero.moveUp(3)"
click at [915, 432] on button "Run ⇧↵" at bounding box center [856, 432] width 183 height 35
click at [862, 383] on div "#hero.attack("g") # If you have enough gold, you can call out for help by sayin…" at bounding box center [967, 237] width 329 height 412
click at [858, 374] on div "#hero.attack("g") # If you have enough gold, you can call out for help by sayin…" at bounding box center [967, 237] width 329 height 412
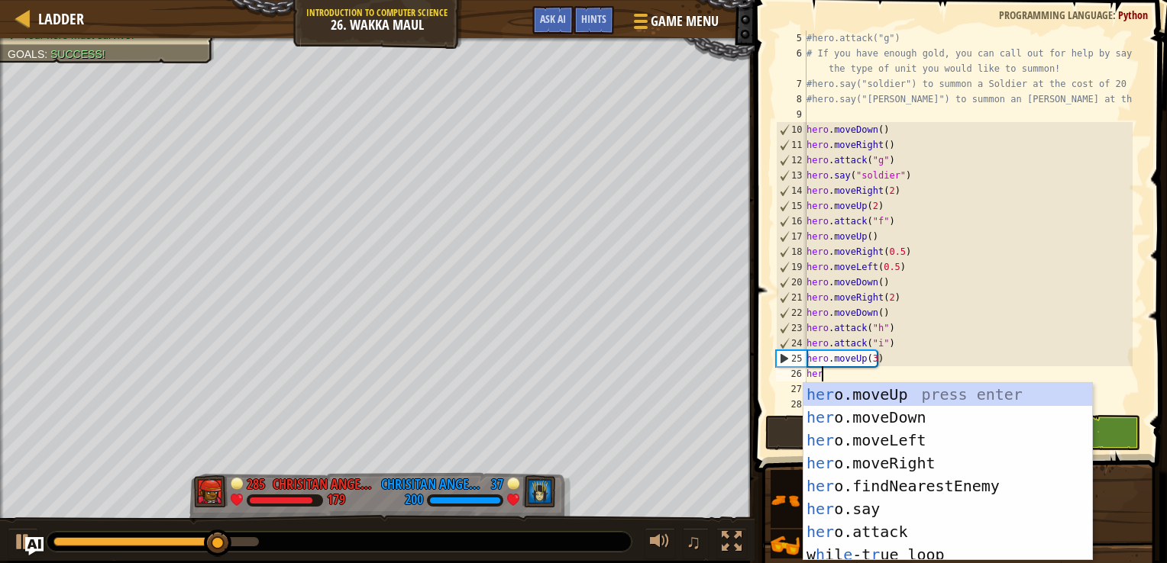
type textarea "hero"
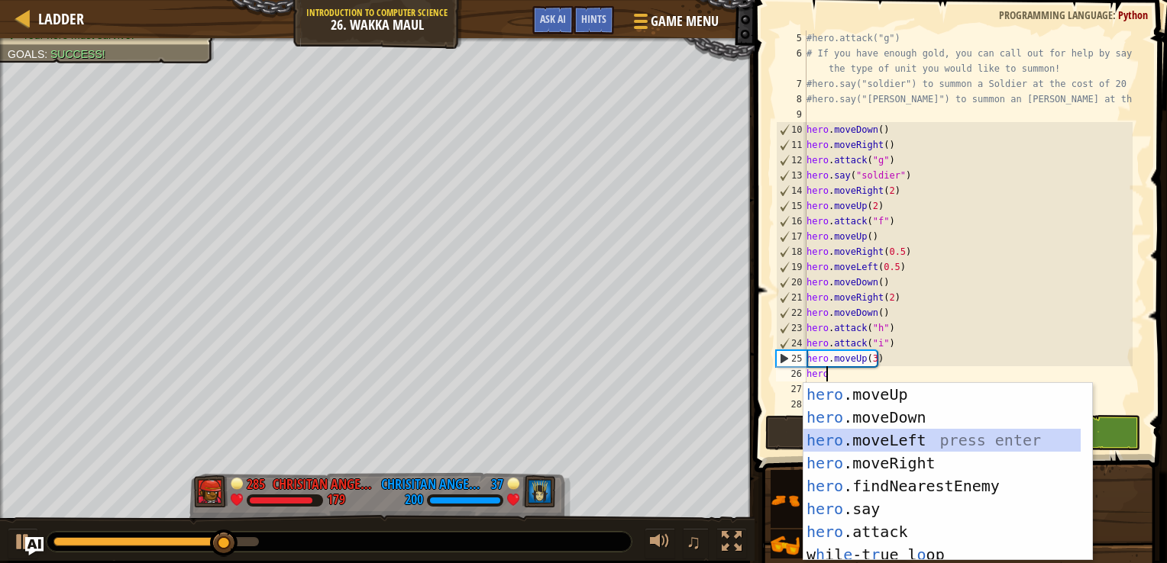
click at [889, 439] on div "hero .moveUp press enter hero .moveDown press enter hero .moveLeft press enter …" at bounding box center [941, 495] width 277 height 224
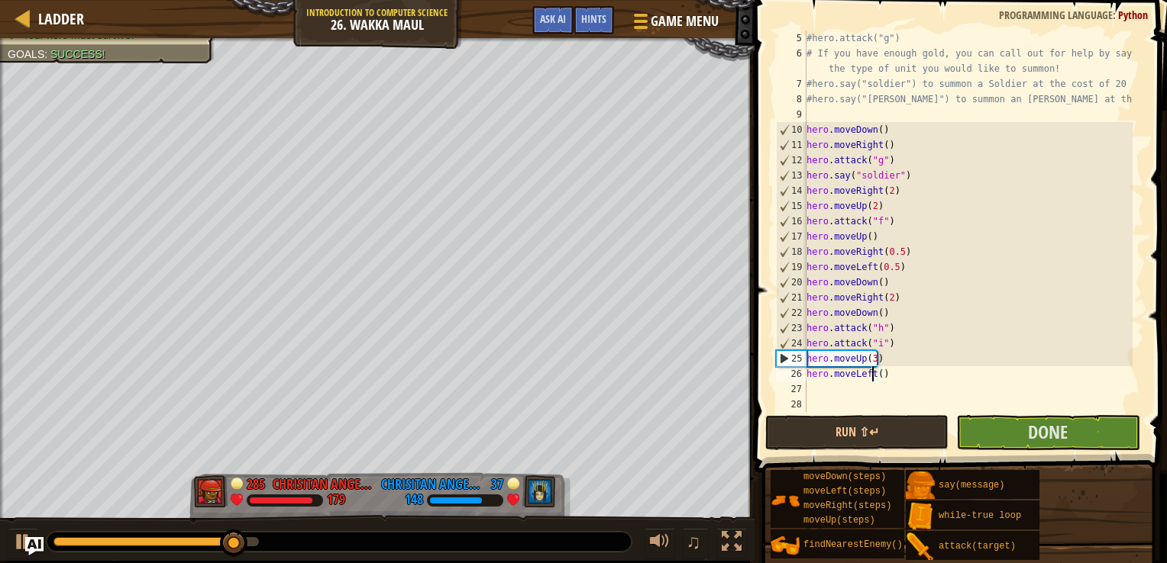
click at [873, 374] on div "#hero.attack("g") # If you have enough gold, you can call out for help by sayin…" at bounding box center [967, 237] width 329 height 412
click at [877, 373] on div "#hero.attack("g") # If you have enough gold, you can call out for help by sayin…" at bounding box center [967, 237] width 329 height 412
click at [880, 449] on button "Run ⇧↵" at bounding box center [856, 432] width 183 height 35
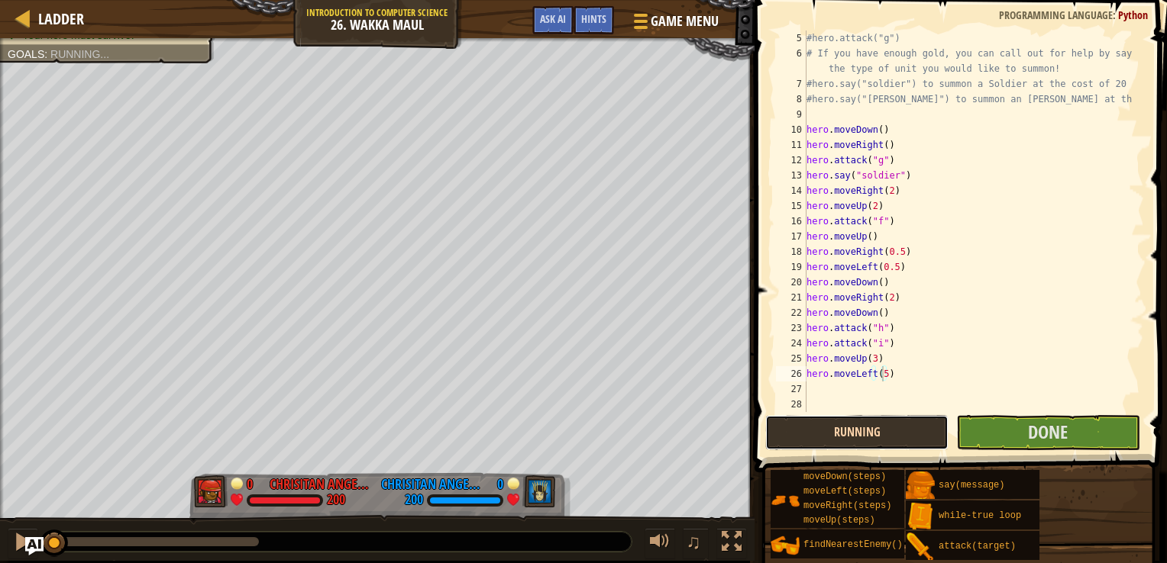
click at [886, 421] on button "Running" at bounding box center [856, 432] width 183 height 35
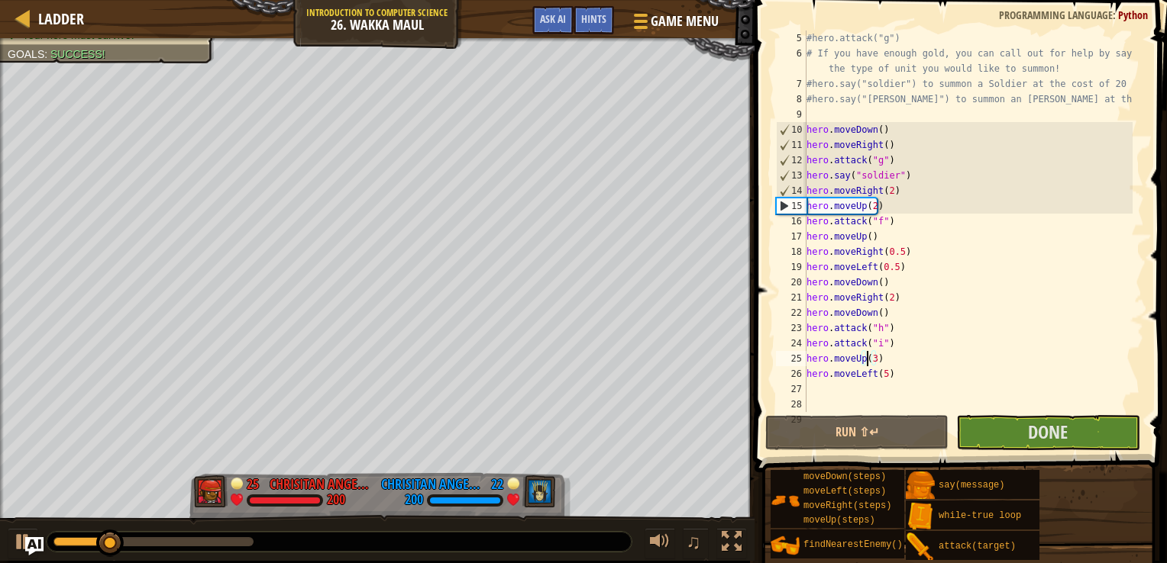
click at [869, 360] on div "#hero.attack("g") # If you have enough gold, you can call out for help by sayin…" at bounding box center [967, 237] width 329 height 412
click at [873, 360] on div "#hero.attack("g") # If you have enough gold, you can call out for help by sayin…" at bounding box center [967, 237] width 329 height 412
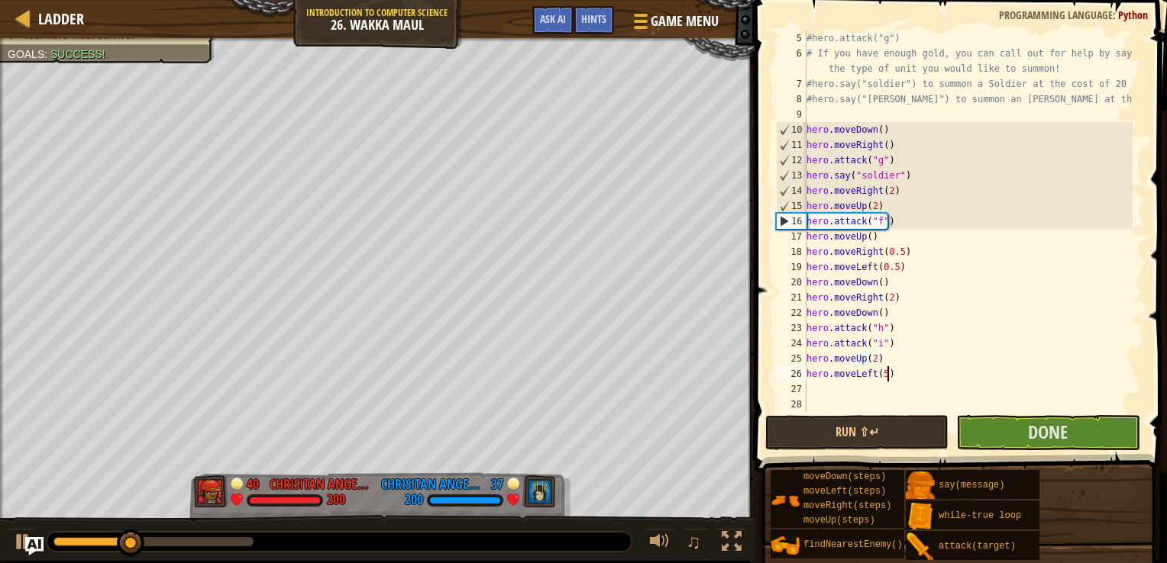
click at [886, 373] on div "#hero.attack("g") # If you have enough gold, you can call out for help by sayin…" at bounding box center [967, 237] width 329 height 412
click at [870, 374] on div "#hero.attack("g") # If you have enough gold, you can call out for help by sayin…" at bounding box center [967, 237] width 329 height 412
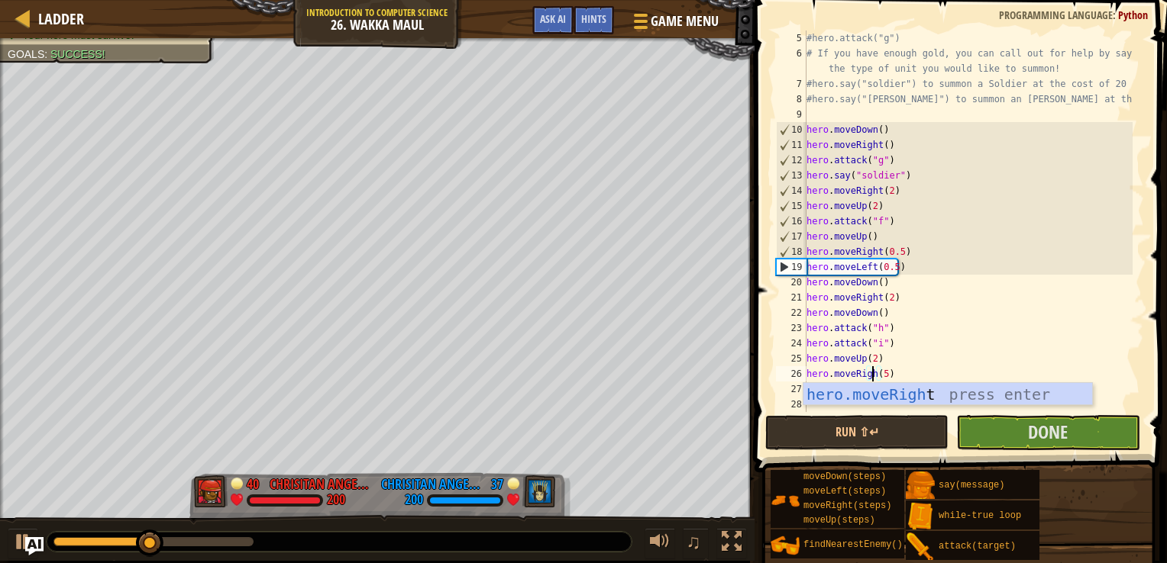
scroll to position [7, 6]
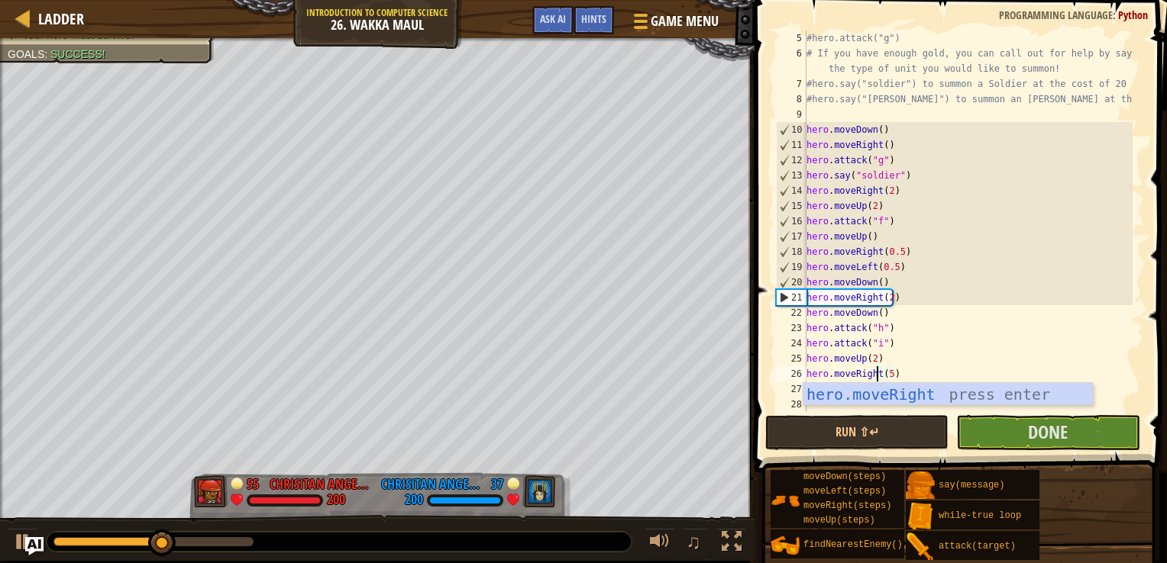
click at [892, 374] on div "#hero.attack("g") # If you have enough gold, you can call out for help by sayin…" at bounding box center [967, 237] width 329 height 412
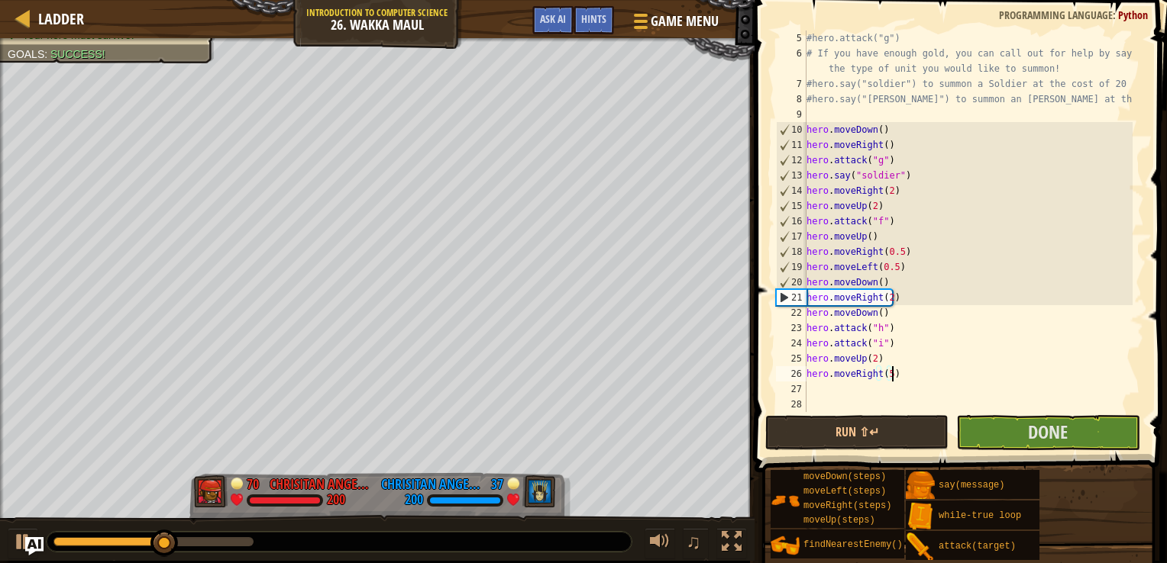
click at [889, 374] on div "#hero.attack("g") # If you have enough gold, you can call out for help by sayin…" at bounding box center [967, 237] width 329 height 412
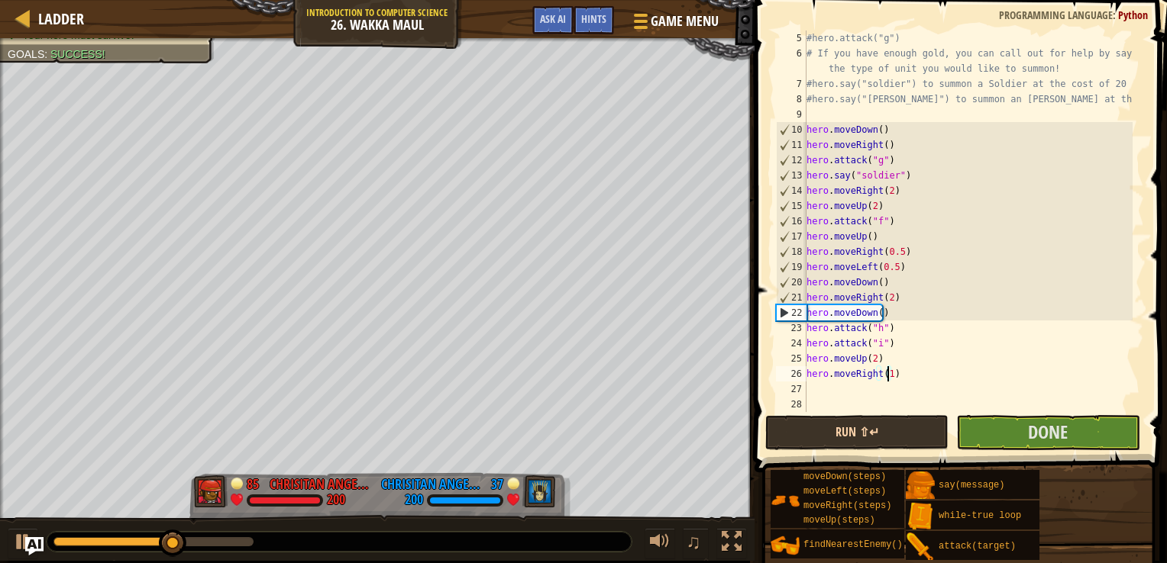
type textarea "hero.moveRight(1)"
click at [897, 428] on button "Run ⇧↵" at bounding box center [856, 432] width 183 height 35
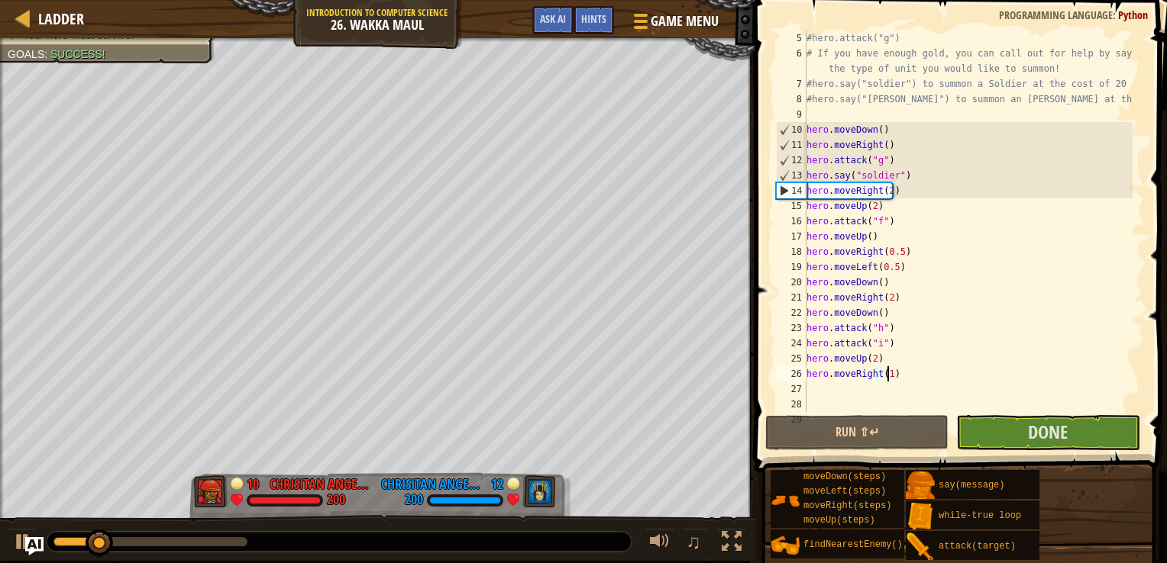
click at [879, 392] on div "#hero.attack("g") # If you have enough gold, you can call out for help by sayin…" at bounding box center [967, 237] width 329 height 412
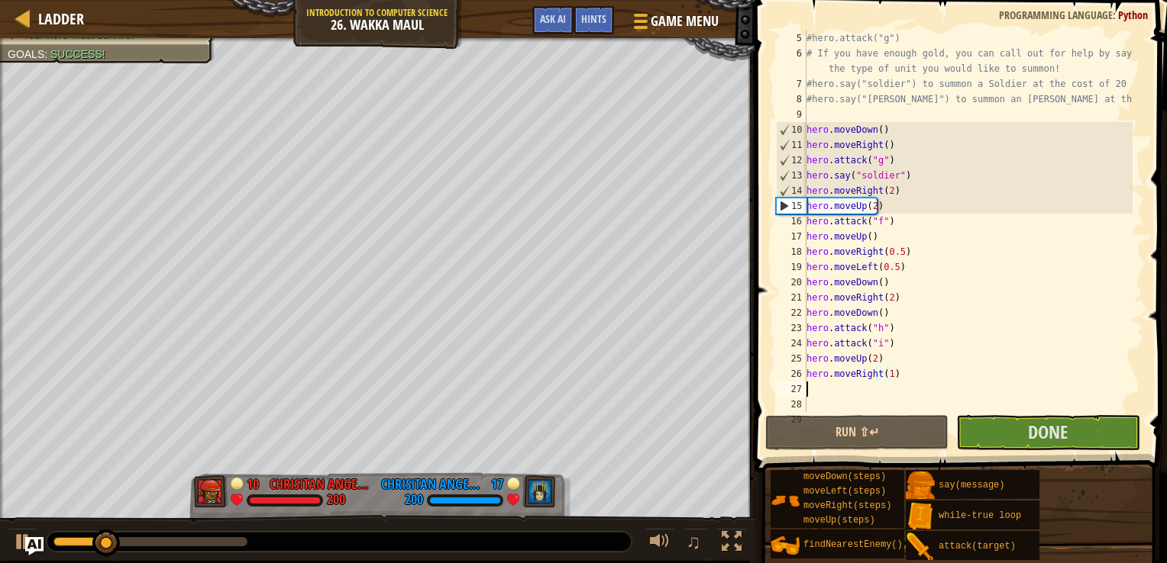
scroll to position [7, 0]
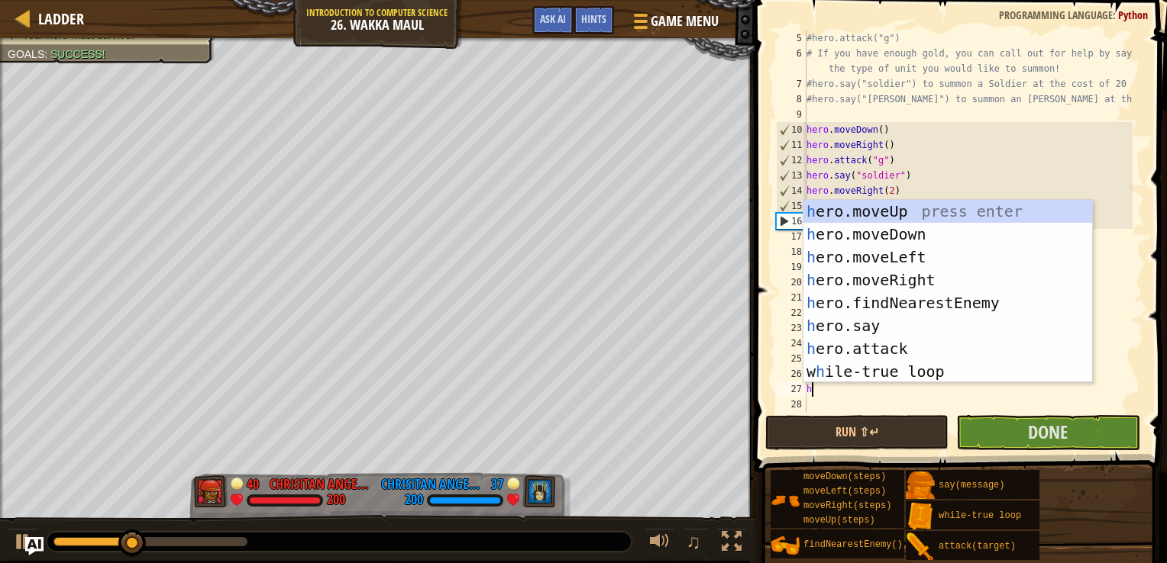
type textarea "he"
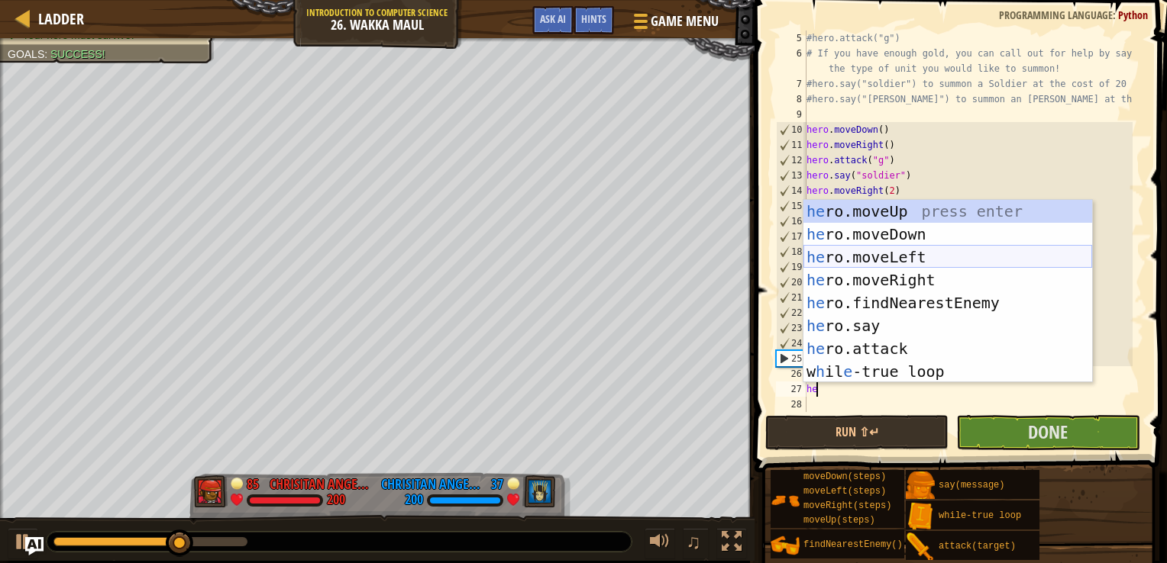
click at [885, 260] on div "he ro.moveUp press enter he ro.moveDown press enter he ro.moveLeft press enter …" at bounding box center [947, 314] width 289 height 229
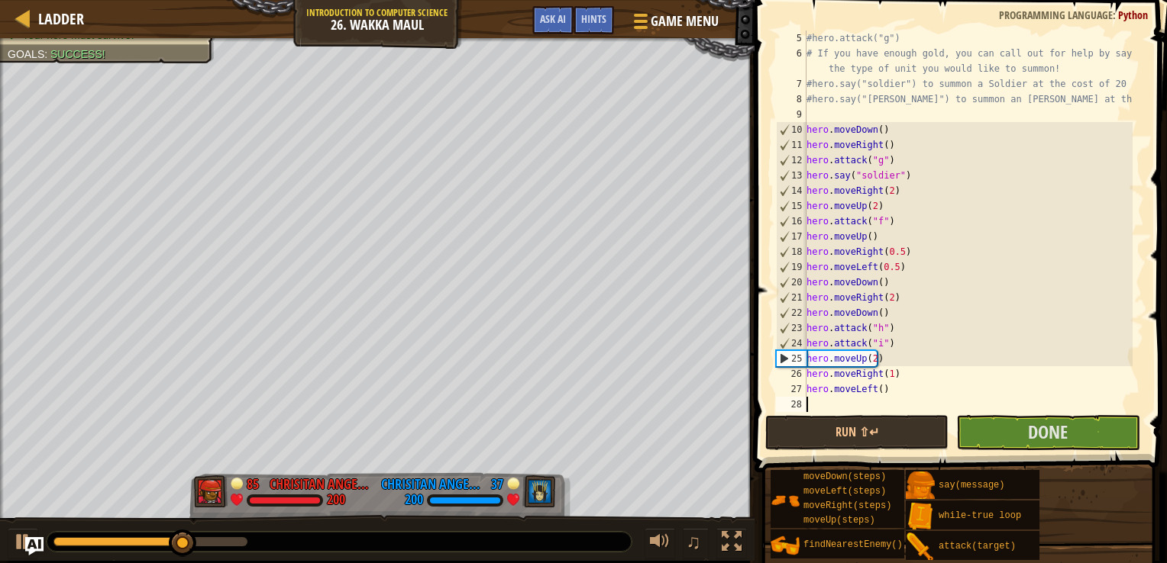
click at [886, 381] on div "#hero.attack("g") # If you have enough gold, you can call out for help by sayin…" at bounding box center [967, 237] width 329 height 412
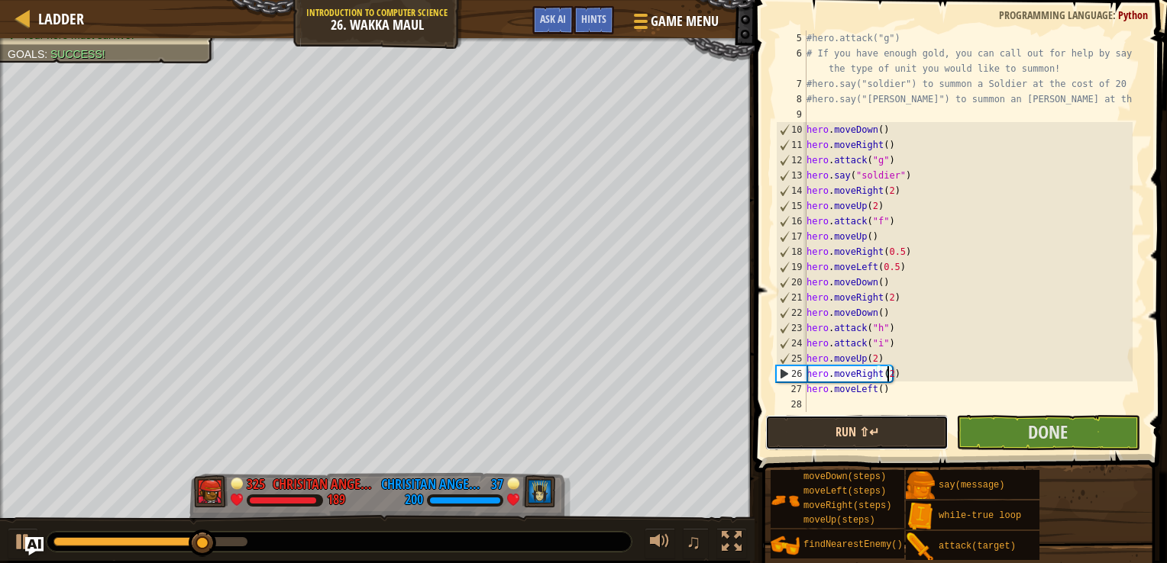
click at [884, 436] on button "Run ⇧↵" at bounding box center [856, 432] width 183 height 35
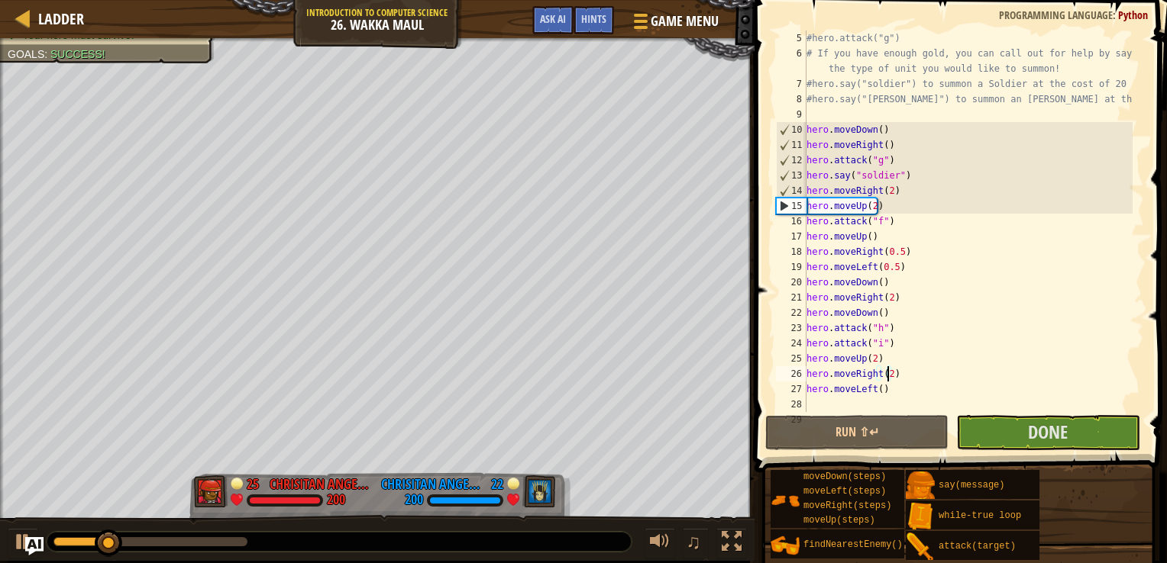
click at [873, 391] on div "#hero.attack("g") # If you have enough gold, you can call out for help by sayin…" at bounding box center [967, 237] width 329 height 412
type textarea "hero.moveLeft()"
click at [889, 397] on div "#hero.attack("g") # If you have enough gold, you can call out for help by sayin…" at bounding box center [967, 237] width 329 height 412
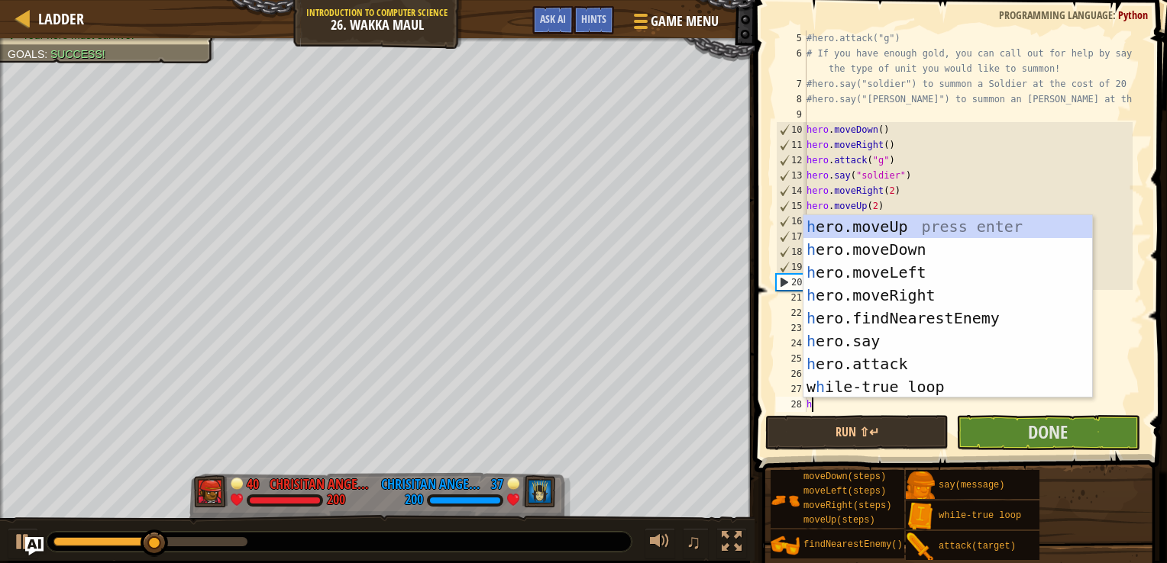
type textarea "her"
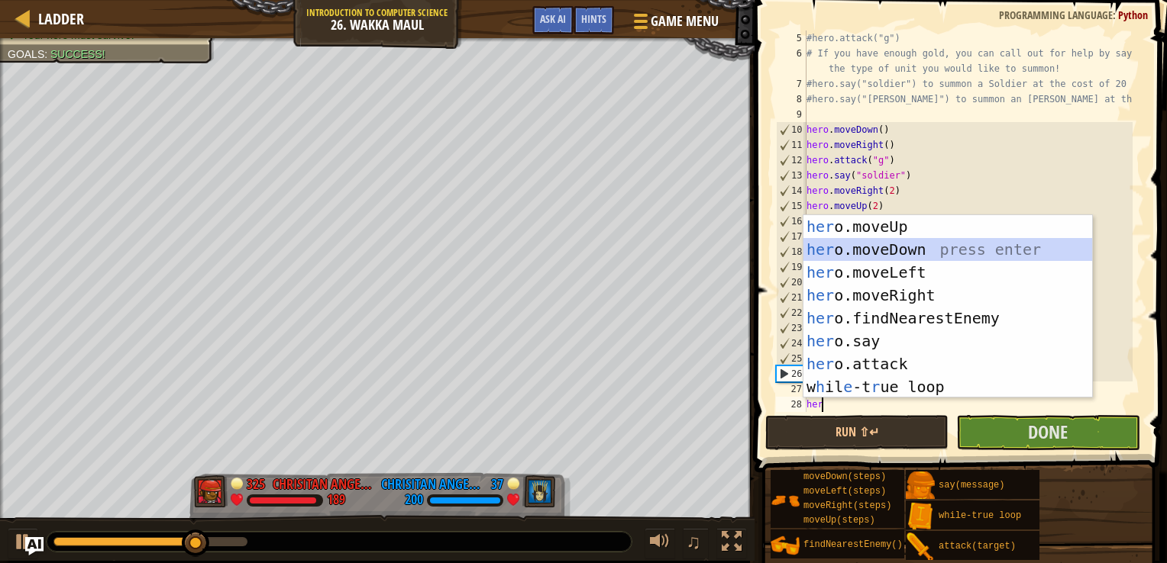
click at [896, 252] on div "her o.moveUp press enter her o.moveDown press enter her o.moveLeft press enter …" at bounding box center [947, 329] width 289 height 229
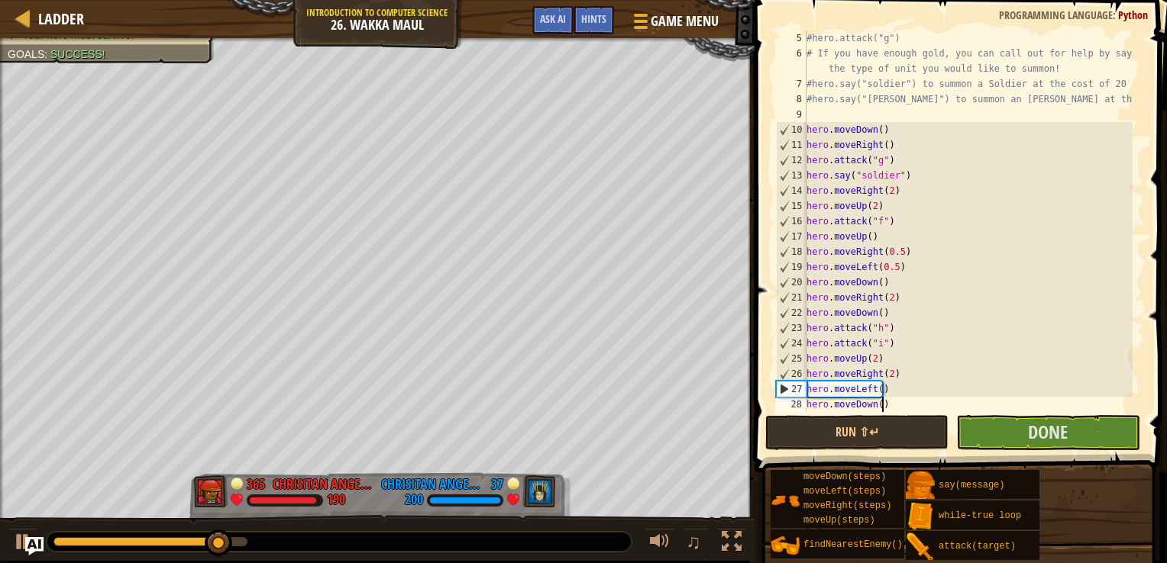
click at [880, 408] on div "#hero.attack("g") # If you have enough gold, you can call out for help by sayin…" at bounding box center [967, 237] width 329 height 412
type textarea "hero.moveDown()"
click at [883, 426] on button "Run ⇧↵" at bounding box center [856, 432] width 183 height 35
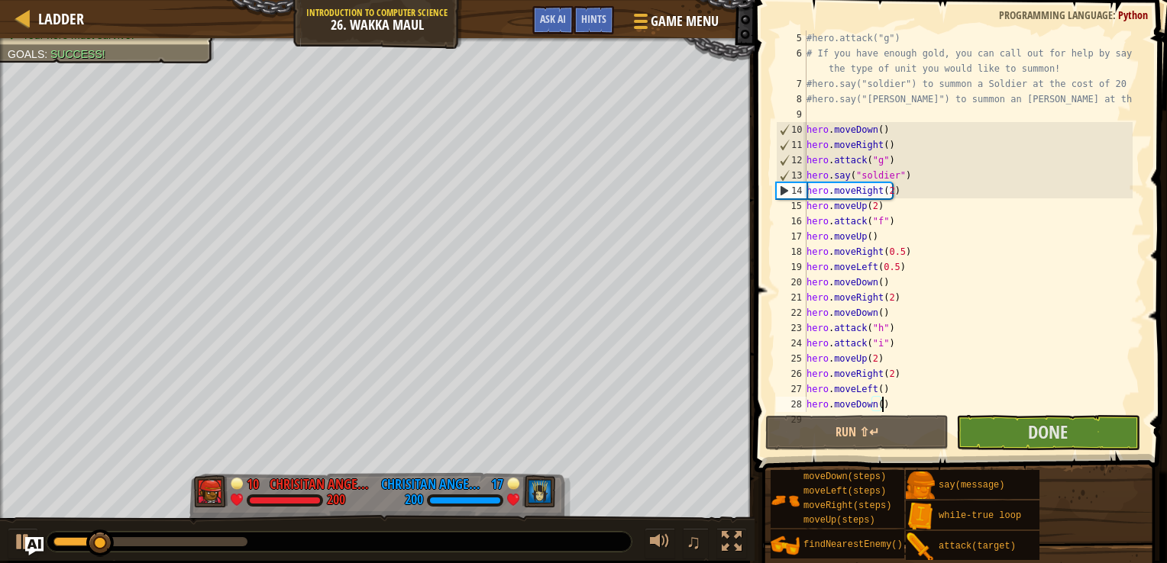
click at [913, 405] on div "#hero.attack("g") # If you have enough gold, you can call out for help by sayin…" at bounding box center [967, 237] width 329 height 412
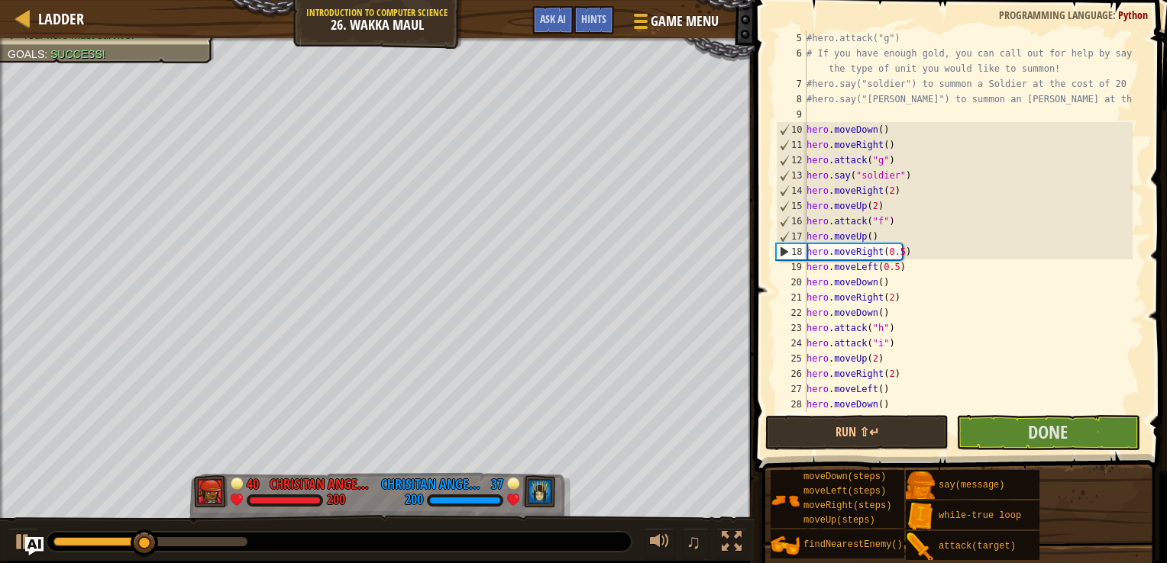
click at [908, 408] on div "#hero.attack("g") # If you have enough gold, you can call out for help by sayin…" at bounding box center [967, 237] width 329 height 412
type textarea "hero.moveDown()"
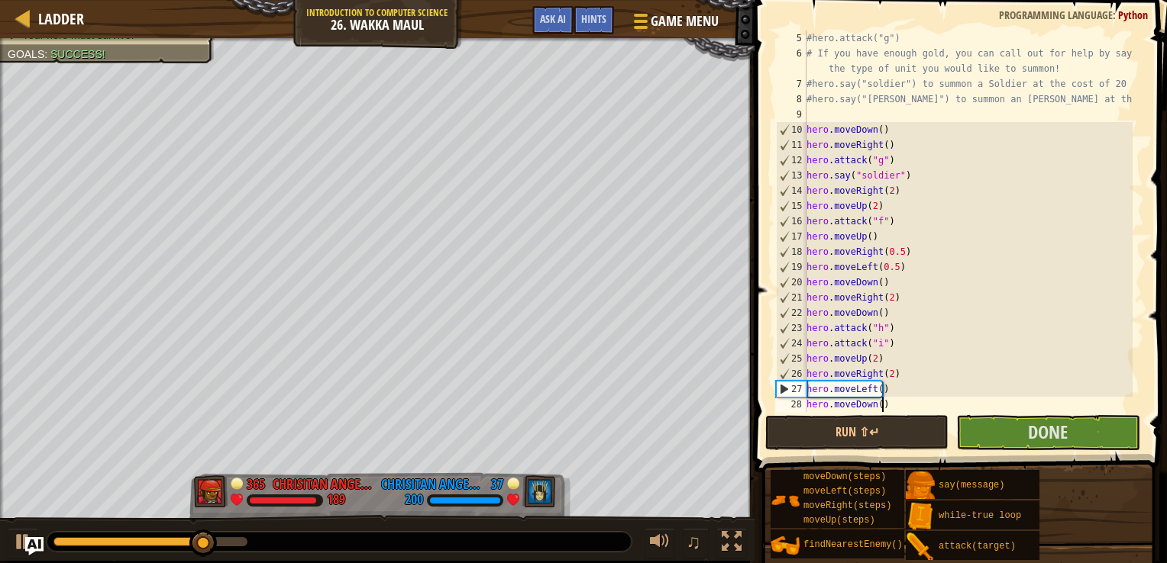
click at [909, 408] on div "#hero.attack("g") # If you have enough gold, you can call out for help by sayin…" at bounding box center [967, 237] width 329 height 412
type textarea "hero.moveDown()"
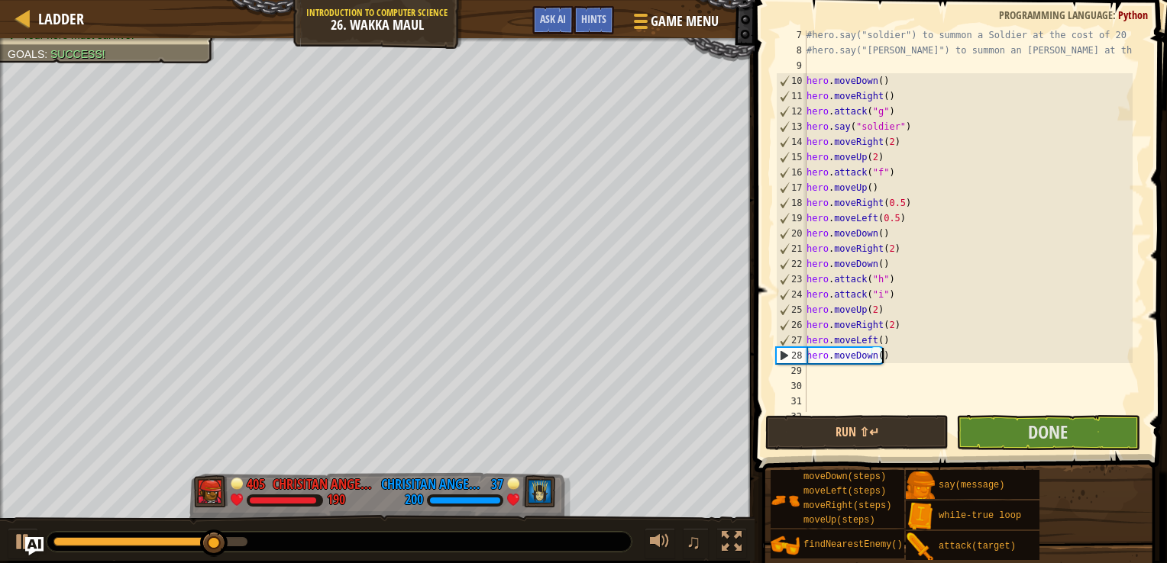
scroll to position [126, 0]
click at [870, 378] on div "#hero.say("soldier") to summon a Soldier at the cost of 20 gold! #hero.say("[PE…" at bounding box center [967, 232] width 329 height 412
click at [861, 365] on div "#hero.say("soldier") to summon a Soldier at the cost of 20 gold! #hero.say("[PE…" at bounding box center [967, 232] width 329 height 412
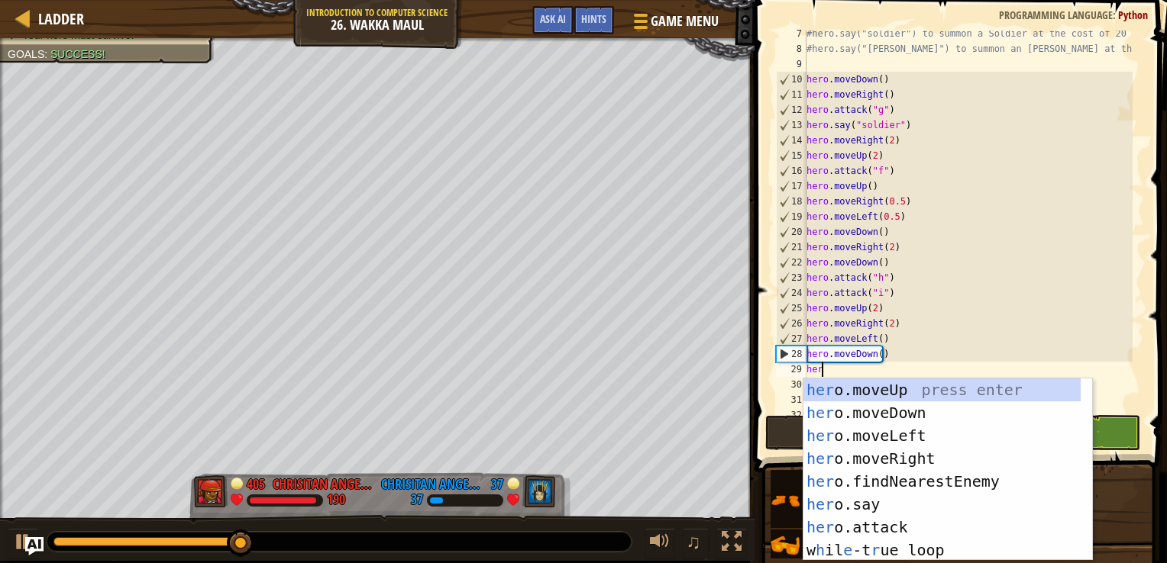
type textarea "hero"
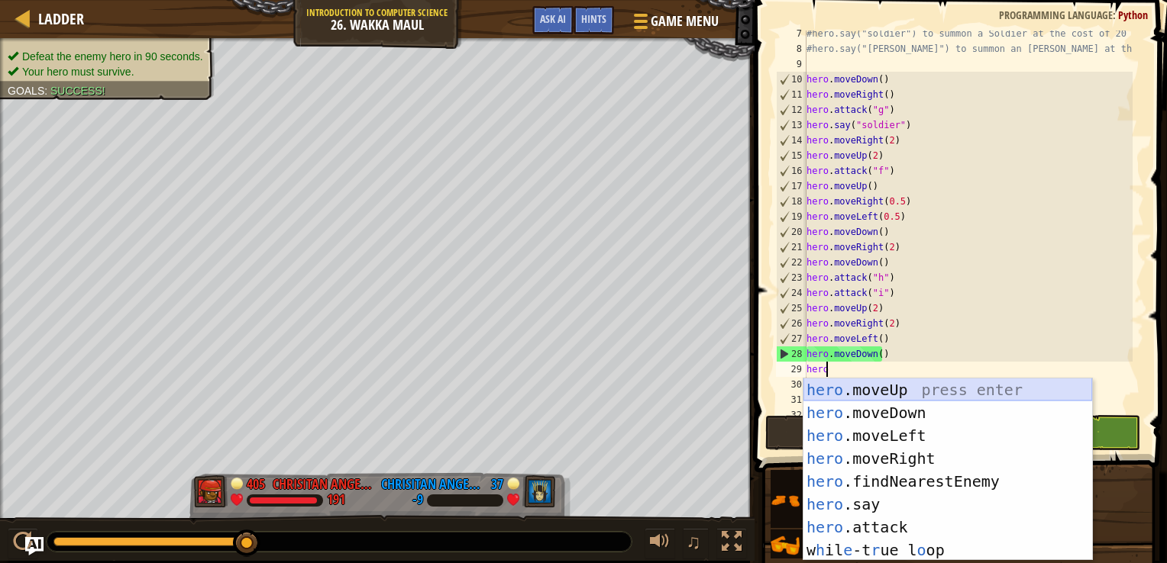
click at [881, 399] on div "hero .moveUp press enter hero .moveDown press enter hero .moveLeft press enter …" at bounding box center [947, 493] width 289 height 228
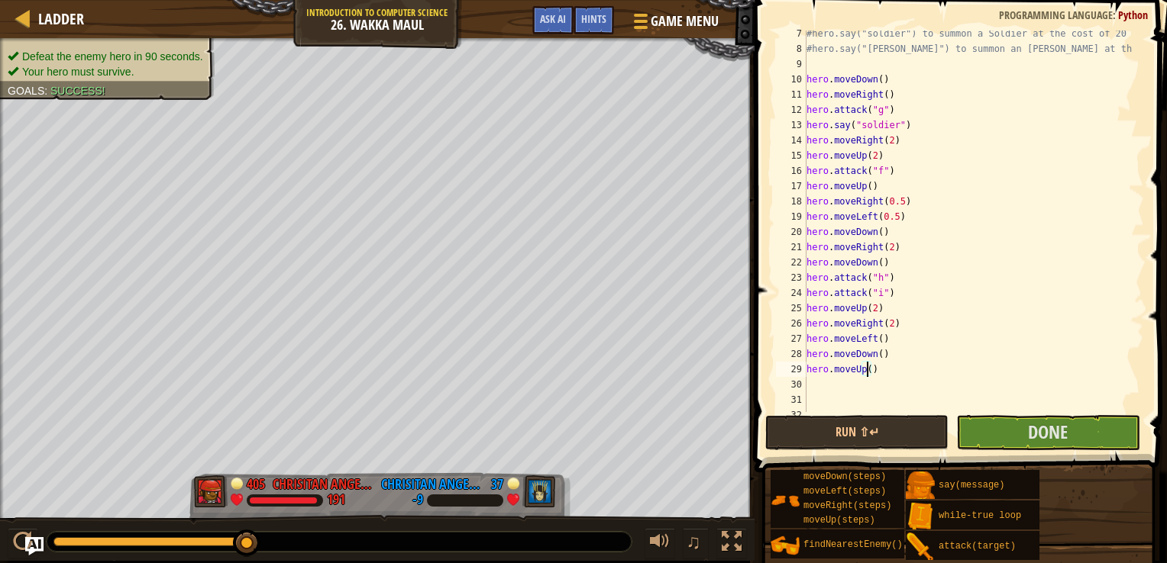
click at [864, 369] on div "#hero.say("soldier") to summon a Soldier at the cost of 20 gold! #hero.say("[PE…" at bounding box center [967, 232] width 329 height 412
type textarea "hero.moveUp(3)"
click at [874, 426] on button "Run ⇧↵" at bounding box center [856, 432] width 183 height 35
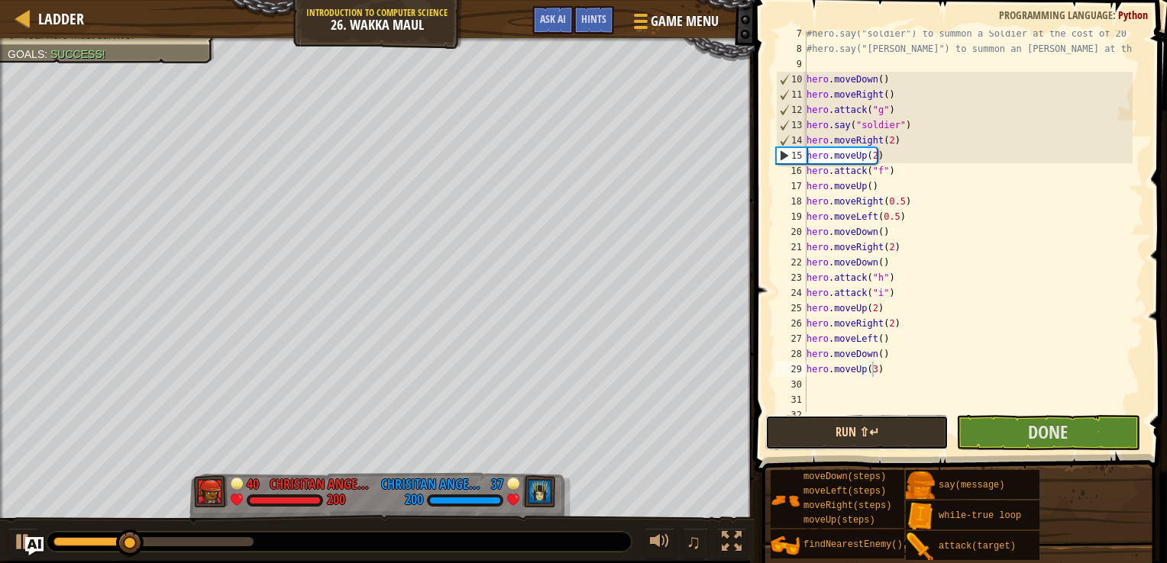
click at [879, 430] on button "Run ⇧↵" at bounding box center [856, 432] width 183 height 35
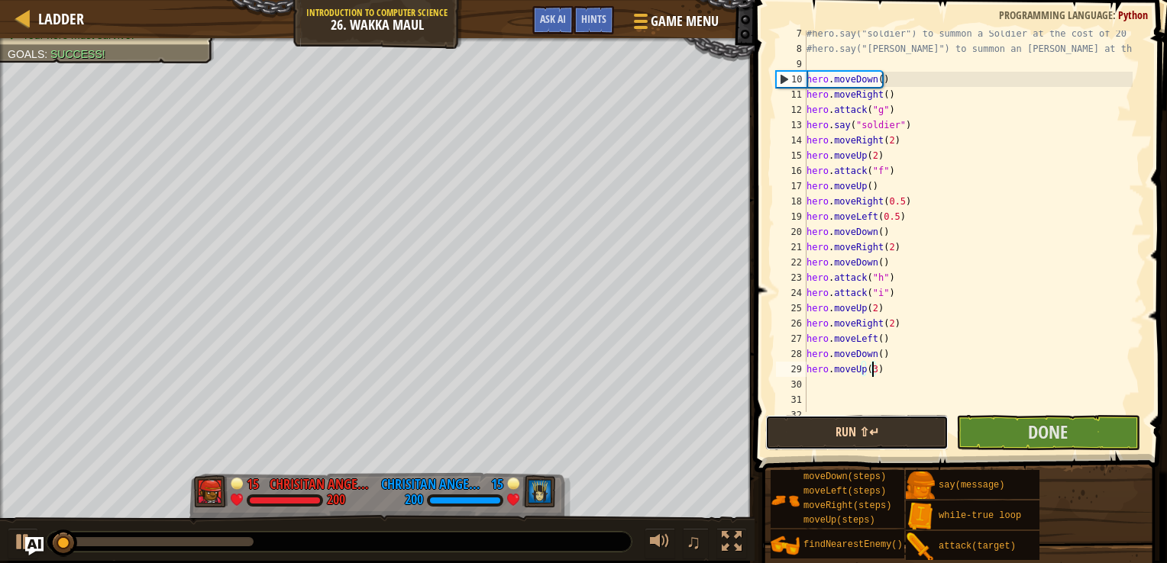
click at [883, 431] on button "Run ⇧↵" at bounding box center [856, 432] width 183 height 35
